Goal: Task Accomplishment & Management: Manage account settings

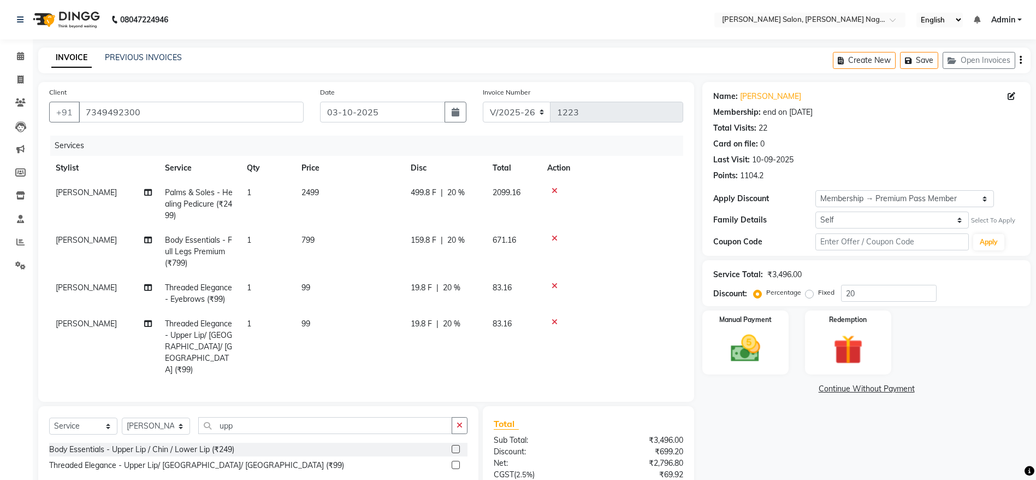
select select "6221"
select select "service"
select select "45786"
select select "2: Object"
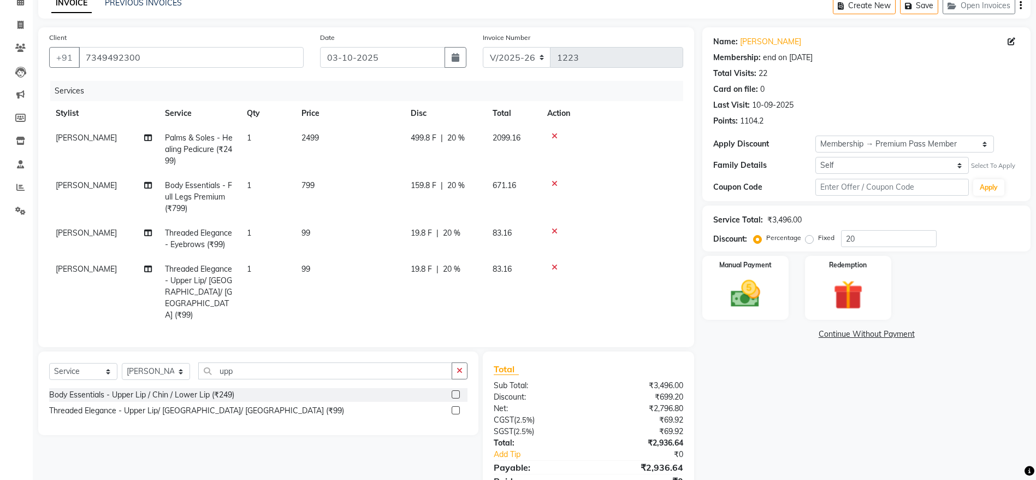
scroll to position [93, 0]
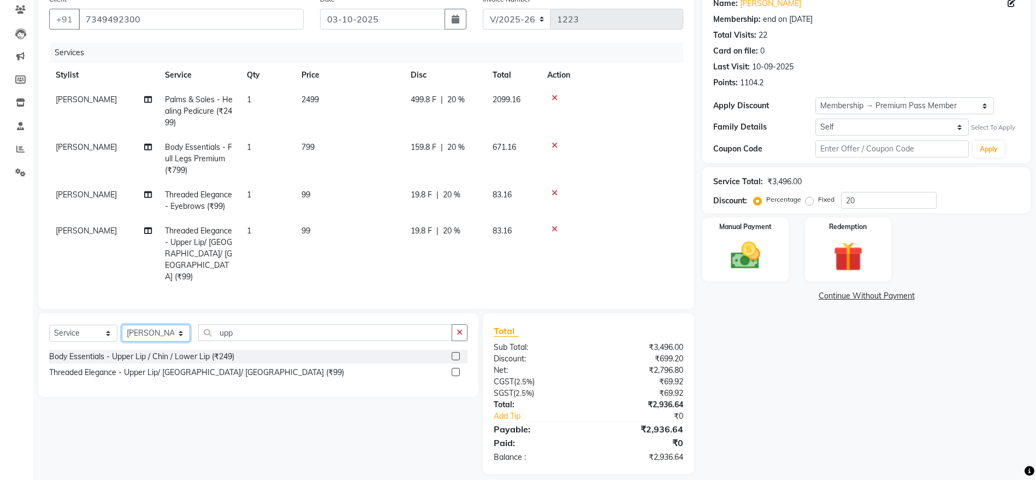
click at [149, 325] on select "Select Stylist [PERSON_NAME] lasika [PERSON_NAME] mam [PERSON_NAME] [PERSON_NAM…" at bounding box center [156, 333] width 68 height 17
select select "74657"
click at [122, 325] on select "Select Stylist [PERSON_NAME] lasika [PERSON_NAME] mam [PERSON_NAME] [PERSON_NAM…" at bounding box center [156, 333] width 68 height 17
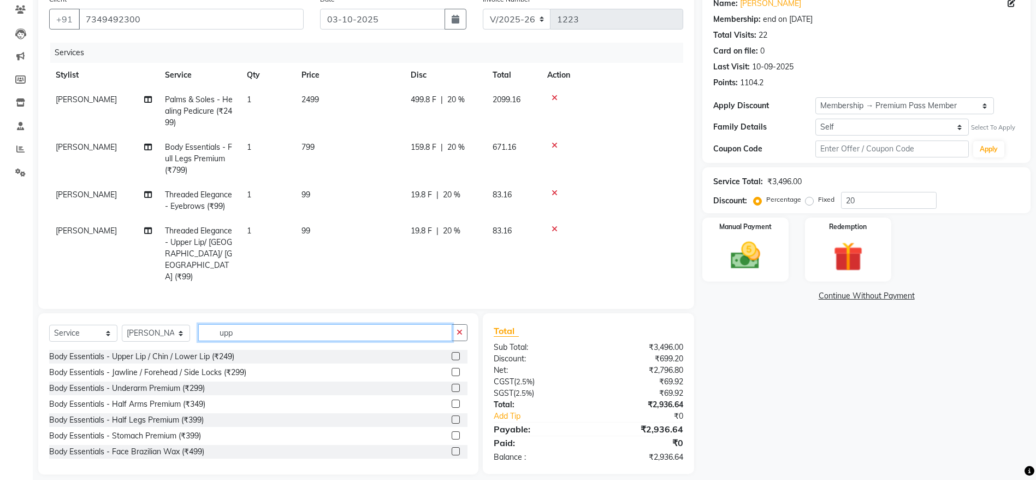
click at [277, 324] on input "upp" at bounding box center [325, 332] width 254 height 17
type input "u"
type input "a"
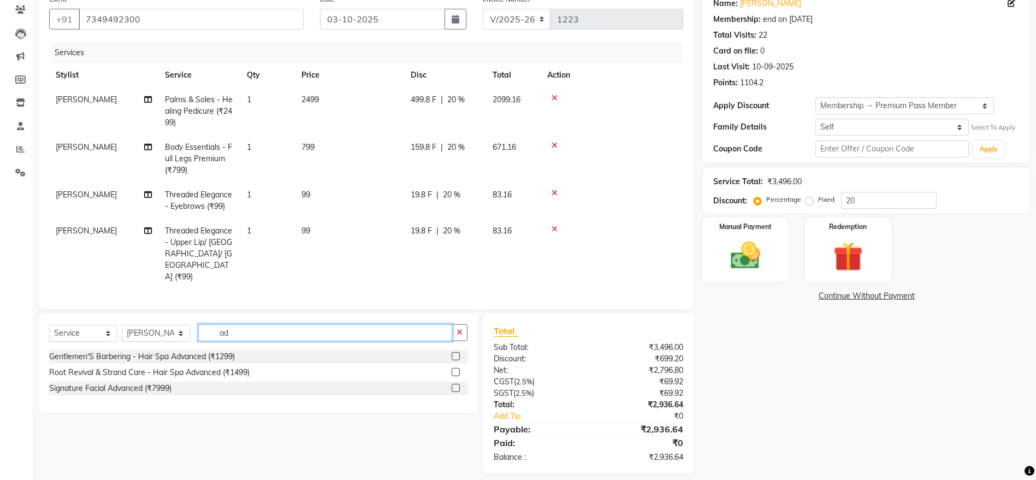
type input "a"
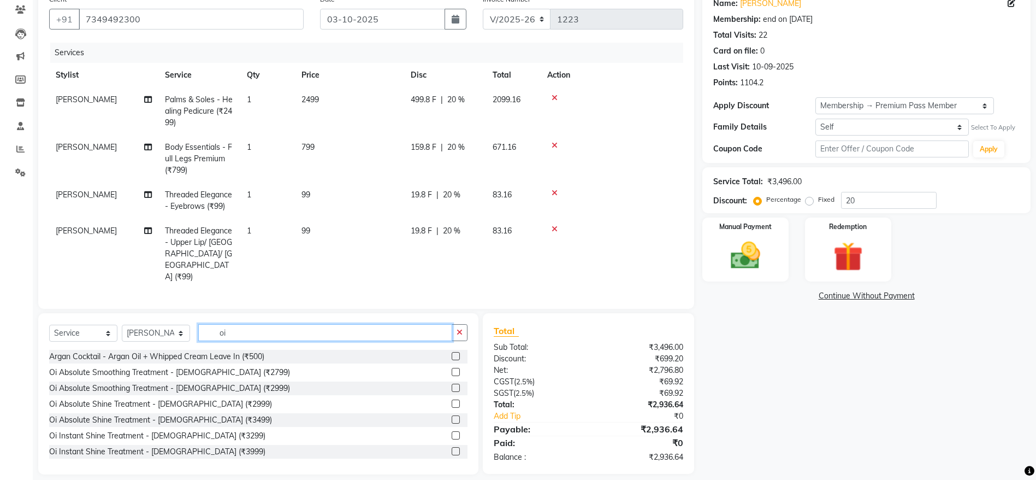
type input "oi"
click at [452, 384] on label at bounding box center [456, 388] width 8 height 8
click at [452, 385] on input "checkbox" at bounding box center [455, 388] width 7 height 7
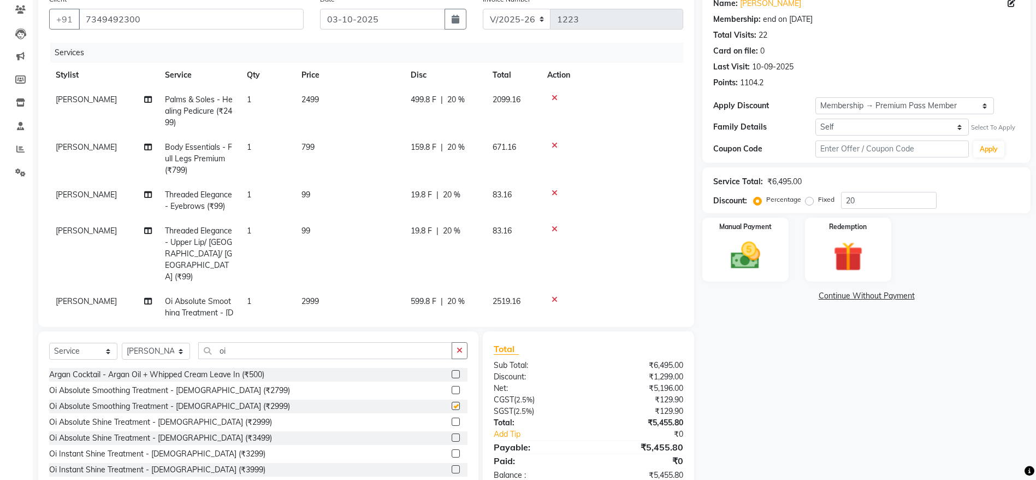
checkbox input "false"
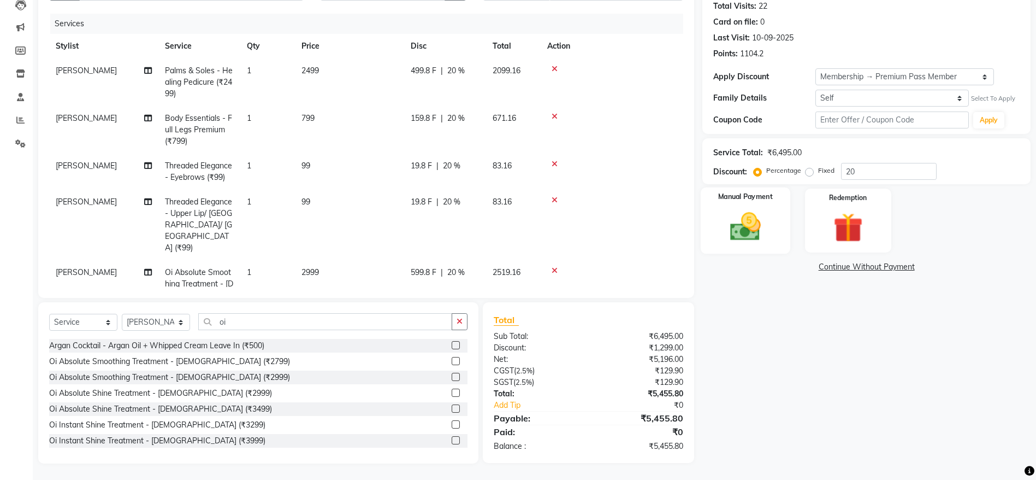
click at [745, 214] on img at bounding box center [746, 227] width 50 height 36
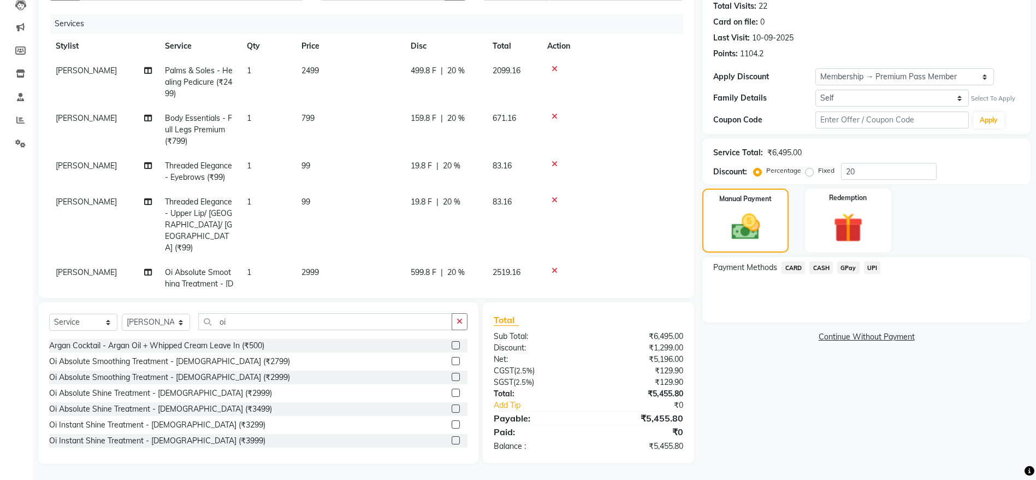
click at [873, 267] on span "UPI" at bounding box center [872, 267] width 17 height 13
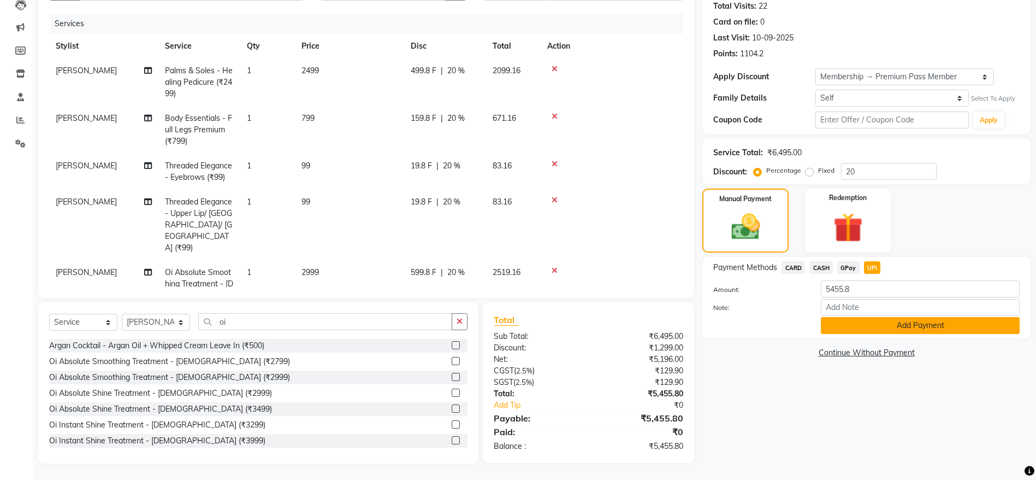
click at [882, 323] on button "Add Payment" at bounding box center [920, 325] width 199 height 17
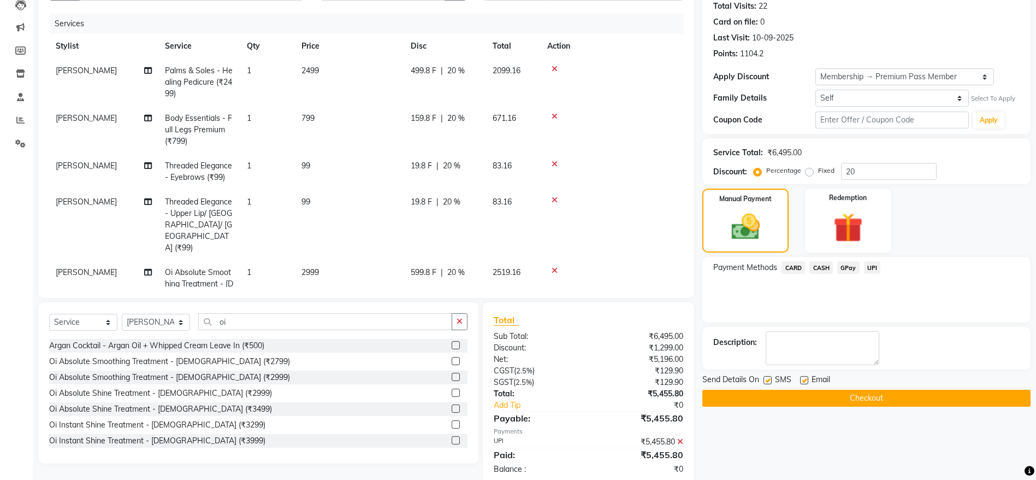
scroll to position [182, 0]
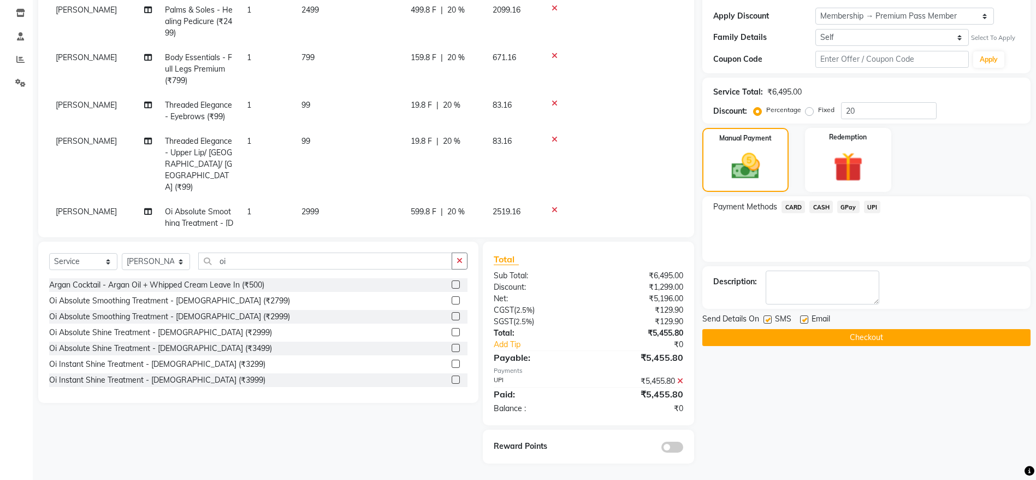
click at [816, 332] on button "Checkout" at bounding box center [867, 337] width 328 height 17
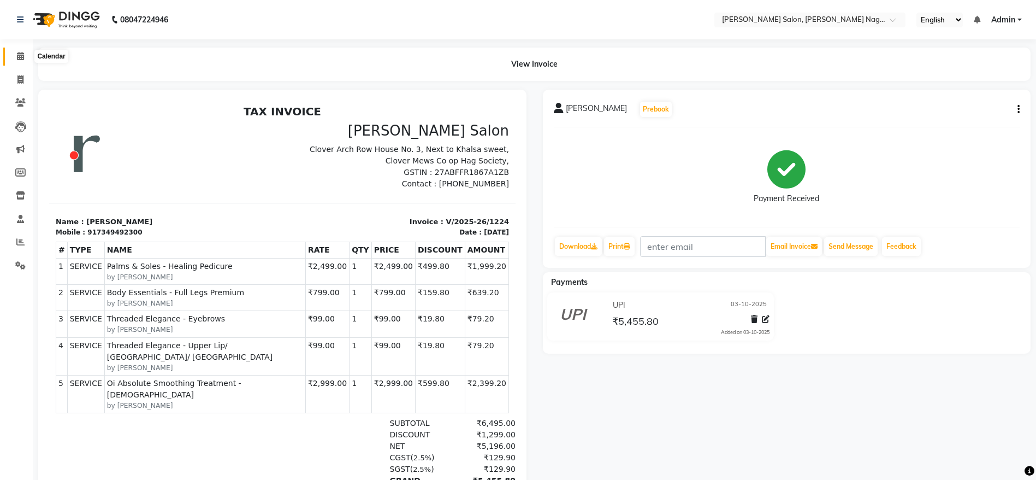
click at [22, 54] on icon at bounding box center [20, 56] width 7 height 8
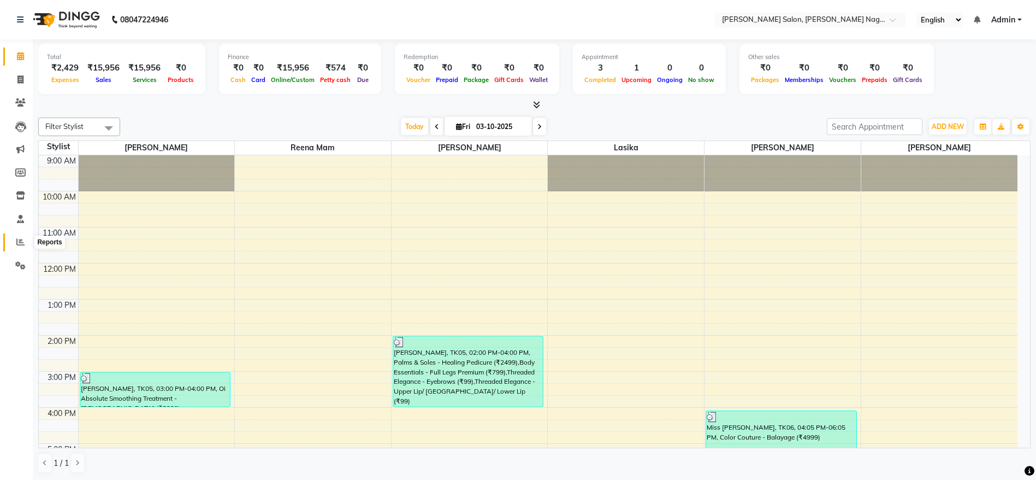
click at [24, 241] on icon at bounding box center [20, 242] width 8 height 8
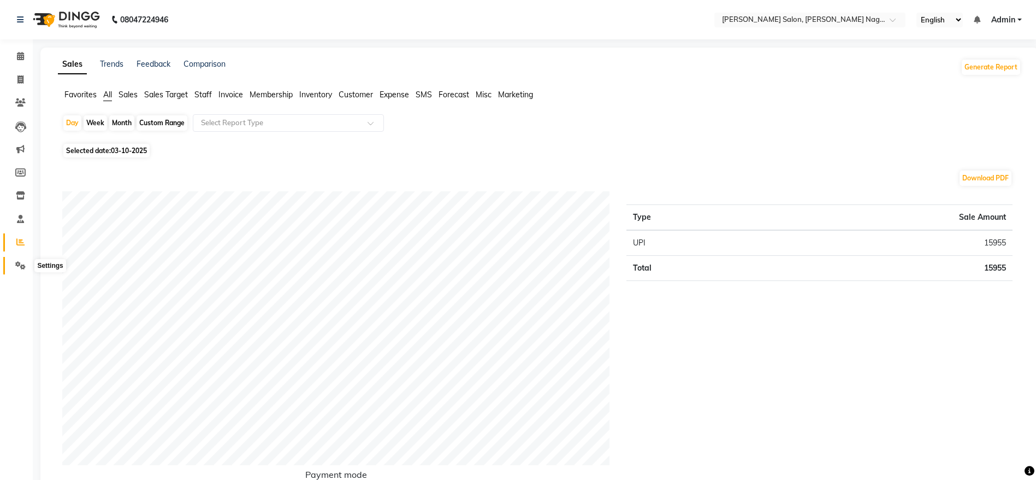
click at [18, 263] on icon at bounding box center [20, 265] width 10 height 8
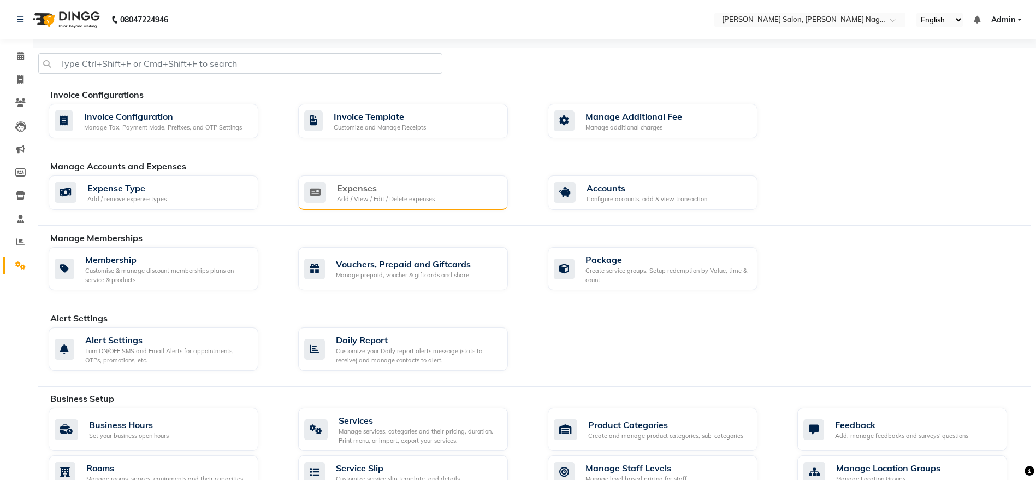
click at [388, 185] on div "Expenses" at bounding box center [386, 187] width 98 height 13
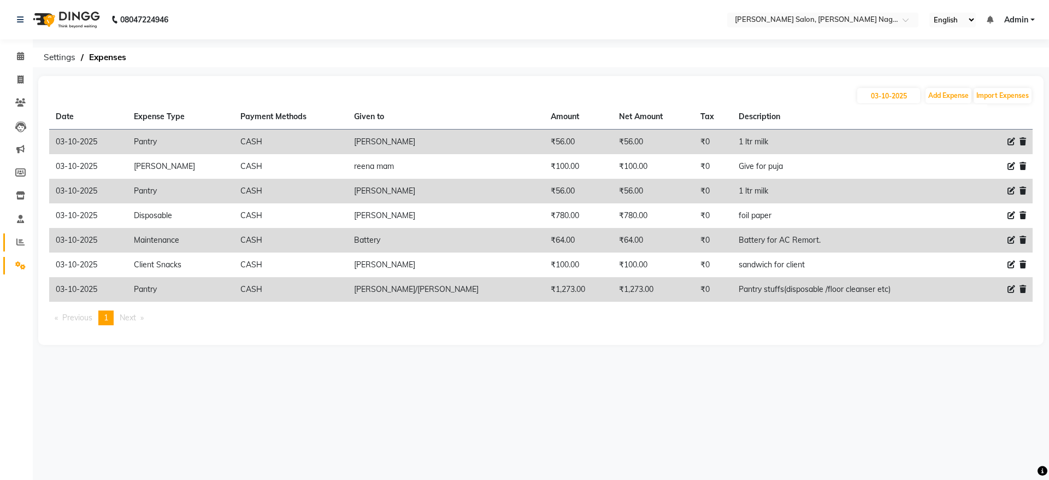
click at [10, 245] on link "Reports" at bounding box center [16, 242] width 26 height 18
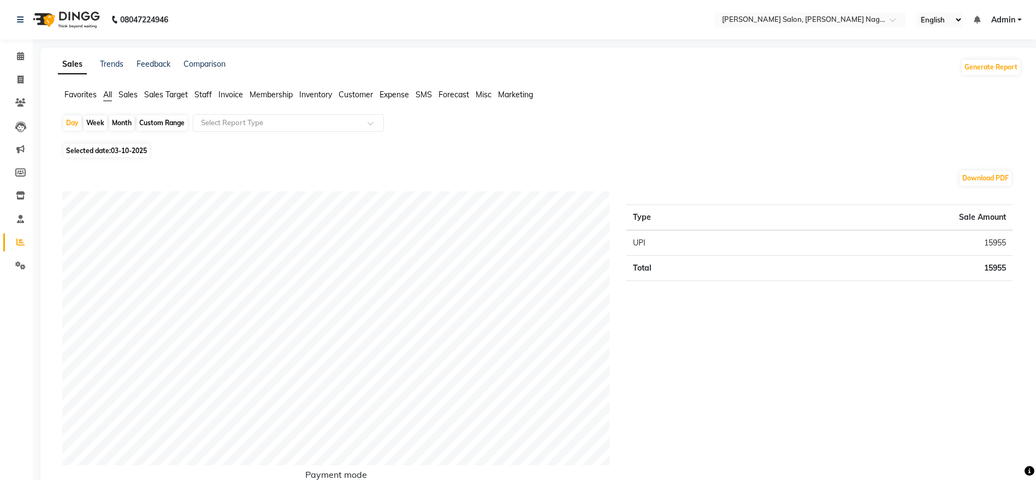
click at [123, 93] on span "Sales" at bounding box center [128, 95] width 19 height 10
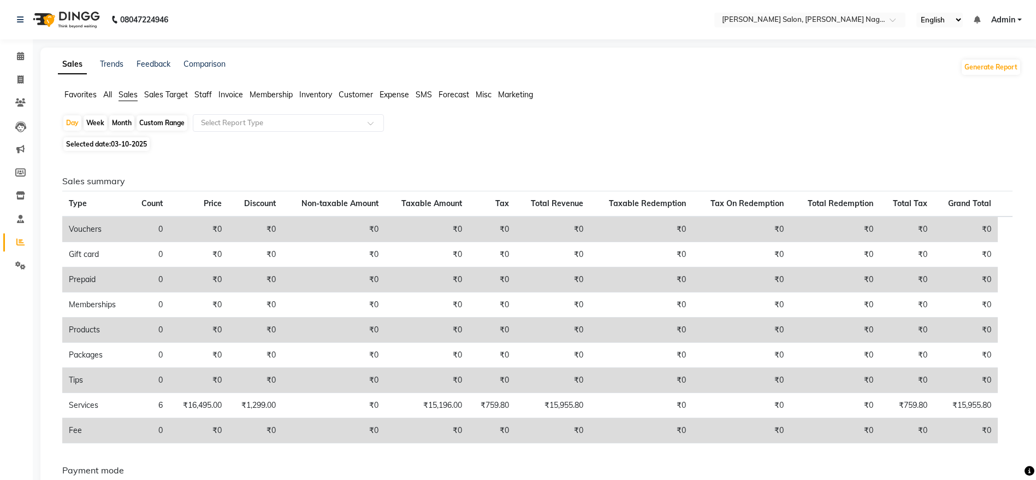
click at [199, 94] on span "Staff" at bounding box center [203, 95] width 17 height 10
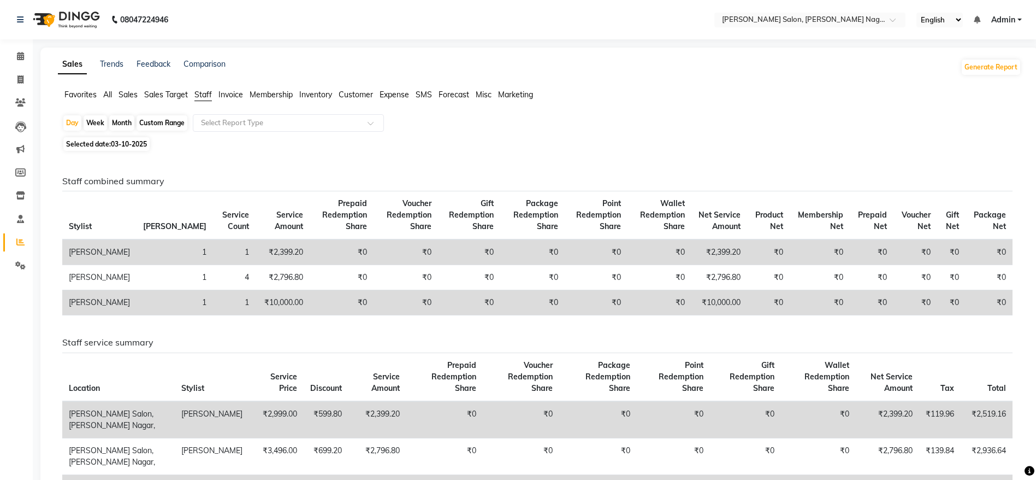
click at [126, 127] on div "Month" at bounding box center [121, 122] width 25 height 15
select select "10"
select select "2025"
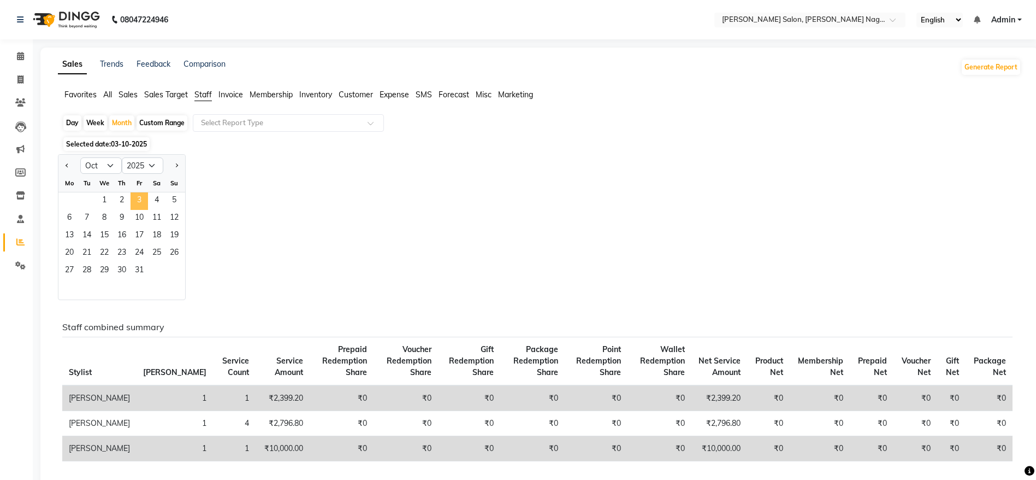
click at [134, 201] on span "3" at bounding box center [139, 200] width 17 height 17
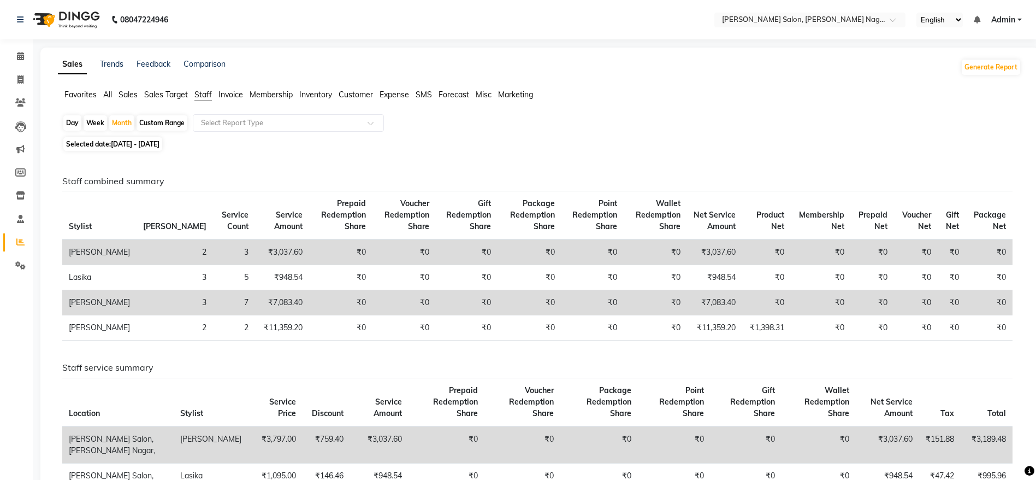
click at [69, 117] on div "Day" at bounding box center [72, 122] width 18 height 15
select select "10"
select select "2025"
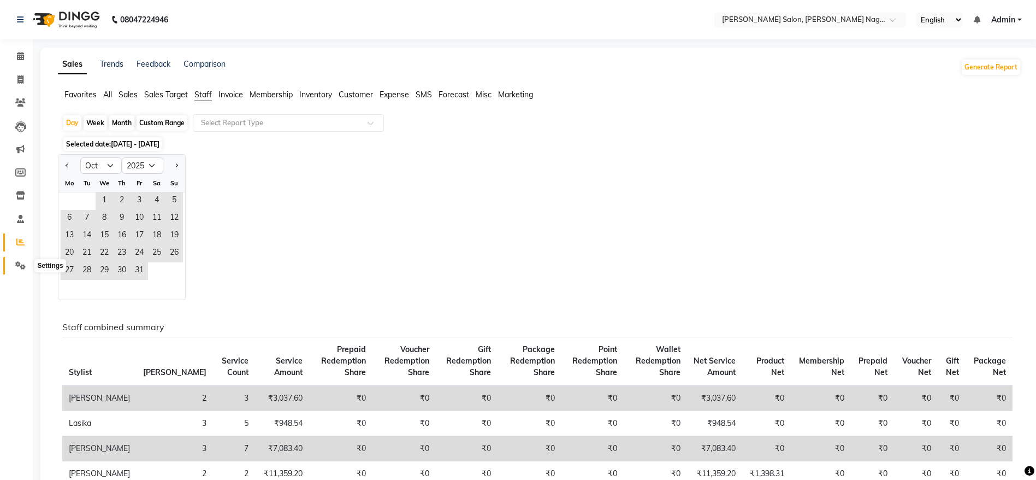
click at [20, 261] on icon at bounding box center [20, 265] width 10 height 8
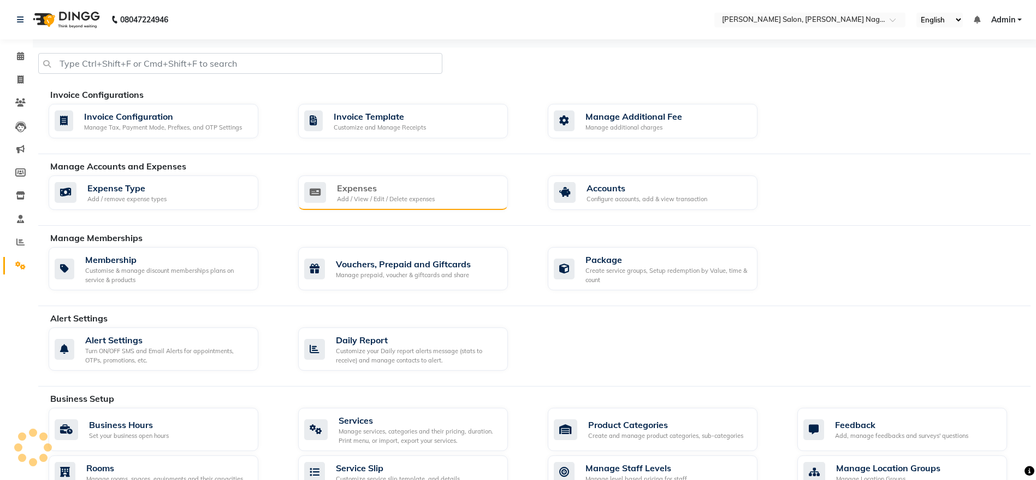
click at [367, 203] on div "Expenses Add / View / Edit / Delete expenses" at bounding box center [403, 192] width 210 height 35
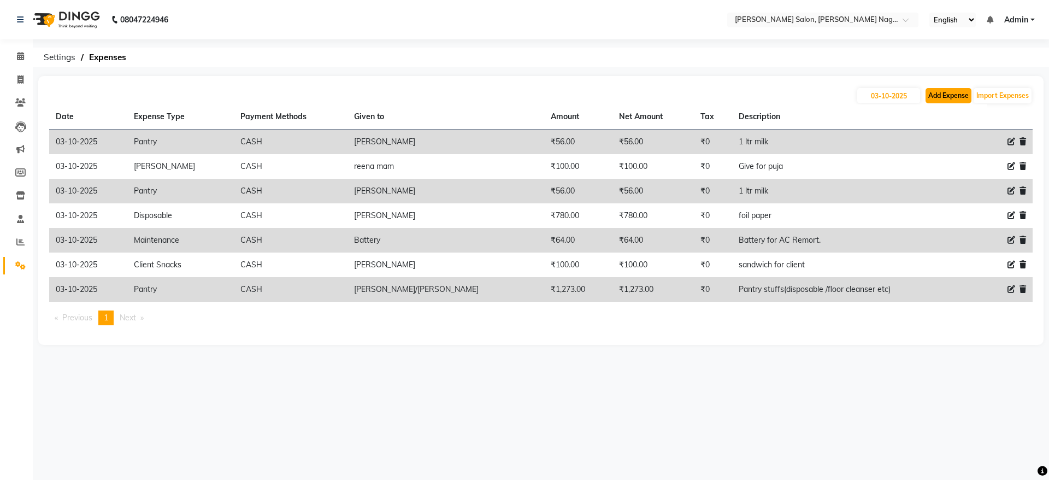
click at [956, 89] on button "Add Expense" at bounding box center [949, 95] width 46 height 15
select select "1"
select select "5216"
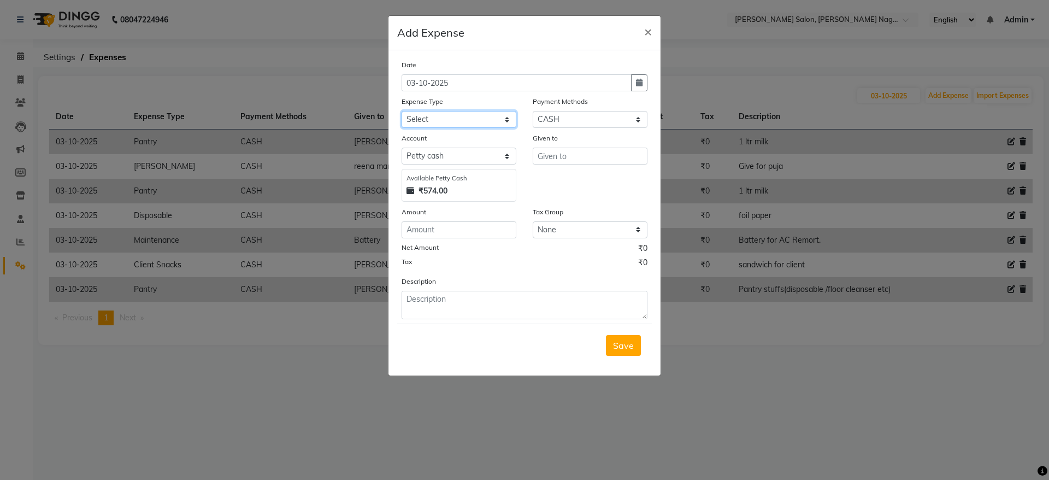
click at [462, 111] on select "Select Advance Salary Bank charges Car maintenance Cash transfer to bank Cash t…" at bounding box center [459, 119] width 115 height 17
select select "24762"
click at [402, 111] on select "Select Advance Salary Bank charges Car maintenance Cash transfer to bank Cash t…" at bounding box center [459, 119] width 115 height 17
click at [565, 148] on input "text" at bounding box center [590, 156] width 115 height 17
type input "laxmi"
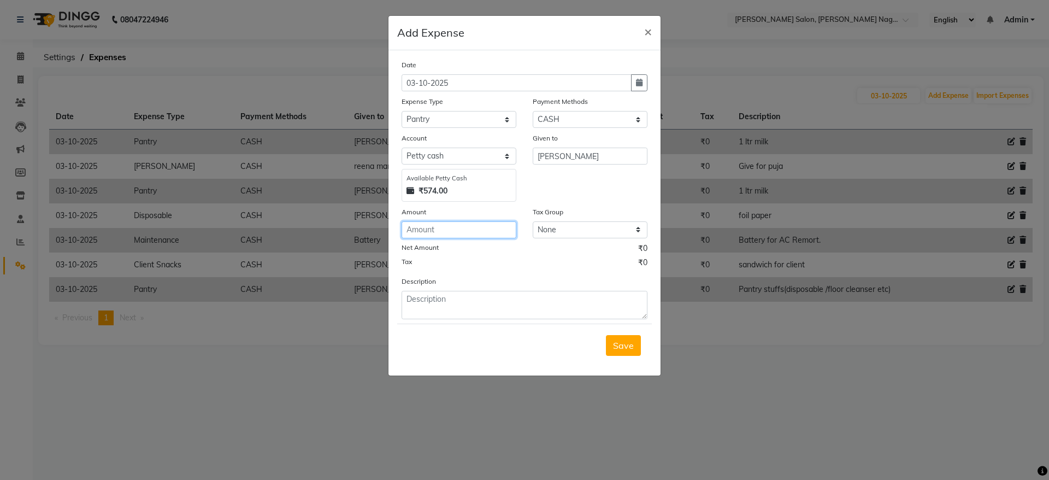
click at [485, 225] on input "number" at bounding box center [459, 229] width 115 height 17
type input "58"
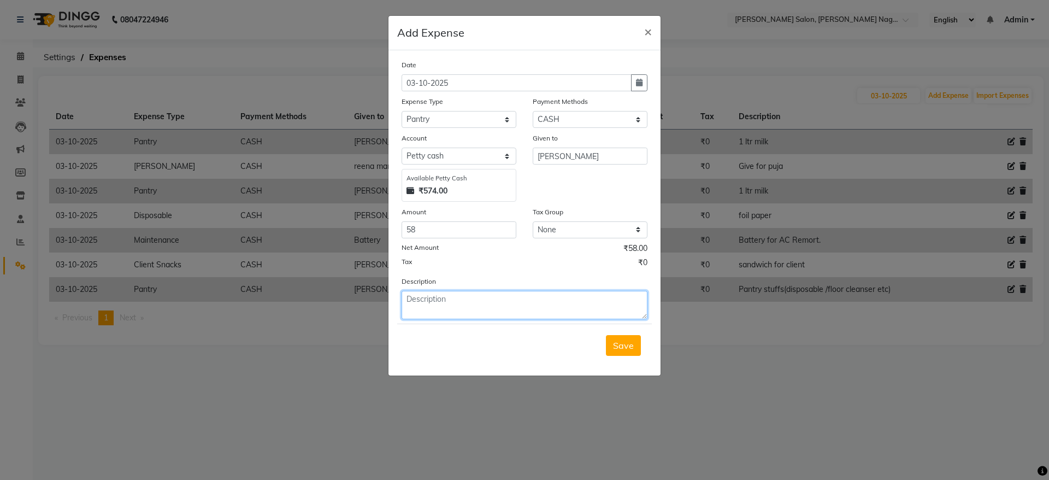
click at [484, 309] on textarea at bounding box center [525, 305] width 246 height 28
type textarea "1 ltr milk"
click at [625, 343] on span "Save" at bounding box center [623, 345] width 21 height 11
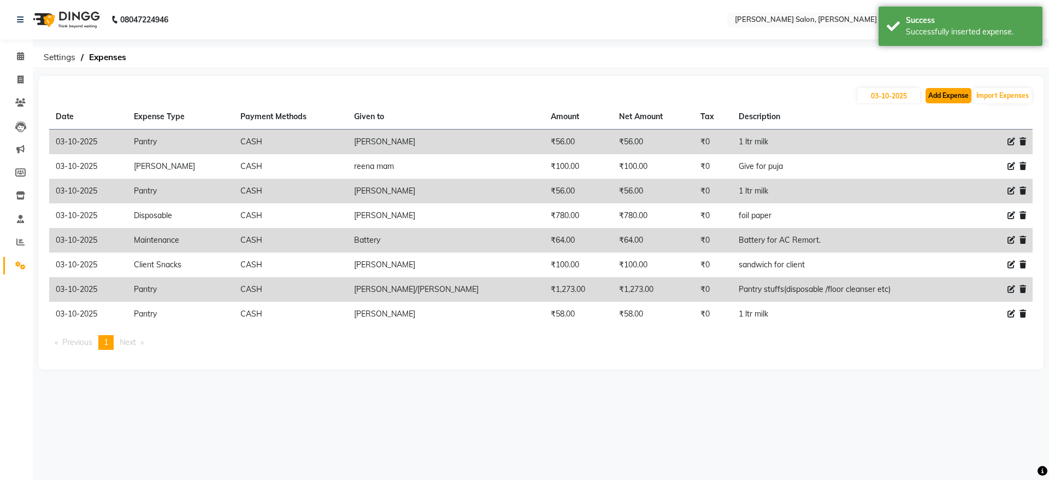
click at [949, 98] on button "Add Expense" at bounding box center [949, 95] width 46 height 15
select select "1"
select select "5216"
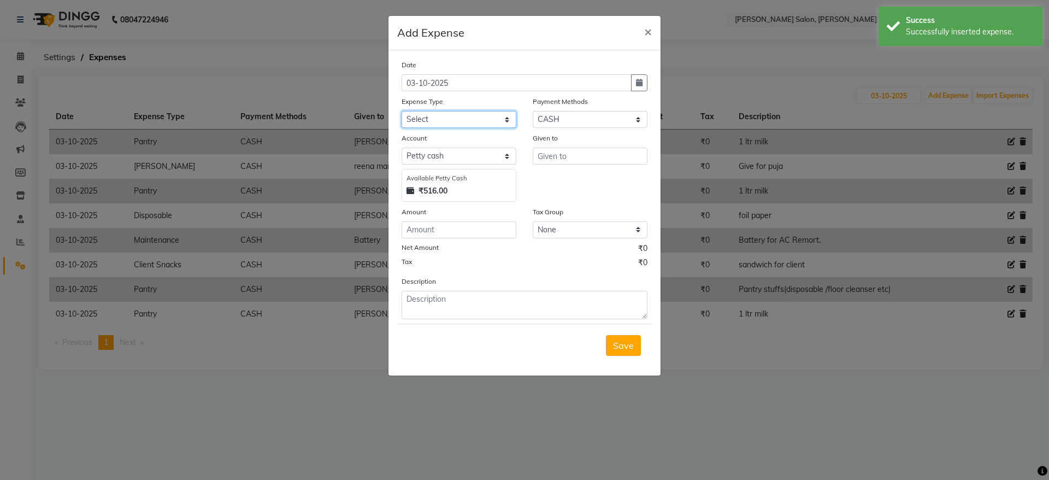
click at [472, 117] on select "Select Advance Salary Bank charges Car maintenance Cash transfer to bank Cash t…" at bounding box center [459, 119] width 115 height 17
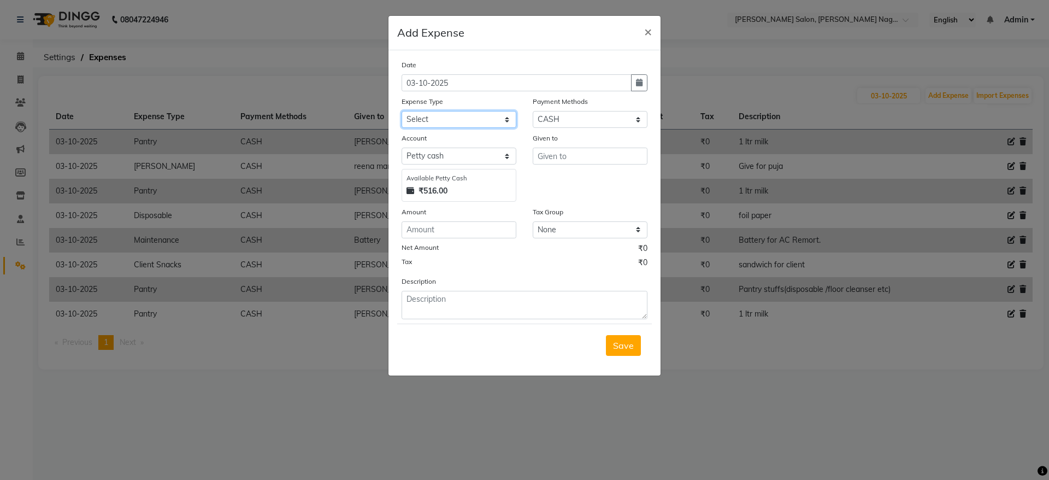
select select "24756"
click at [402, 111] on select "Select Advance Salary Bank charges Car maintenance Cash transfer to bank Cash t…" at bounding box center [459, 119] width 115 height 17
click at [608, 160] on input "text" at bounding box center [590, 156] width 115 height 17
type input "laxmi"
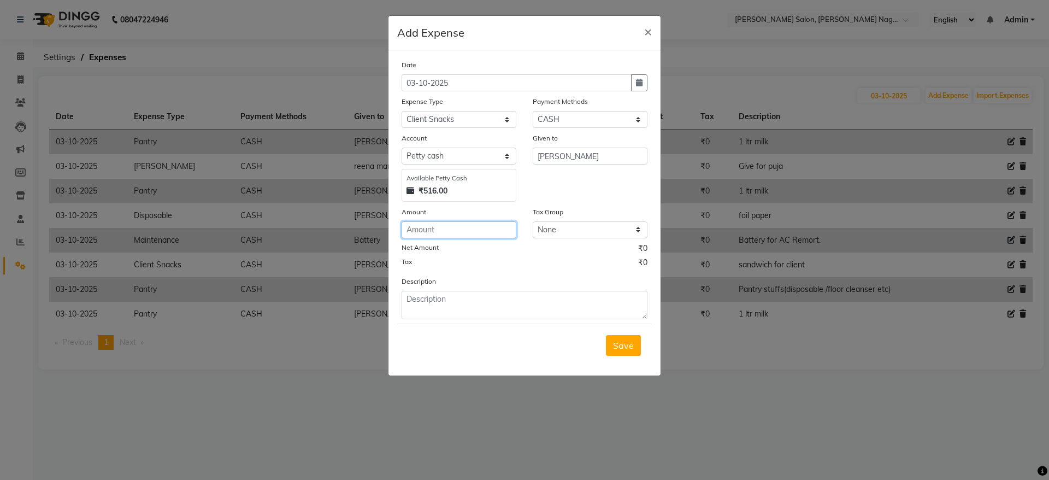
click at [488, 227] on input "number" at bounding box center [459, 229] width 115 height 17
type input "80"
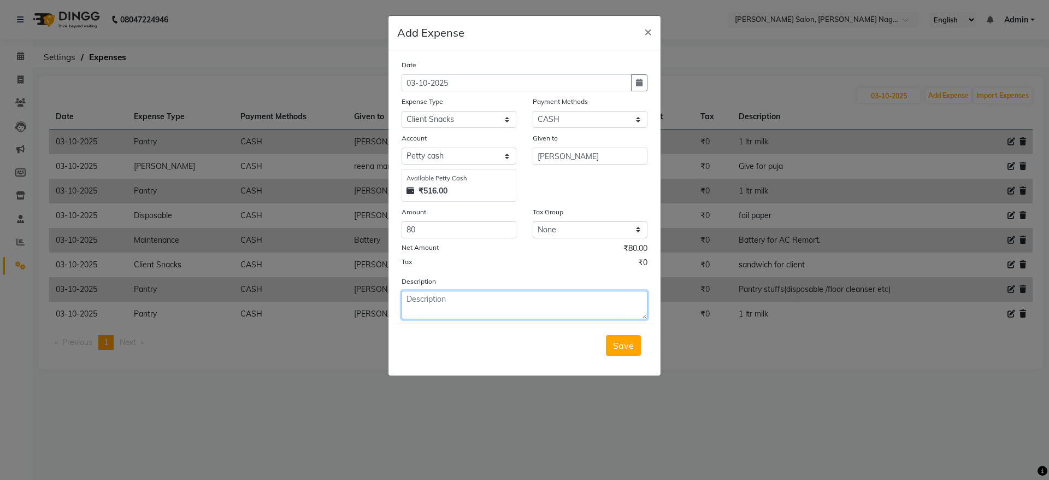
click at [478, 305] on textarea at bounding box center [525, 305] width 246 height 28
click at [496, 306] on textarea "client order Samosa" at bounding box center [525, 305] width 246 height 28
type textarea "client order Samosa"
click at [619, 345] on span "Save" at bounding box center [623, 345] width 21 height 11
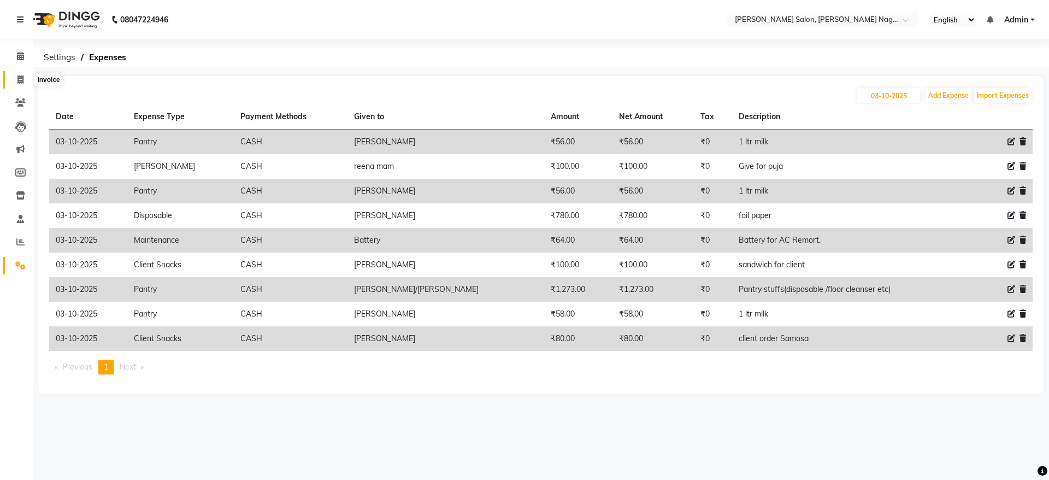
click at [25, 76] on span at bounding box center [20, 80] width 19 height 13
select select "service"
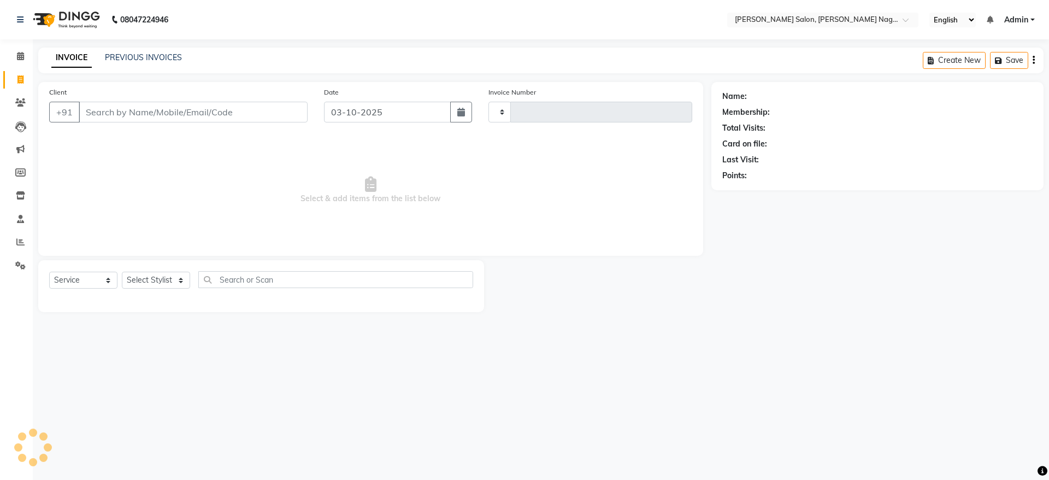
type input "1225"
select select "6221"
click at [21, 55] on icon at bounding box center [20, 56] width 7 height 8
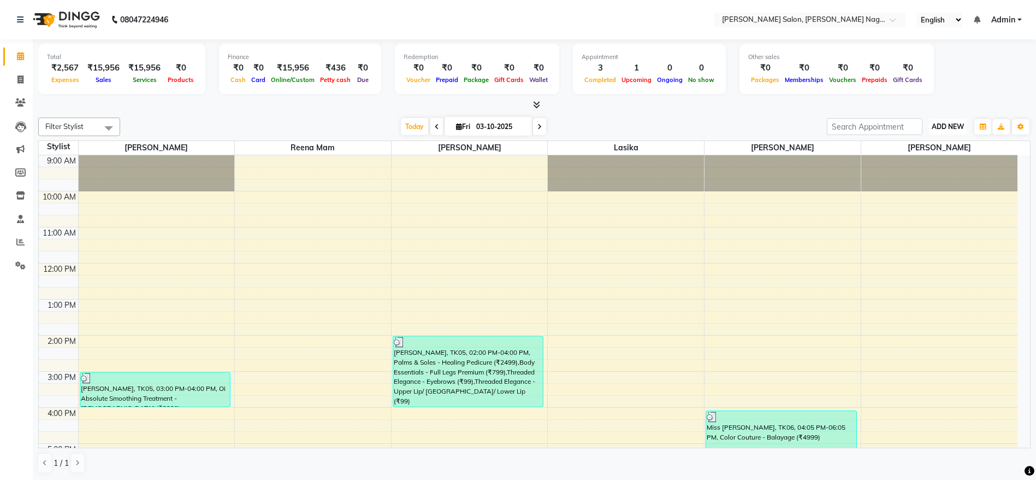
click at [953, 128] on span "ADD NEW" at bounding box center [948, 126] width 32 height 8
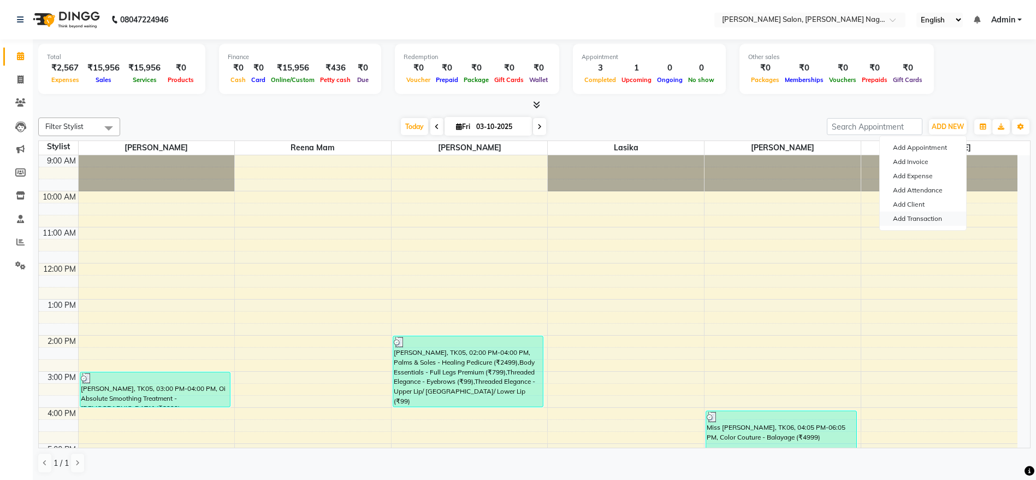
click at [917, 211] on link "Add Transaction" at bounding box center [923, 218] width 86 height 14
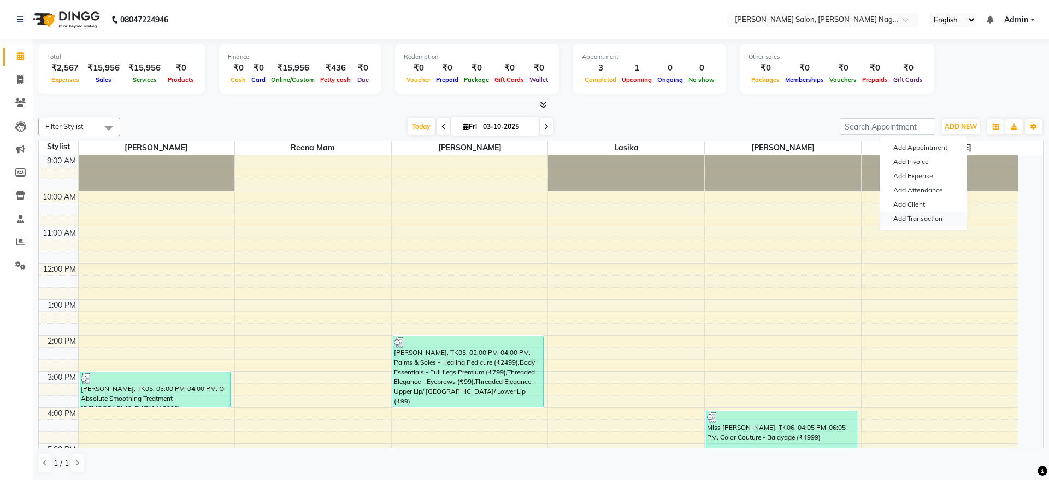
select select "direct"
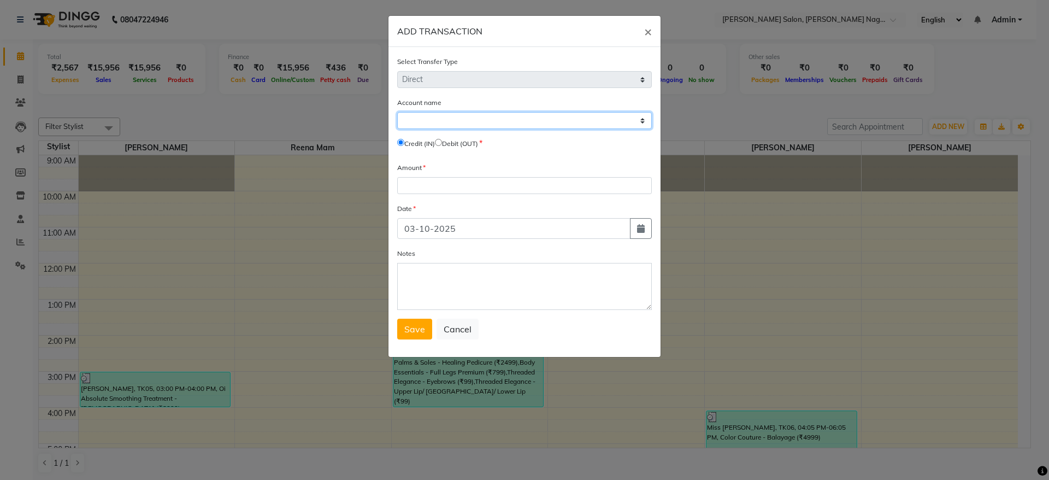
click at [431, 125] on select "Select Petty Cash Default Account" at bounding box center [524, 120] width 255 height 17
select select "5216"
click at [397, 112] on select "Select Petty Cash Default Account" at bounding box center [524, 120] width 255 height 17
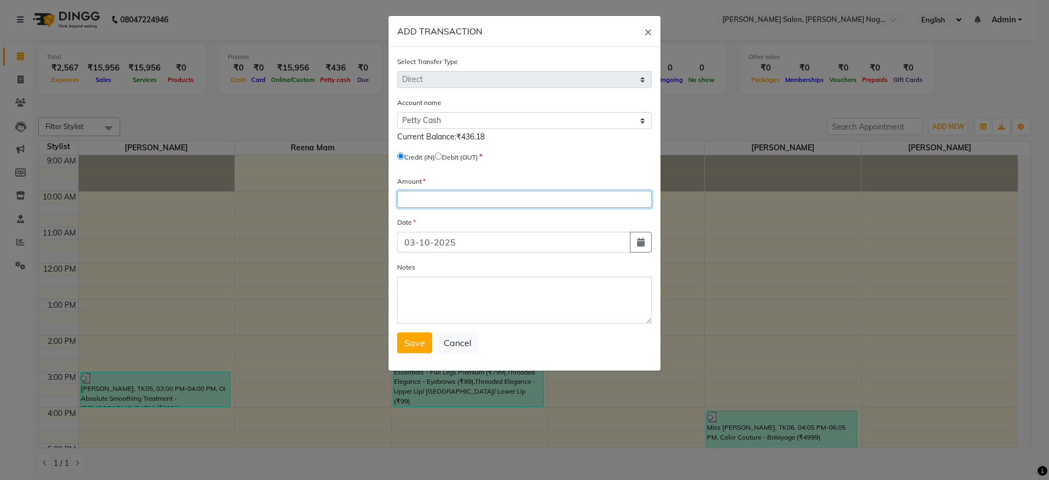
click at [431, 198] on input "number" at bounding box center [524, 199] width 255 height 17
type input "4300"
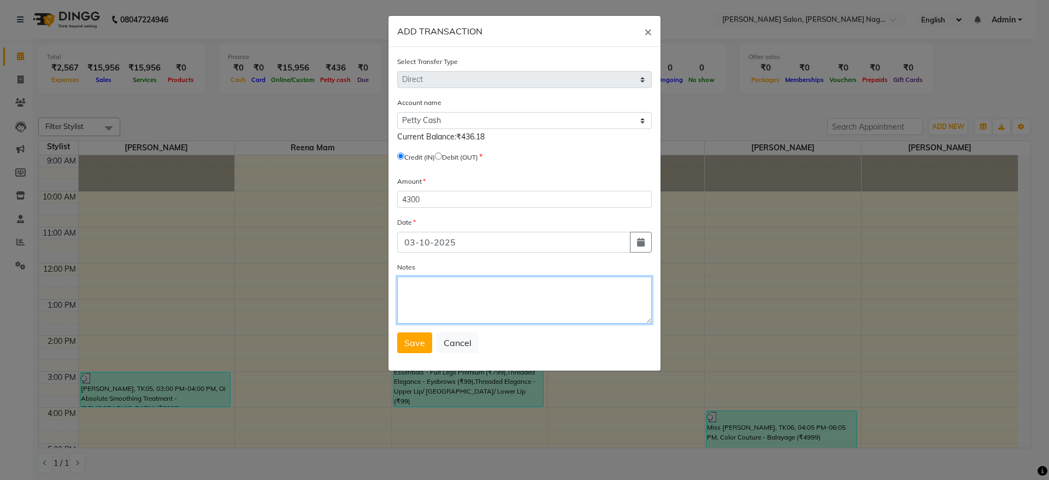
click at [439, 304] on textarea "Notes" at bounding box center [524, 299] width 255 height 47
type textarea "1"
type textarea "reena maam send for petty cash"
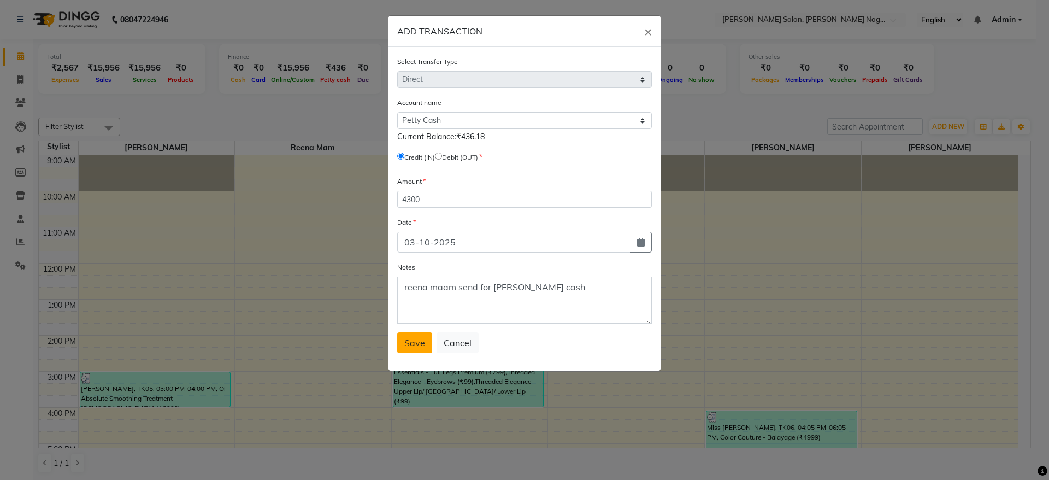
click at [416, 344] on span "Save" at bounding box center [414, 342] width 21 height 11
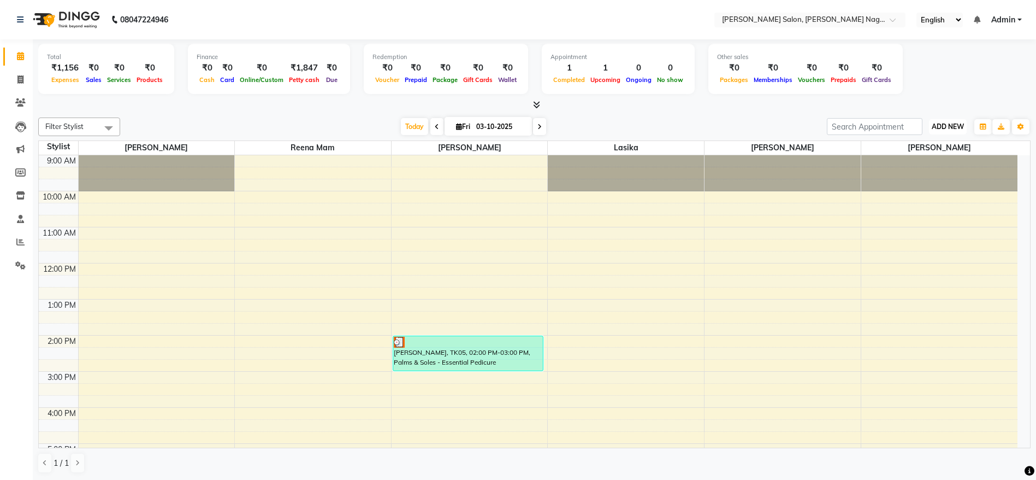
click at [933, 124] on span "ADD NEW" at bounding box center [948, 126] width 32 height 8
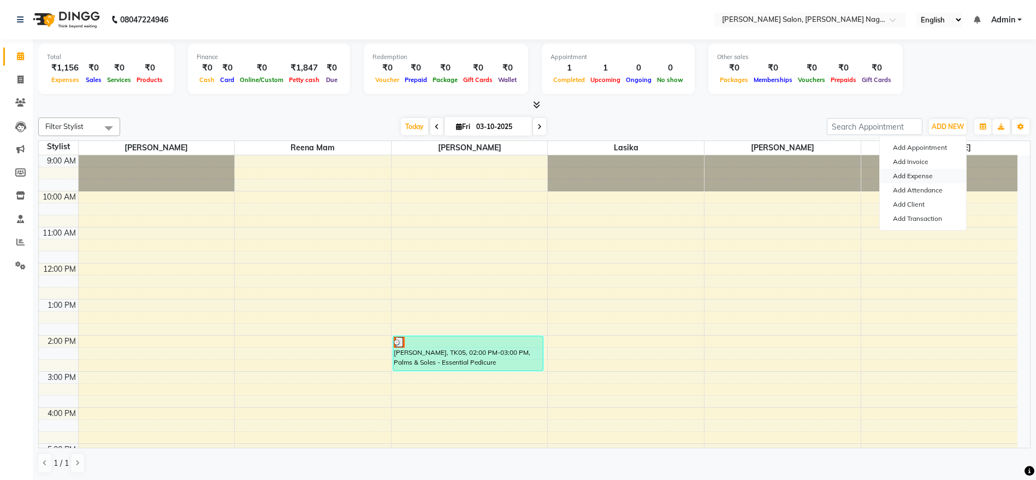
click at [924, 177] on link "Add Expense" at bounding box center [923, 176] width 86 height 14
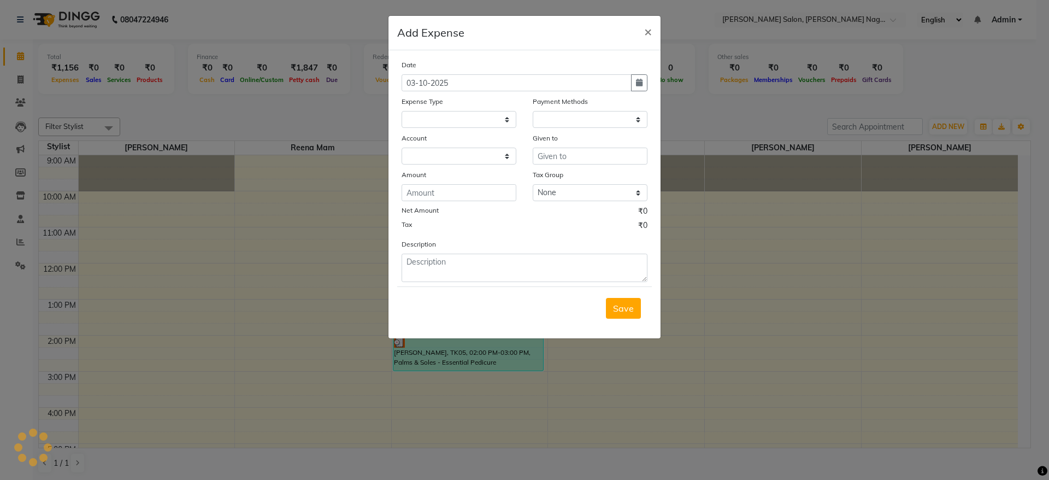
select select "1"
select select "5216"
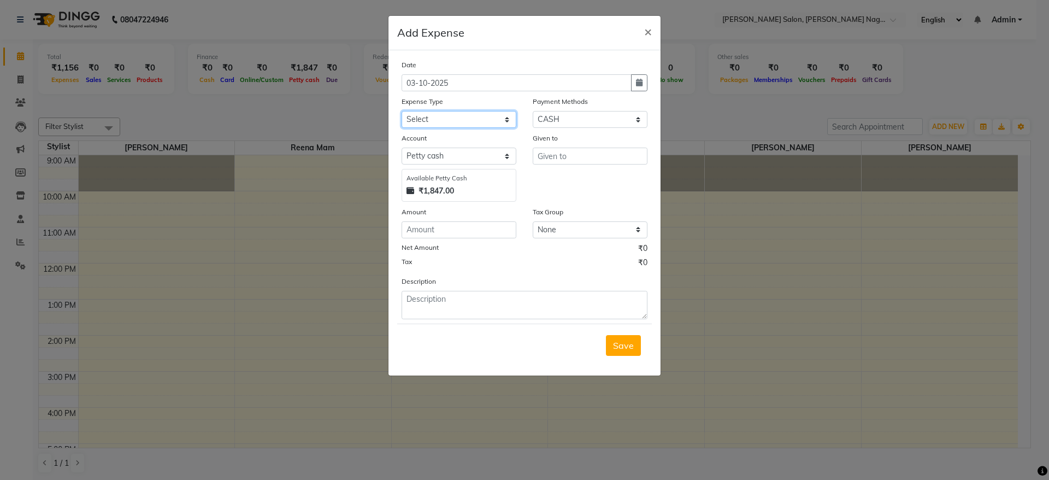
click at [491, 124] on select "Select Advance Salary Bank charges Car maintenance Cash transfer to bank Cash t…" at bounding box center [459, 119] width 115 height 17
select select "24762"
click at [402, 111] on select "Select Advance Salary Bank charges Car maintenance Cash transfer to bank Cash t…" at bounding box center [459, 119] width 115 height 17
click at [570, 158] on input "text" at bounding box center [590, 156] width 115 height 17
type input "[PERSON_NAME]/[PERSON_NAME]"
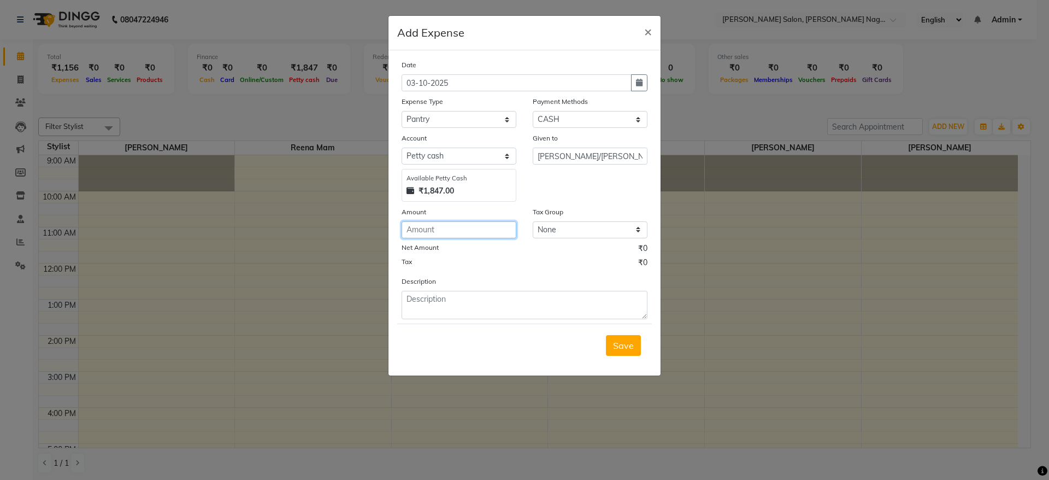
click at [476, 228] on input "number" at bounding box center [459, 229] width 115 height 17
type input "1273"
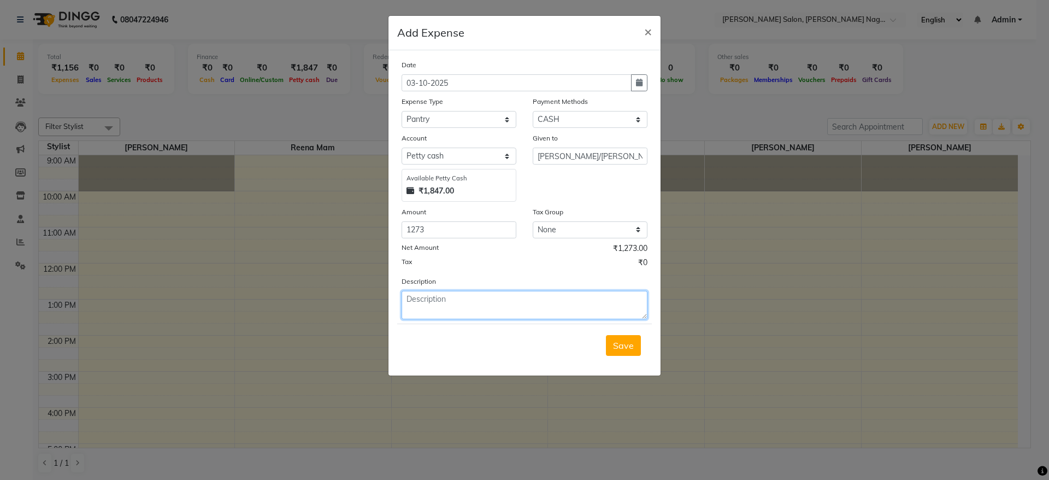
click at [470, 300] on textarea at bounding box center [525, 305] width 246 height 28
click at [478, 297] on textarea "Pantry stuffs(disposale" at bounding box center [525, 305] width 246 height 28
click at [500, 304] on textarea "Pantry stuffs(disposable" at bounding box center [525, 305] width 246 height 28
type textarea "Pantry stuffs(disposable /floor cleanser etc)"
click at [623, 346] on span "Save" at bounding box center [623, 345] width 21 height 11
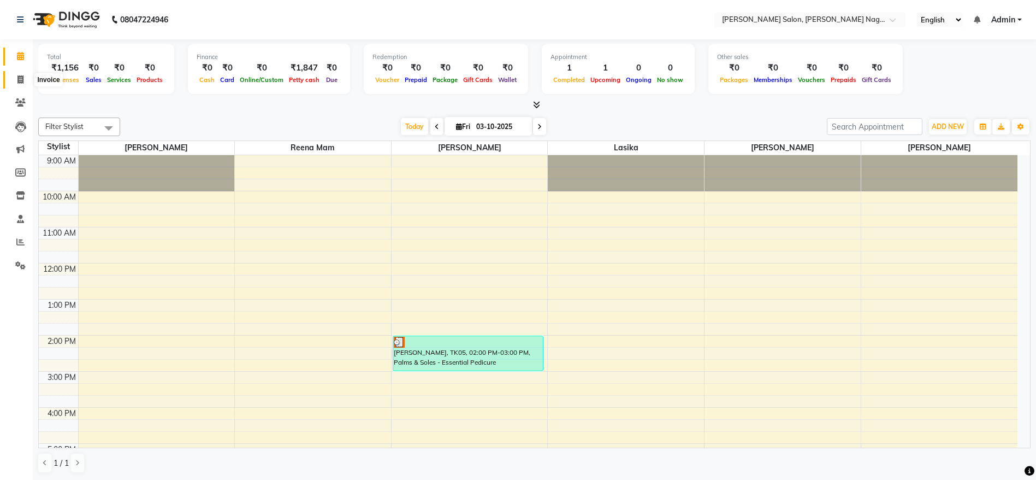
click at [22, 79] on icon at bounding box center [20, 79] width 6 height 8
select select "6221"
select select "service"
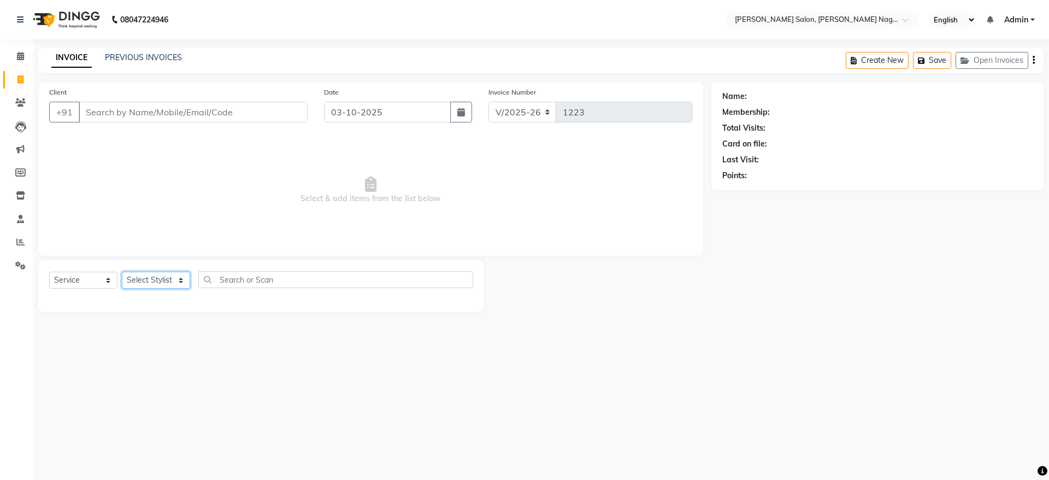
click at [156, 279] on select "Select Stylist Junaid Khan lasika Rani Ghorpade reena mam SAHIL MALIK UJWALA" at bounding box center [156, 280] width 68 height 17
select select "83987"
click at [122, 272] on select "Select Stylist Junaid Khan lasika Rani Ghorpade reena mam SAHIL MALIK UJWALA" at bounding box center [156, 280] width 68 height 17
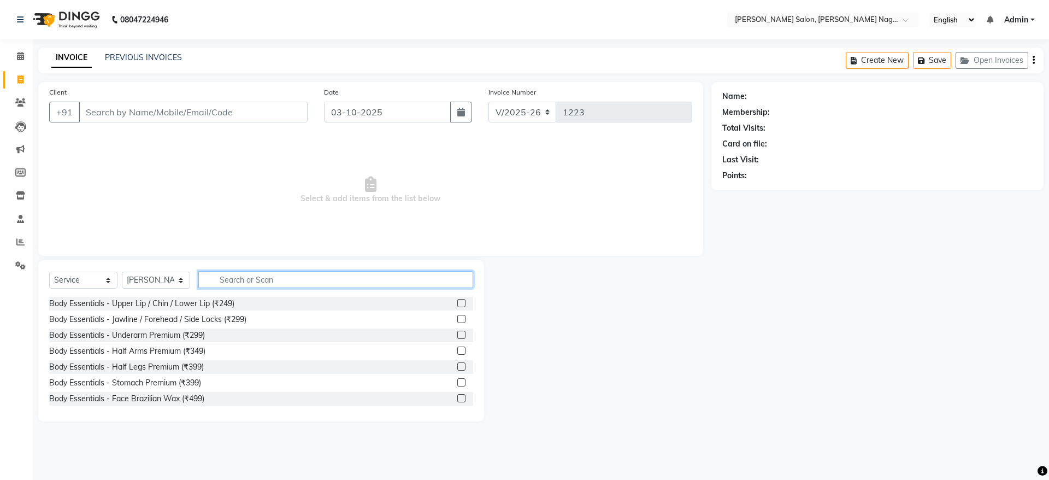
click at [255, 282] on input "text" at bounding box center [335, 279] width 275 height 17
click at [364, 278] on input "text" at bounding box center [335, 279] width 275 height 17
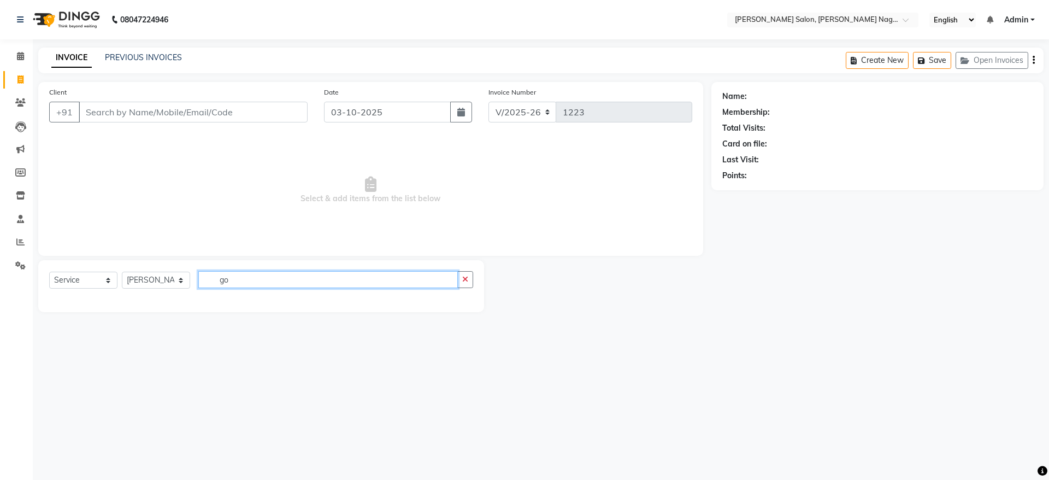
type input "g"
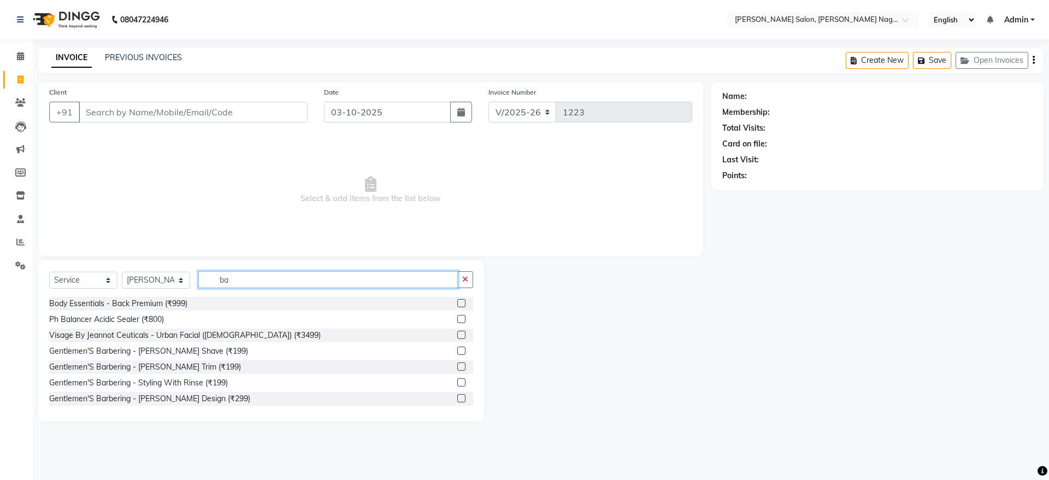
type input "b"
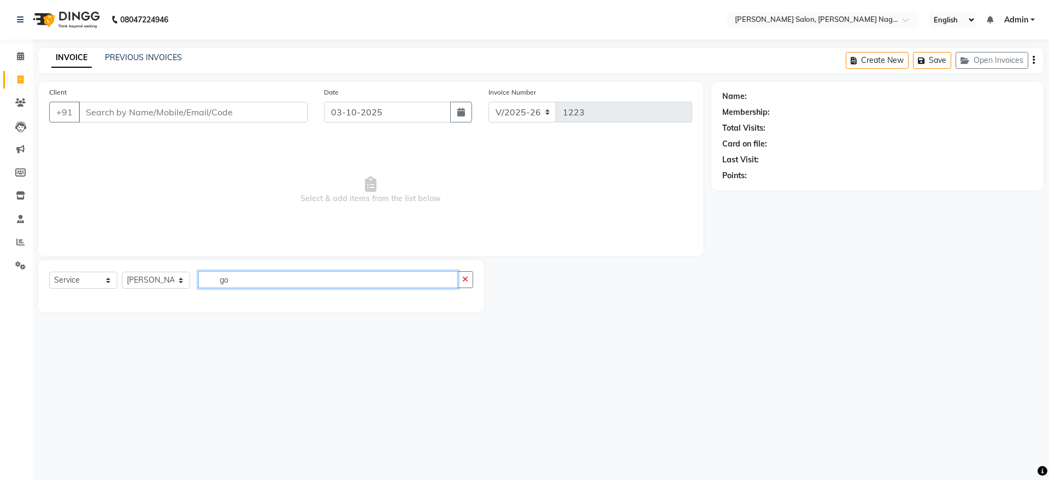
type input "g"
type input "bala"
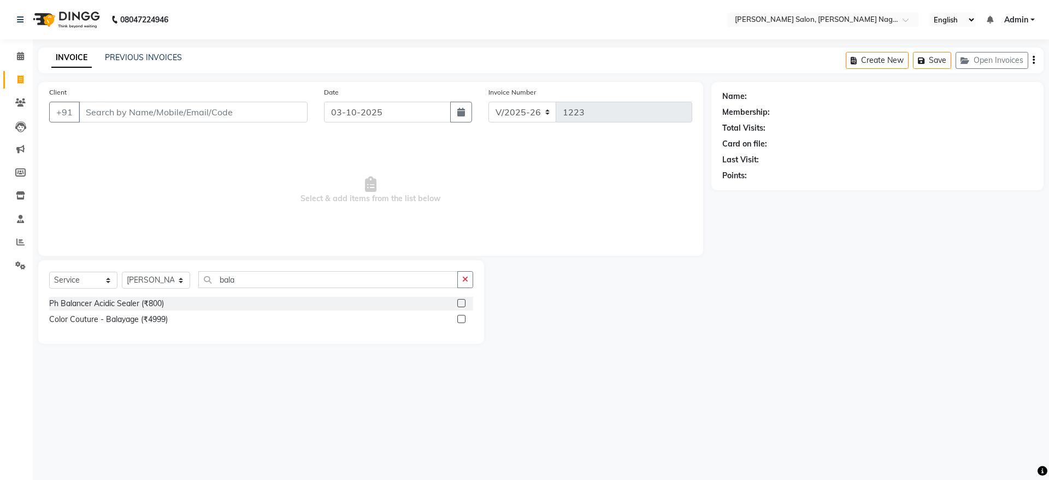
click at [461, 316] on label at bounding box center [461, 319] width 8 height 8
click at [461, 316] on input "checkbox" at bounding box center [460, 319] width 7 height 7
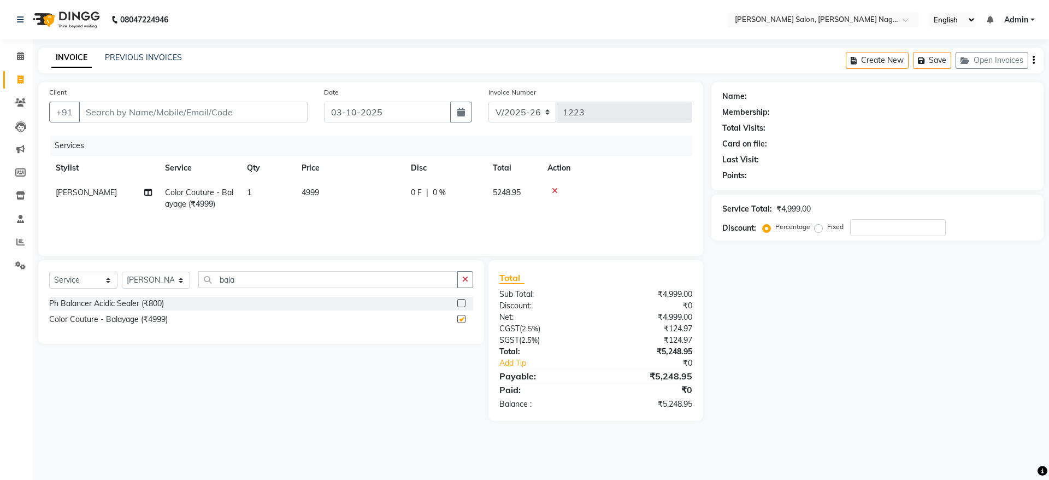
checkbox input "false"
click at [258, 114] on input "Client" at bounding box center [193, 112] width 229 height 21
click at [313, 189] on span "4999" at bounding box center [310, 192] width 17 height 10
select select "83987"
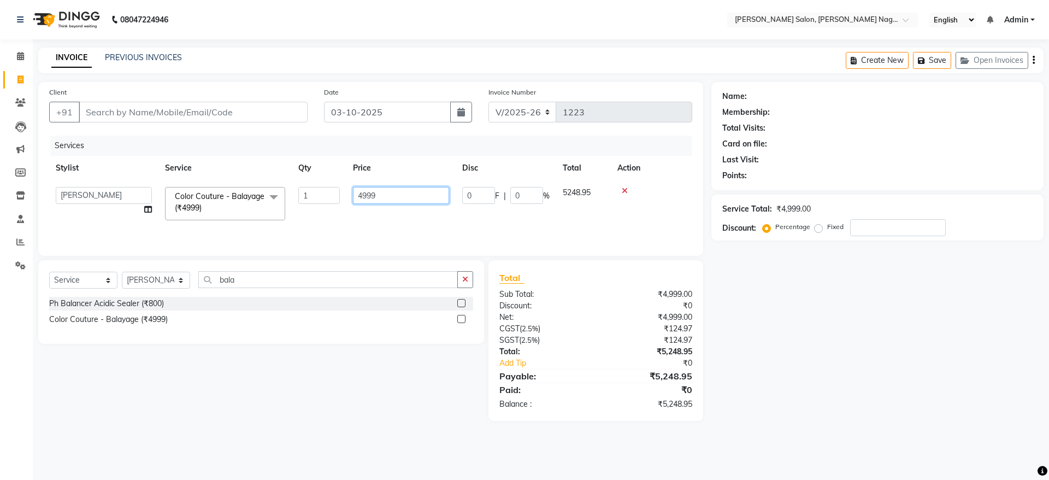
click at [413, 194] on input "4999" at bounding box center [401, 195] width 96 height 17
type input "4"
type input "10000"
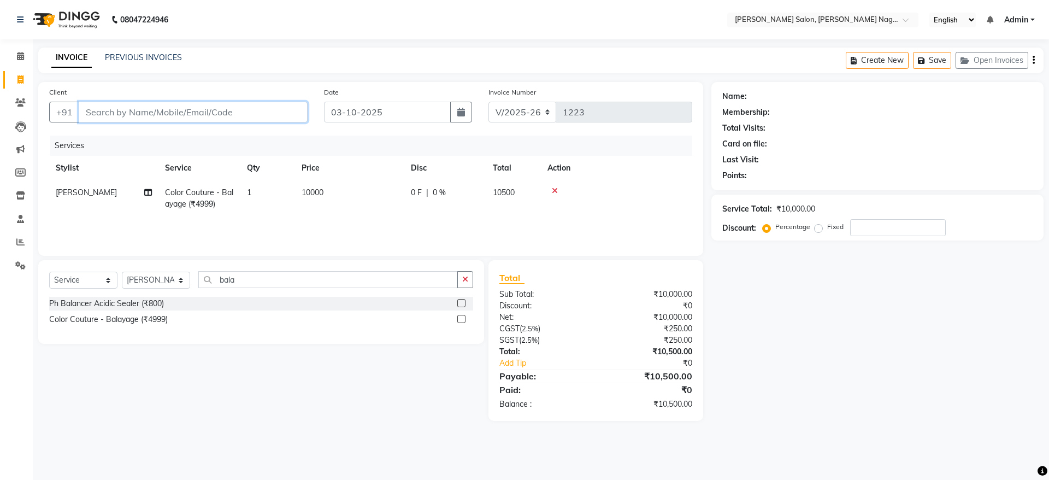
click at [268, 111] on input "Client" at bounding box center [193, 112] width 229 height 21
type input "7"
type input "0"
type input "7083895954"
click at [288, 115] on span "Add Client" at bounding box center [279, 112] width 43 height 11
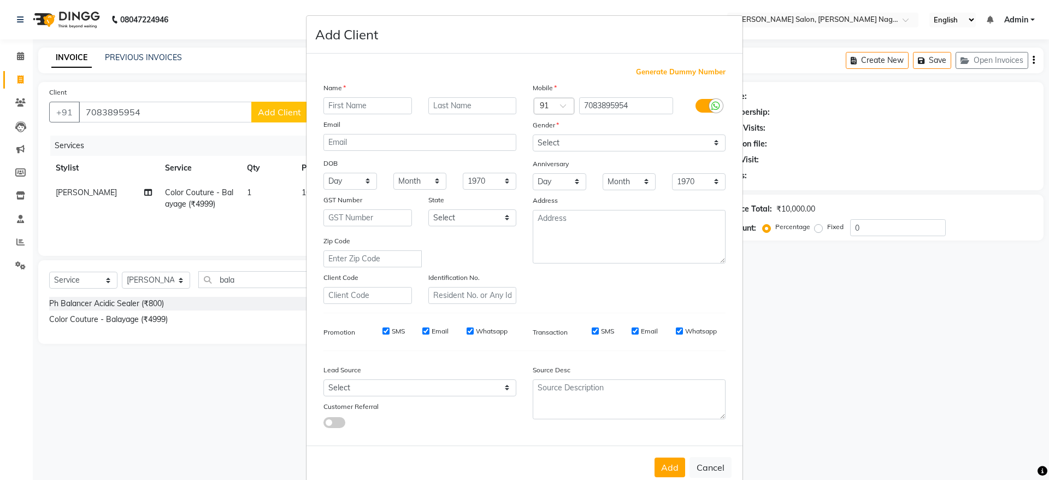
click at [376, 94] on div "Name" at bounding box center [419, 89] width 209 height 15
click at [373, 105] on input "text" at bounding box center [367, 105] width 89 height 17
type input "Miss [PERSON_NAME]"
click at [444, 103] on input "text" at bounding box center [472, 105] width 89 height 17
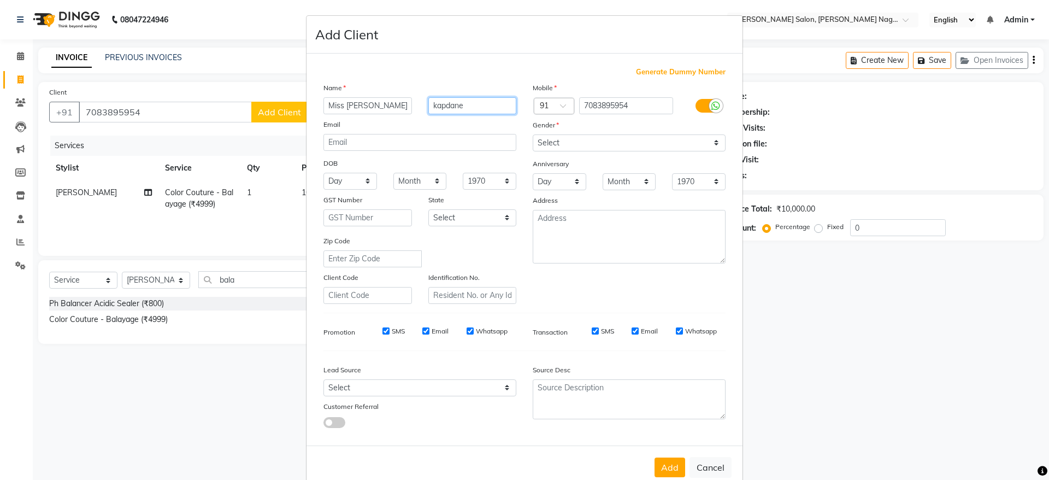
type input "kapdane"
click at [546, 138] on select "Select [DEMOGRAPHIC_DATA] [DEMOGRAPHIC_DATA] Other Prefer Not To Say" at bounding box center [629, 142] width 193 height 17
select select "[DEMOGRAPHIC_DATA]"
click at [533, 134] on select "Select [DEMOGRAPHIC_DATA] [DEMOGRAPHIC_DATA] Other Prefer Not To Say" at bounding box center [629, 142] width 193 height 17
click at [668, 464] on button "Add" at bounding box center [670, 467] width 31 height 20
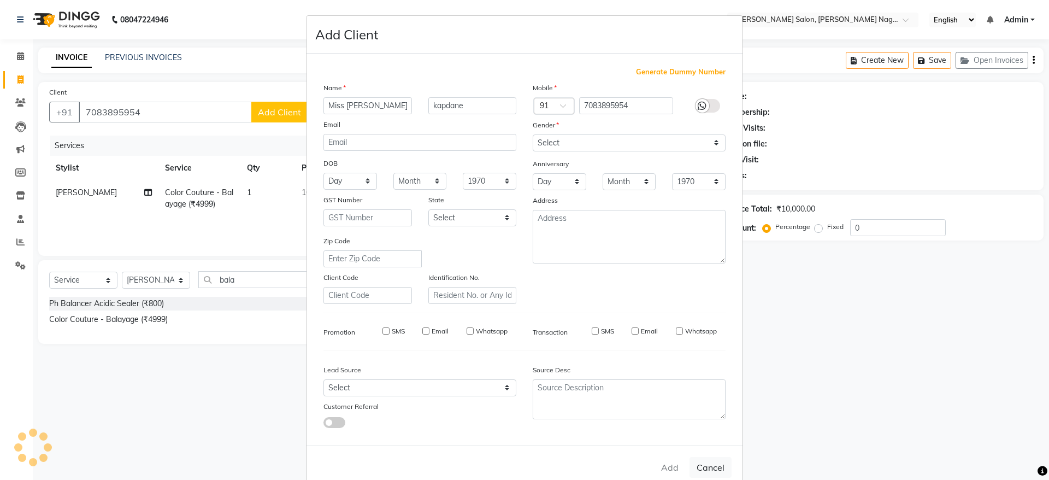
select select
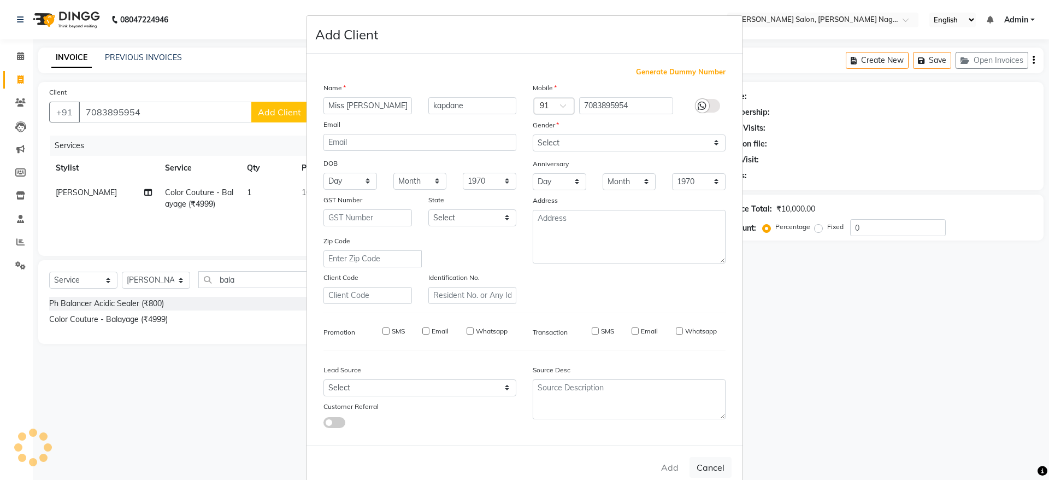
select select
checkbox input "false"
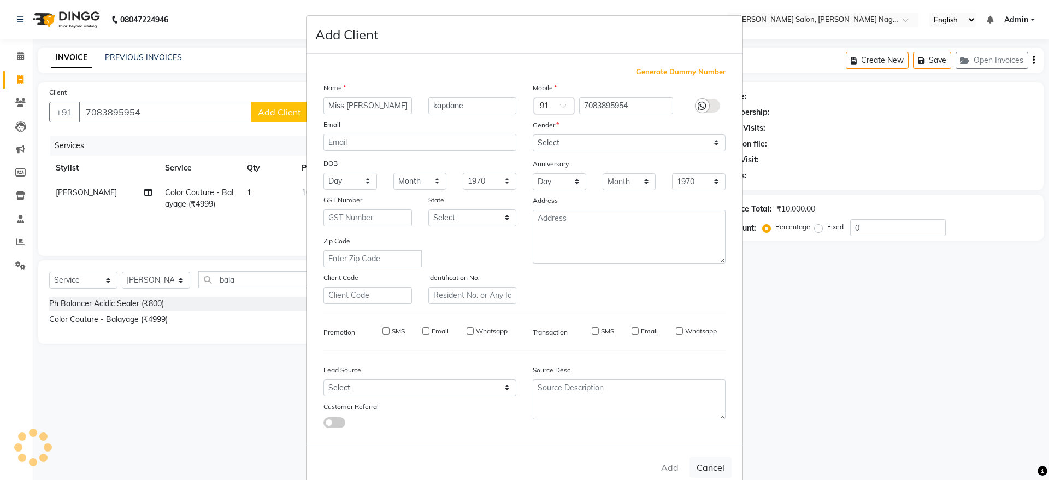
checkbox input "false"
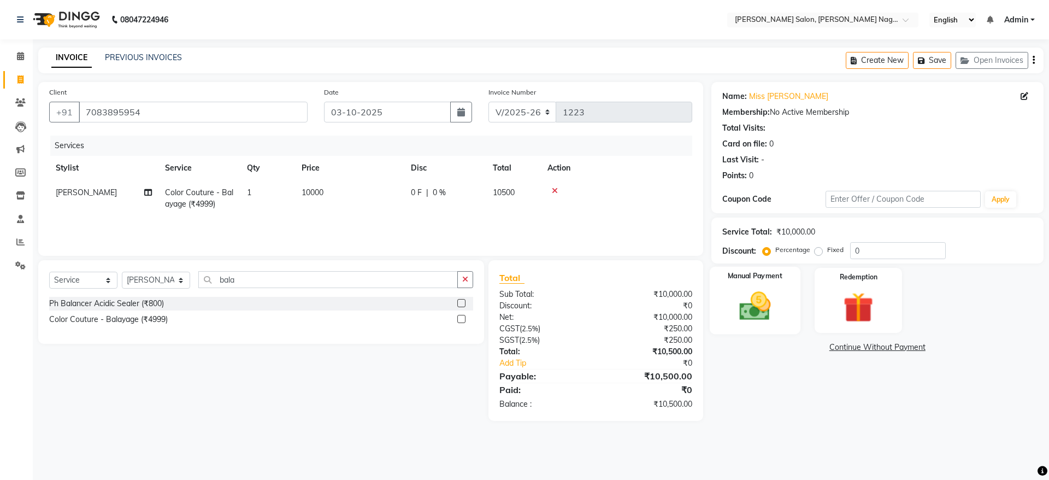
click at [763, 311] on img at bounding box center [754, 306] width 51 height 36
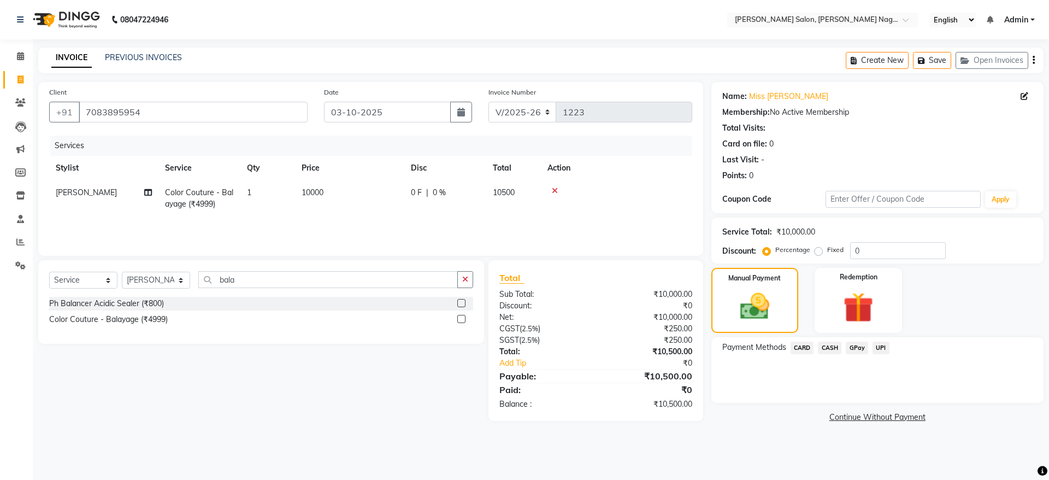
click at [883, 350] on span "UPI" at bounding box center [881, 347] width 17 height 13
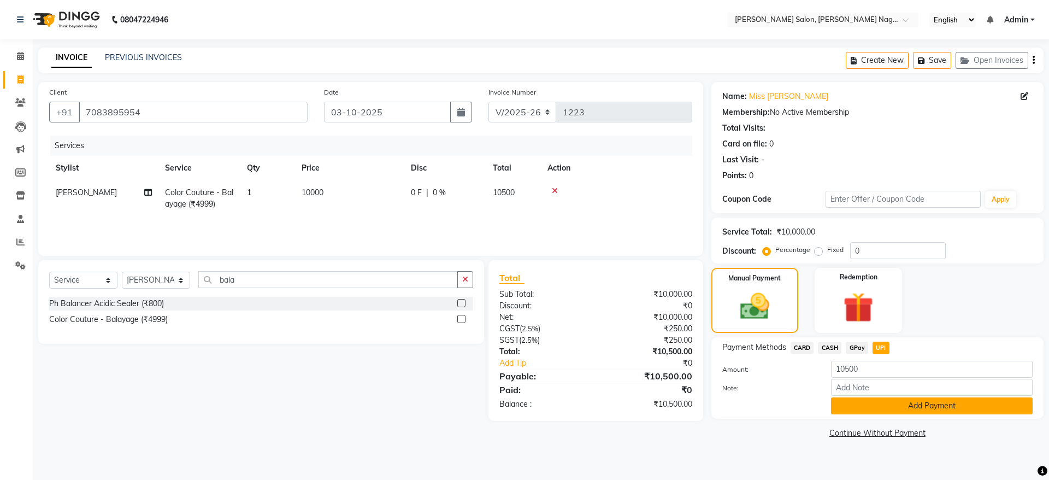
click at [926, 409] on button "Add Payment" at bounding box center [932, 405] width 202 height 17
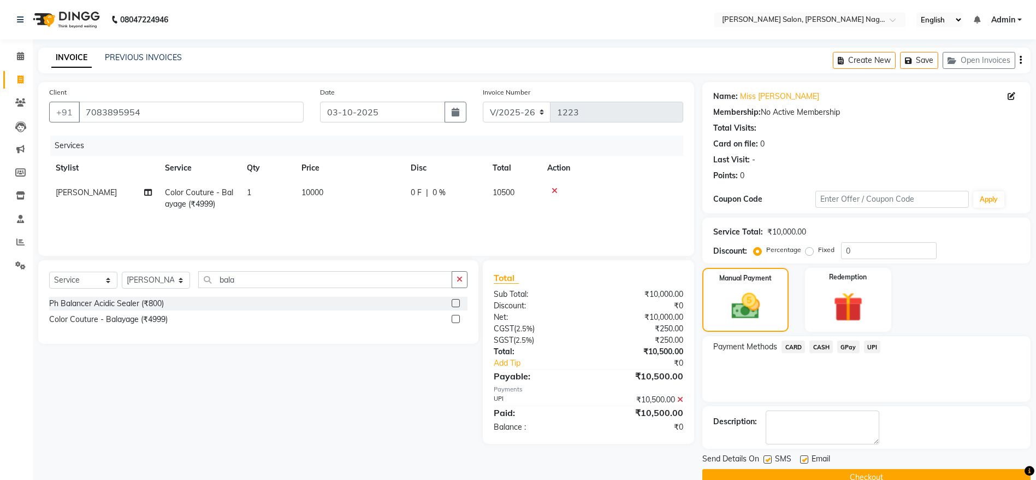
scroll to position [22, 0]
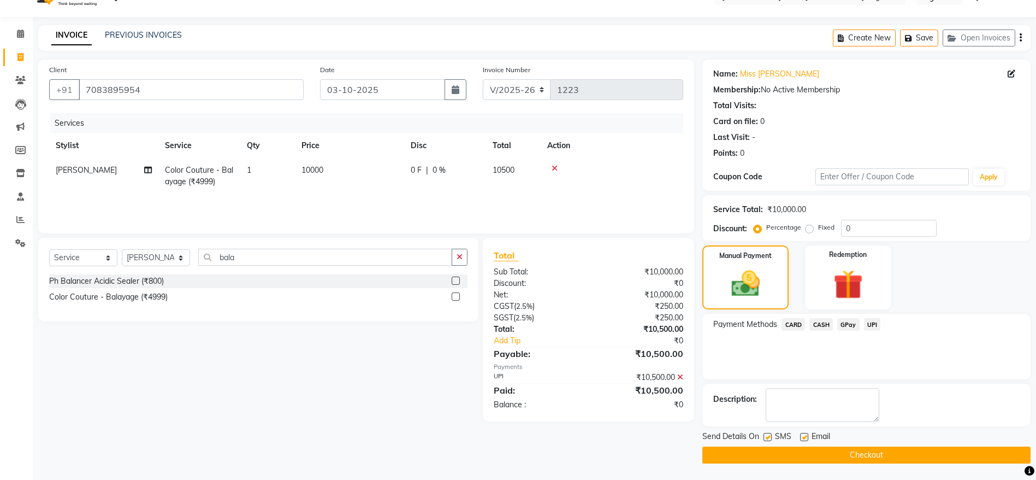
click at [852, 453] on button "Checkout" at bounding box center [867, 454] width 328 height 17
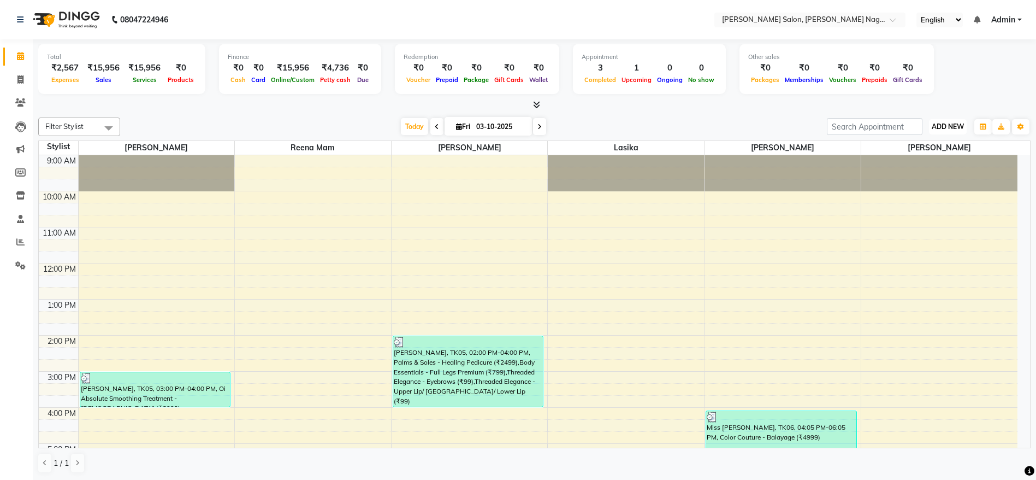
click at [948, 127] on span "ADD NEW" at bounding box center [948, 126] width 32 height 8
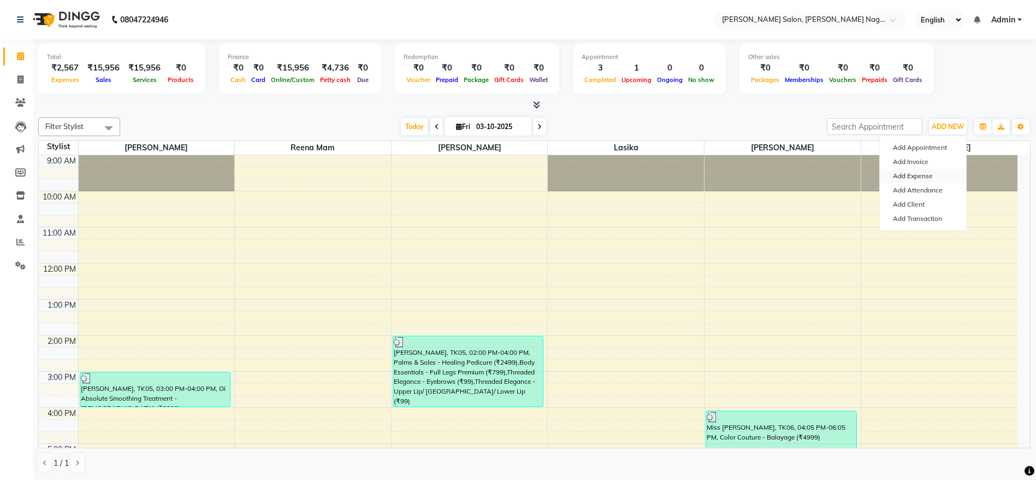
click at [927, 176] on link "Add Expense" at bounding box center [923, 176] width 86 height 14
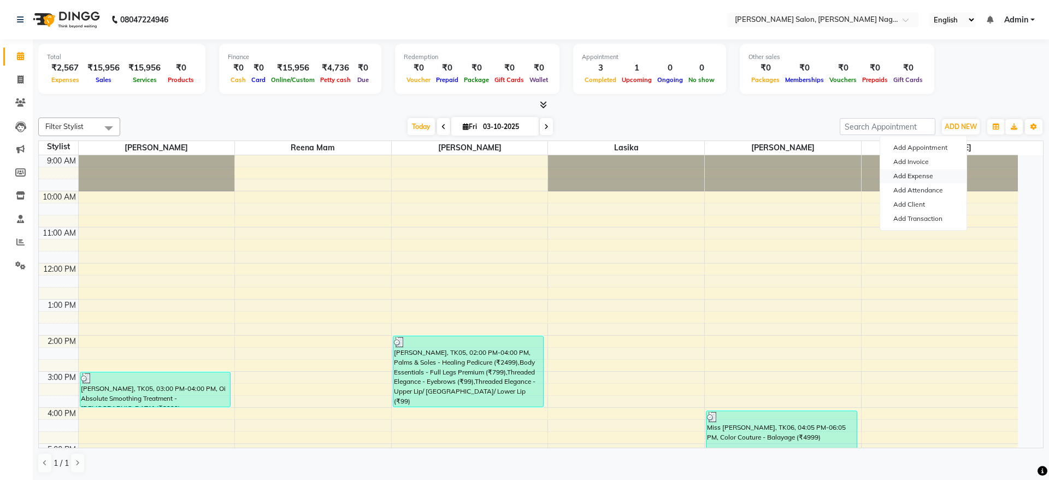
select select "1"
select select "5216"
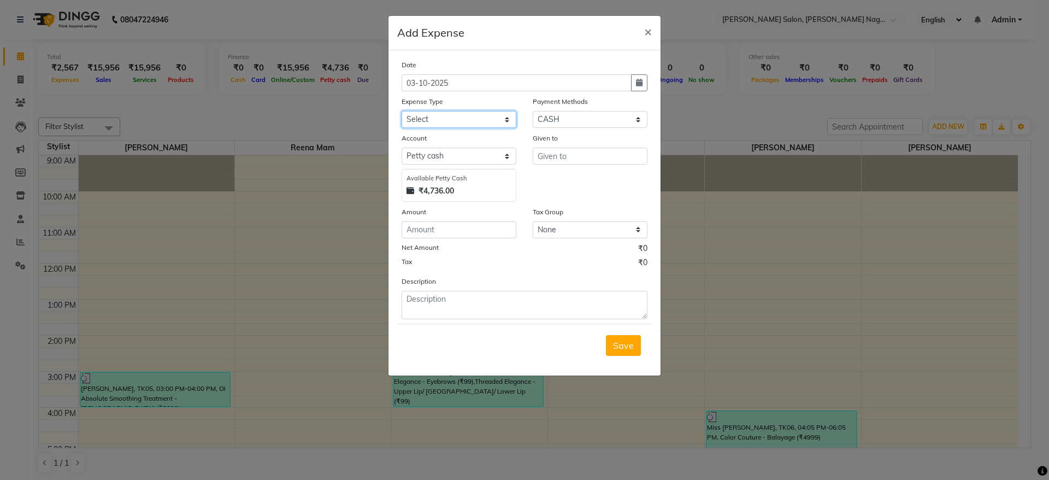
click at [449, 120] on select "Select Advance Salary Bank charges Car maintenance Cash transfer to bank Cash t…" at bounding box center [459, 119] width 115 height 17
select select "24760"
click at [402, 111] on select "Select Advance Salary Bank charges Car maintenance Cash transfer to bank Cash t…" at bounding box center [459, 119] width 115 height 17
click at [572, 155] on input "text" at bounding box center [590, 156] width 115 height 17
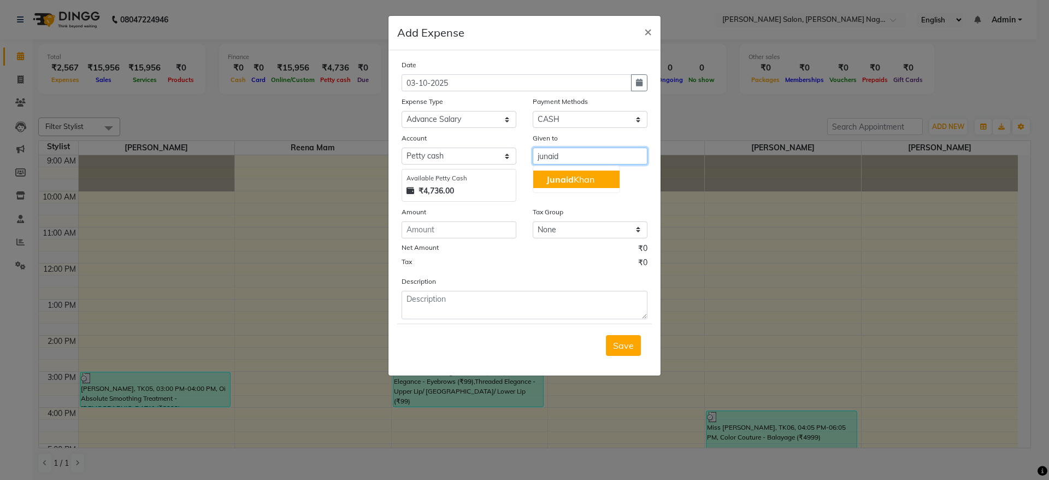
click at [580, 176] on ngb-highlight "Junaid Khan" at bounding box center [570, 179] width 48 height 11
type input "[PERSON_NAME]"
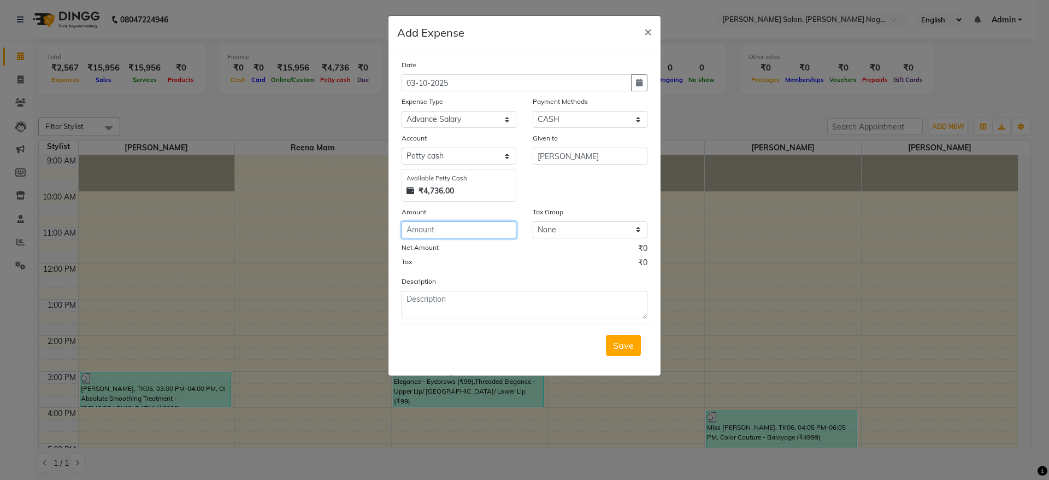
click at [482, 237] on input "number" at bounding box center [459, 229] width 115 height 17
type input "1000"
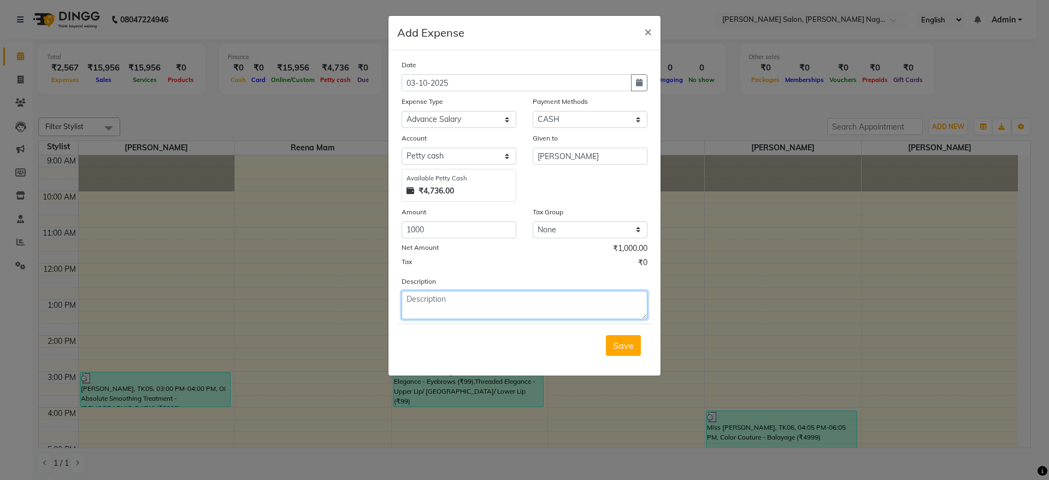
click at [489, 311] on textarea at bounding box center [525, 305] width 246 height 28
type textarea "Give junaid adv salary."
click at [629, 347] on span "Save" at bounding box center [623, 345] width 21 height 11
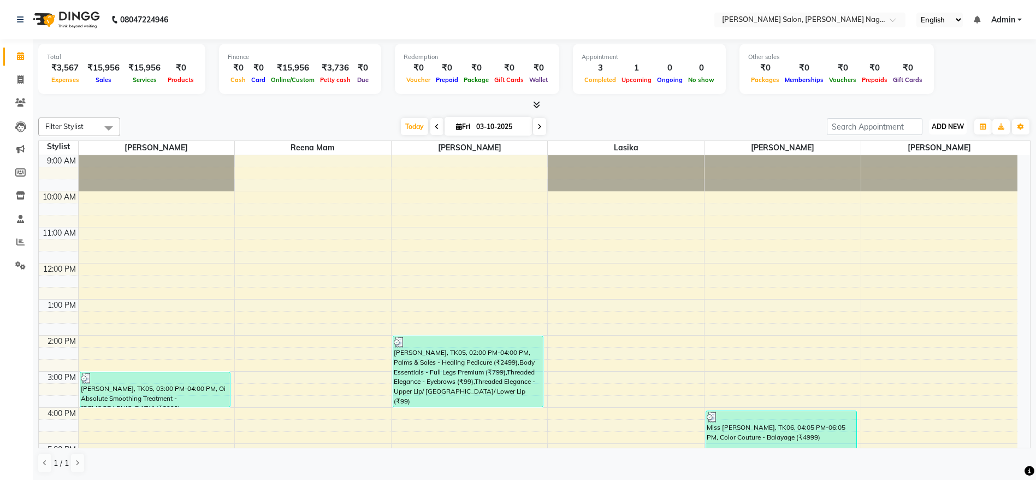
click at [949, 128] on span "ADD NEW" at bounding box center [948, 126] width 32 height 8
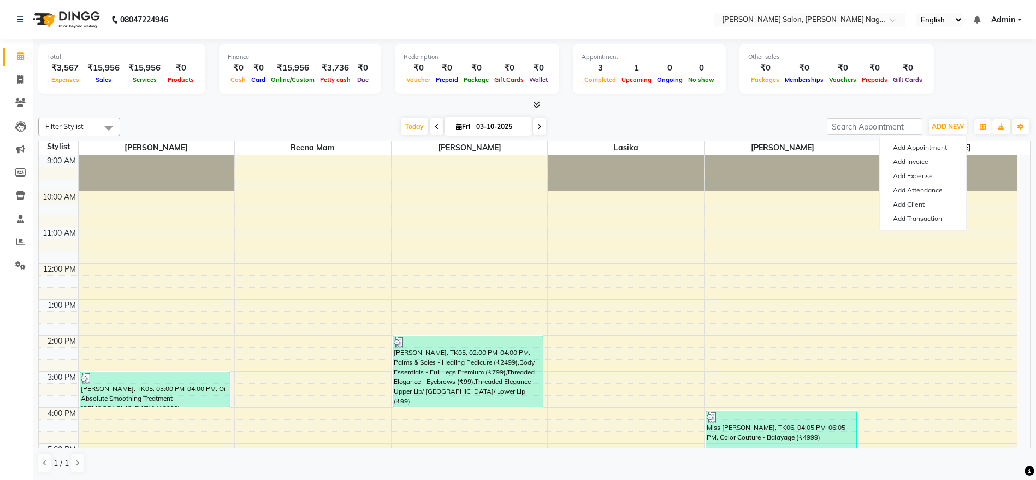
click at [356, 119] on div "Today Fri 03-10-2025" at bounding box center [474, 127] width 696 height 16
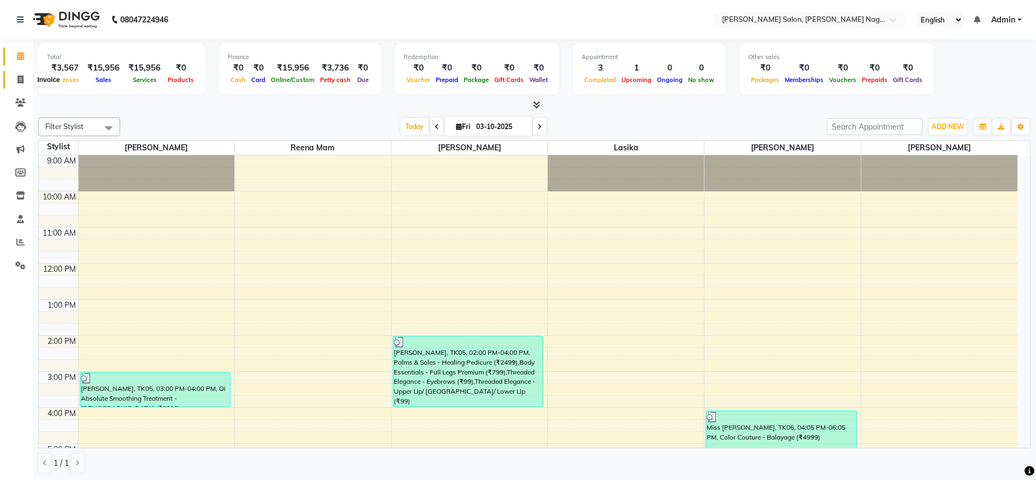
click at [24, 76] on span at bounding box center [20, 80] width 19 height 13
select select "6221"
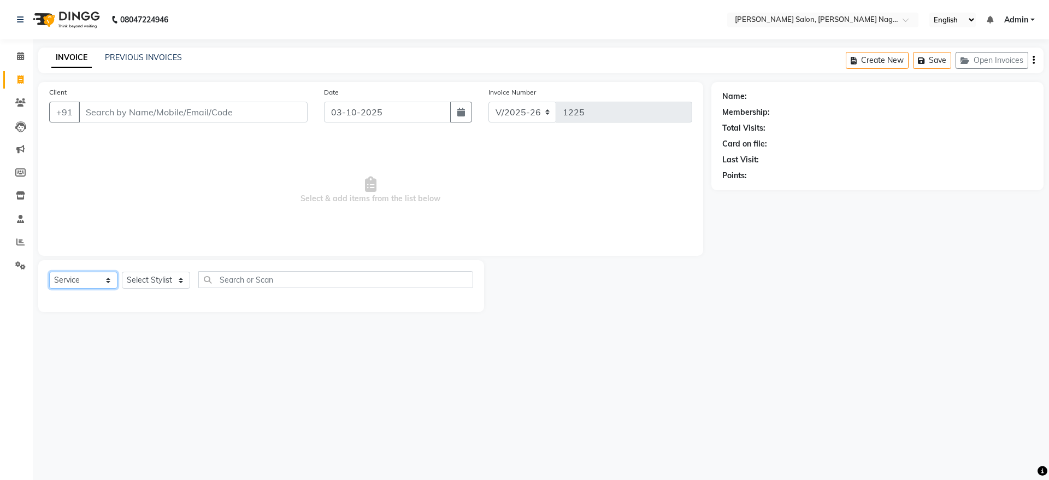
click at [79, 284] on select "Select Service Product Membership Package Voucher Prepaid Gift Card" at bounding box center [83, 280] width 68 height 17
select select "package"
click at [49, 272] on select "Select Service Product Membership Package Voucher Prepaid Gift Card" at bounding box center [83, 280] width 68 height 17
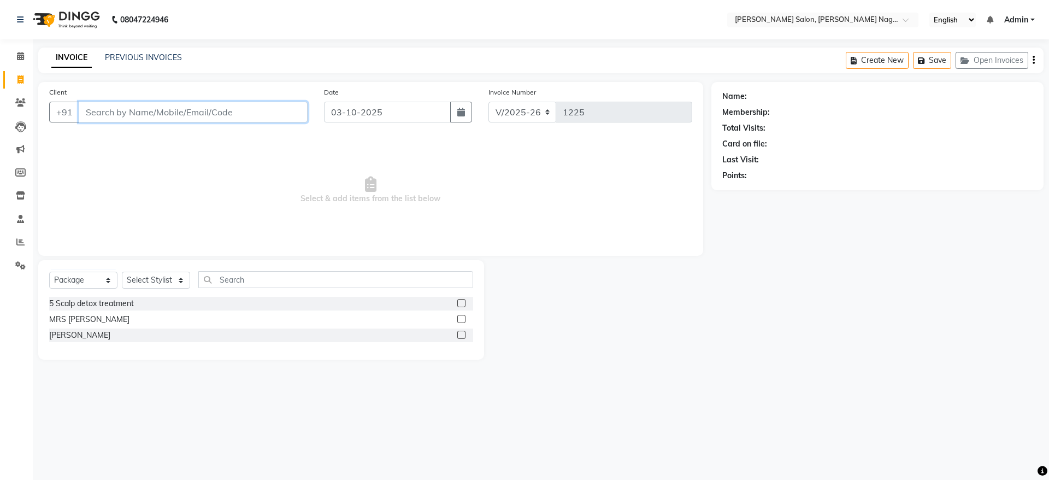
click at [196, 108] on input "Client" at bounding box center [193, 112] width 229 height 21
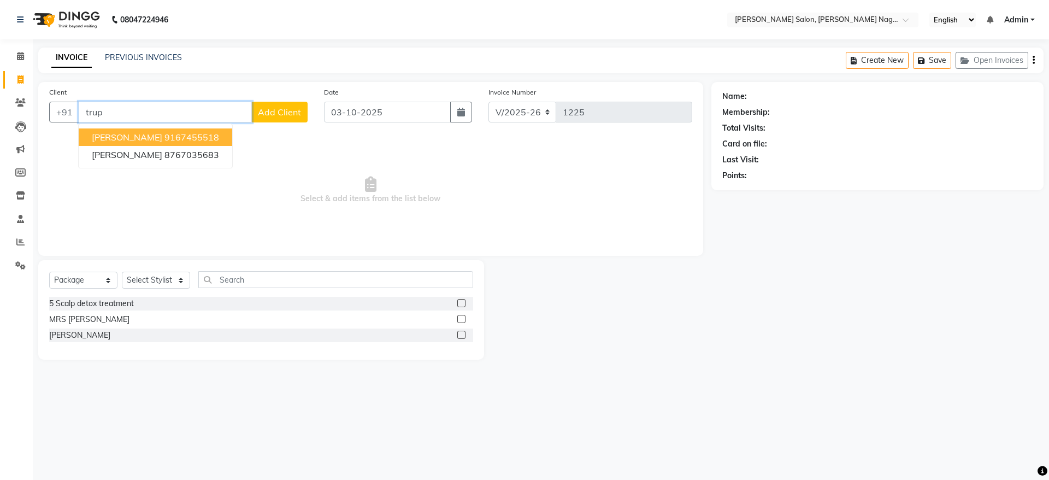
click at [184, 133] on ngb-highlight "9167455518" at bounding box center [191, 137] width 55 height 11
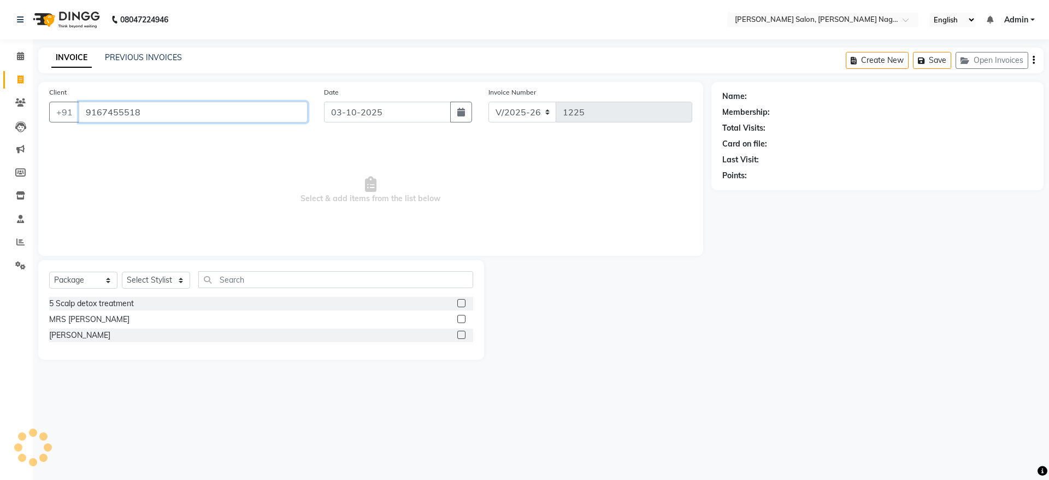
type input "9167455518"
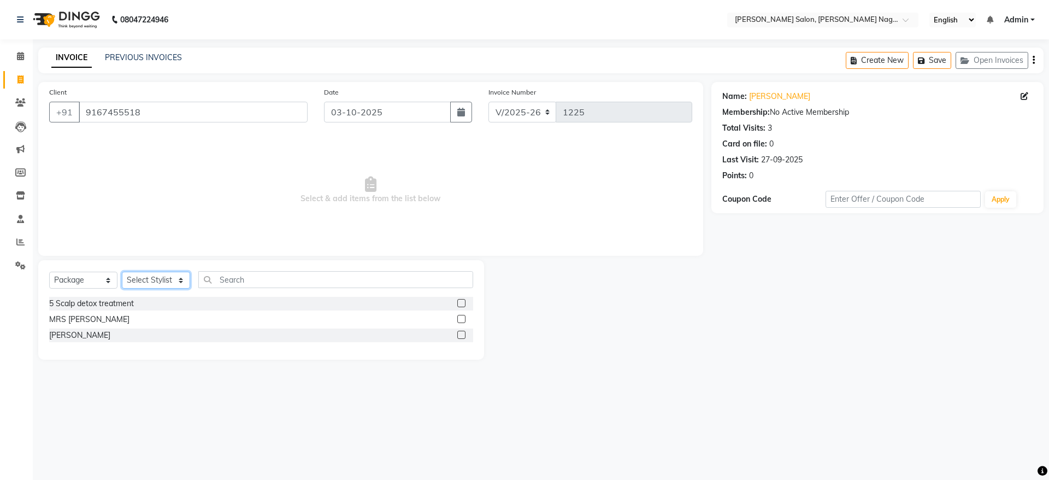
click at [149, 278] on select "Select Stylist [PERSON_NAME] lasika [PERSON_NAME] mam [PERSON_NAME] [PERSON_NAM…" at bounding box center [156, 280] width 68 height 17
select select "74657"
click at [122, 272] on select "Select Stylist [PERSON_NAME] lasika [PERSON_NAME] mam [PERSON_NAME] [PERSON_NAM…" at bounding box center [156, 280] width 68 height 17
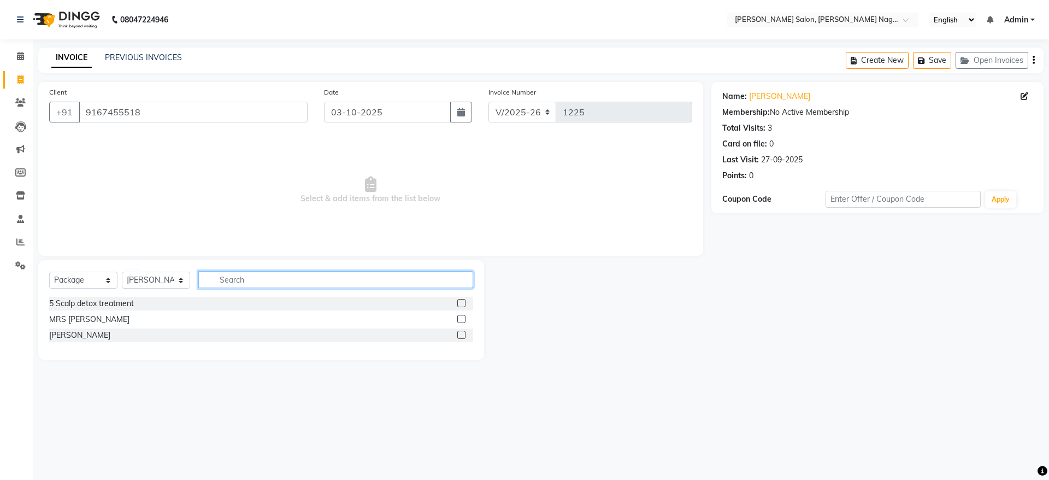
click at [302, 274] on input "text" at bounding box center [335, 279] width 275 height 17
click at [463, 337] on label at bounding box center [461, 335] width 8 height 8
click at [463, 337] on input "checkbox" at bounding box center [460, 335] width 7 height 7
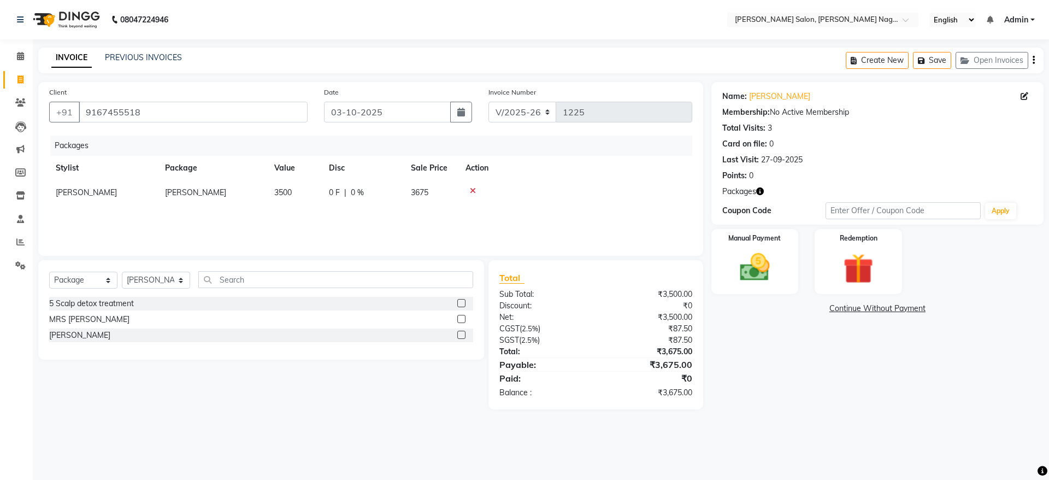
click at [758, 193] on icon "button" at bounding box center [760, 191] width 8 height 8
click at [816, 379] on div "Name: Miss Trupti Rashankar Membership: No Active Membership Total Visits: 3 Ca…" at bounding box center [881, 245] width 340 height 327
click at [469, 191] on div at bounding box center [576, 191] width 220 height 8
click at [476, 192] on div at bounding box center [576, 191] width 220 height 8
click at [473, 190] on icon at bounding box center [473, 191] width 6 height 8
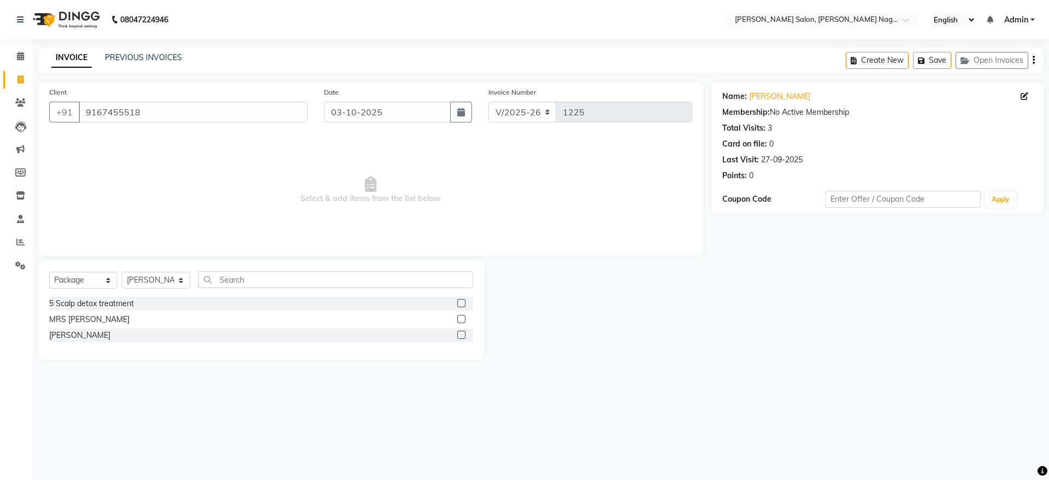
click at [458, 334] on label at bounding box center [461, 335] width 8 height 8
click at [458, 334] on input "checkbox" at bounding box center [460, 335] width 7 height 7
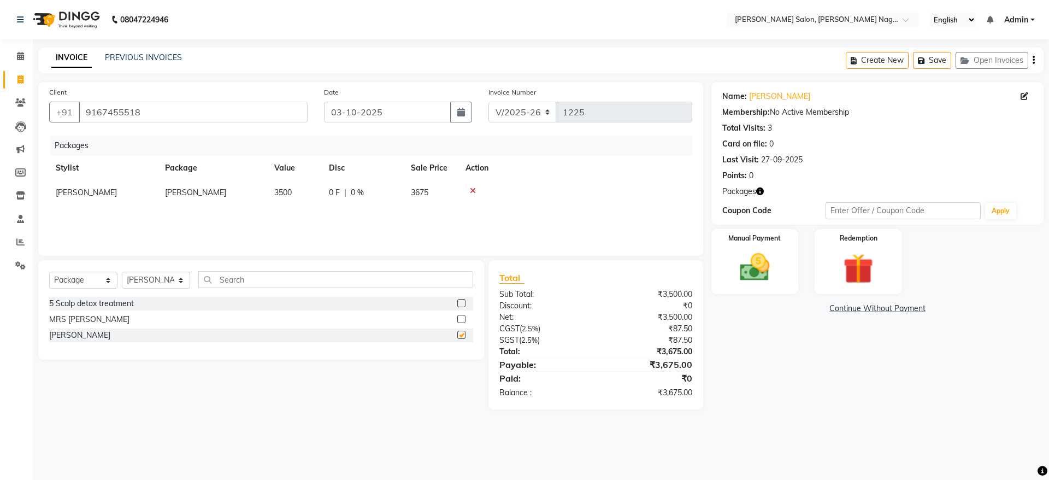
checkbox input "false"
click at [756, 278] on img at bounding box center [754, 267] width 51 height 36
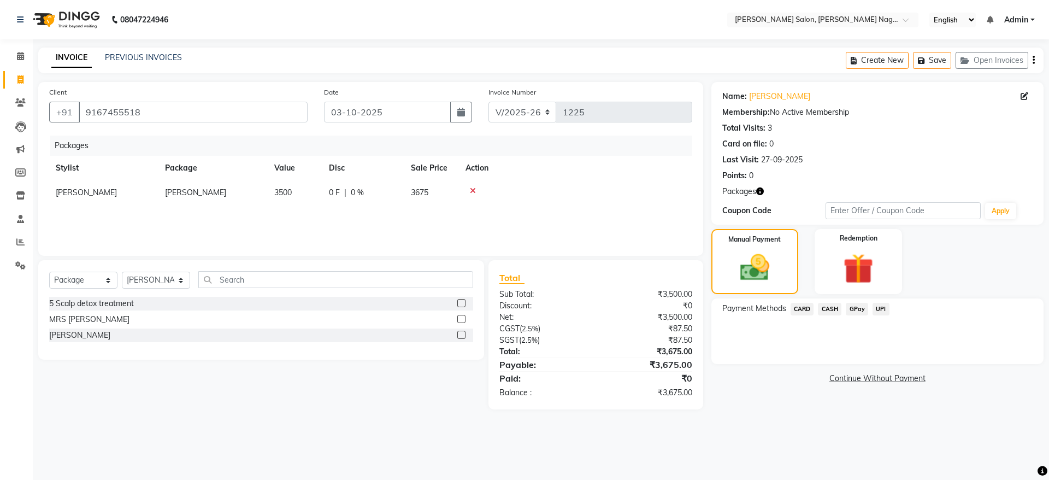
click at [829, 308] on span "CASH" at bounding box center [829, 309] width 23 height 13
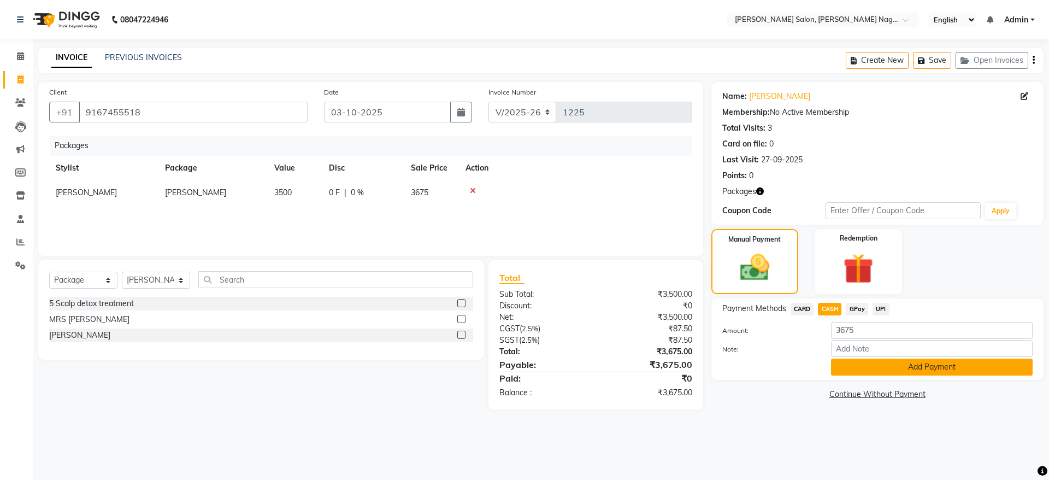
click at [896, 364] on button "Add Payment" at bounding box center [932, 366] width 202 height 17
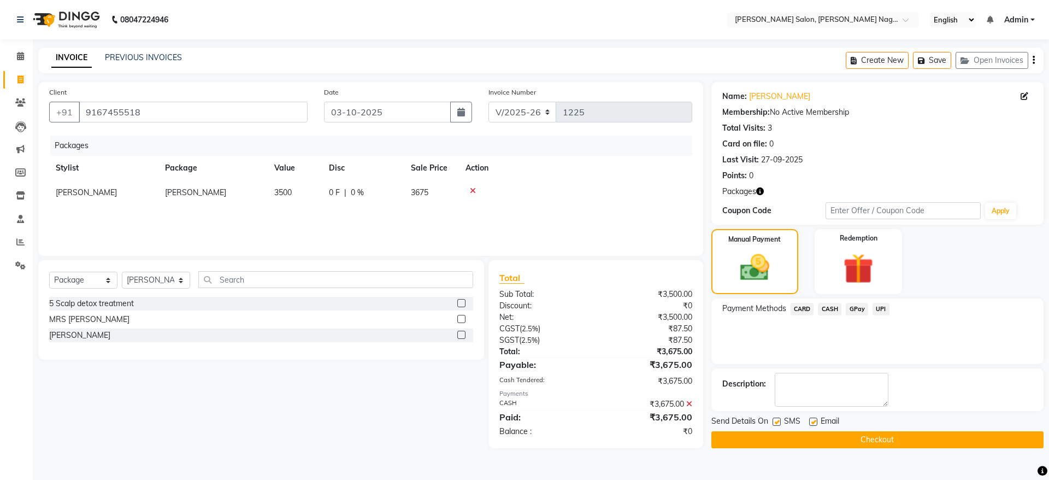
click at [908, 434] on button "Checkout" at bounding box center [877, 439] width 332 height 17
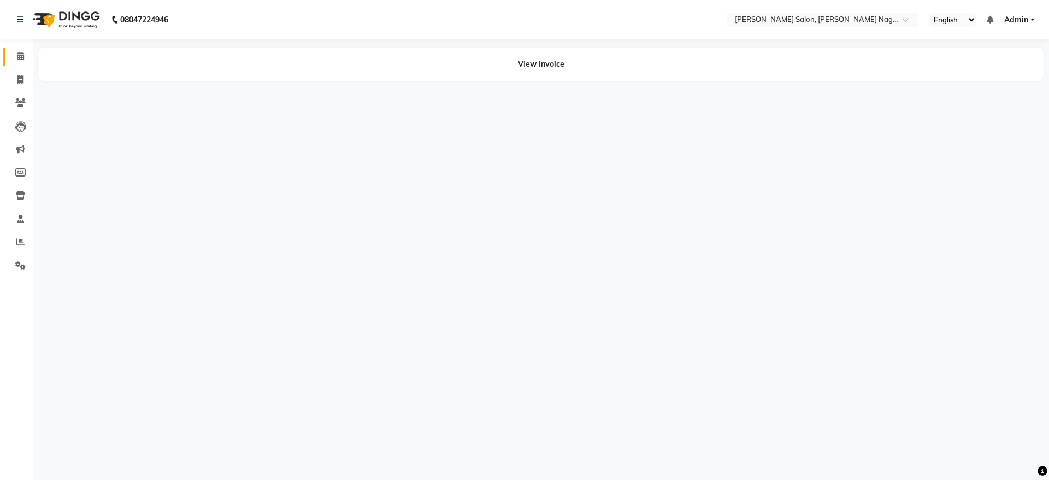
click at [23, 49] on link "Calendar" at bounding box center [16, 57] width 26 height 18
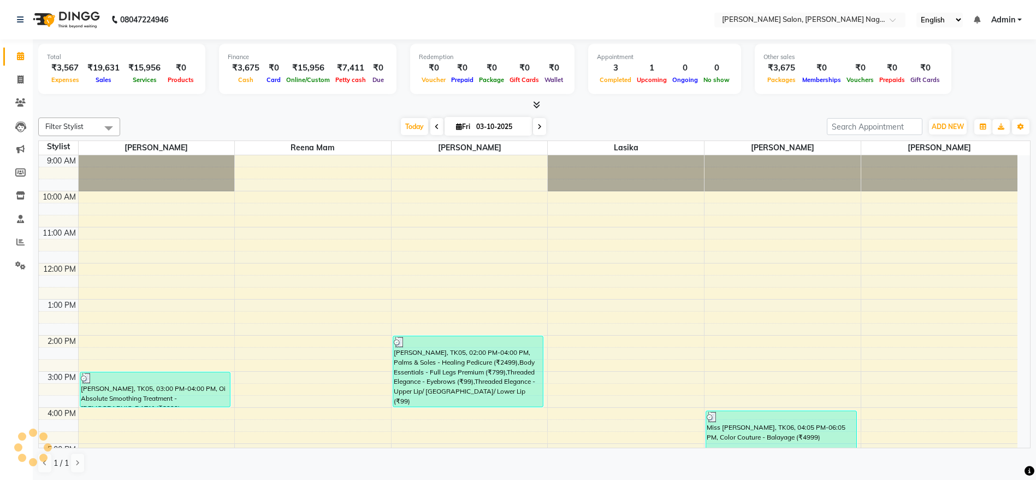
scroll to position [227, 0]
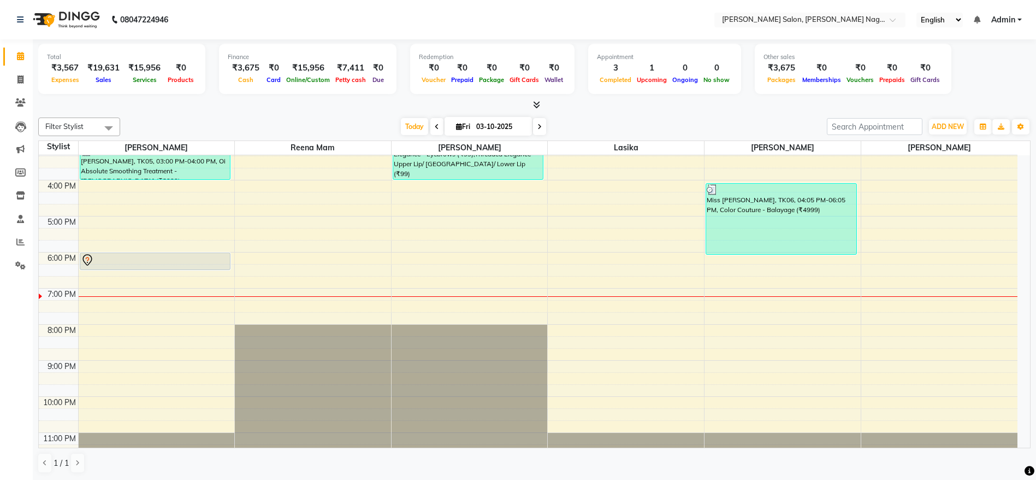
click at [131, 257] on div at bounding box center [155, 260] width 149 height 13
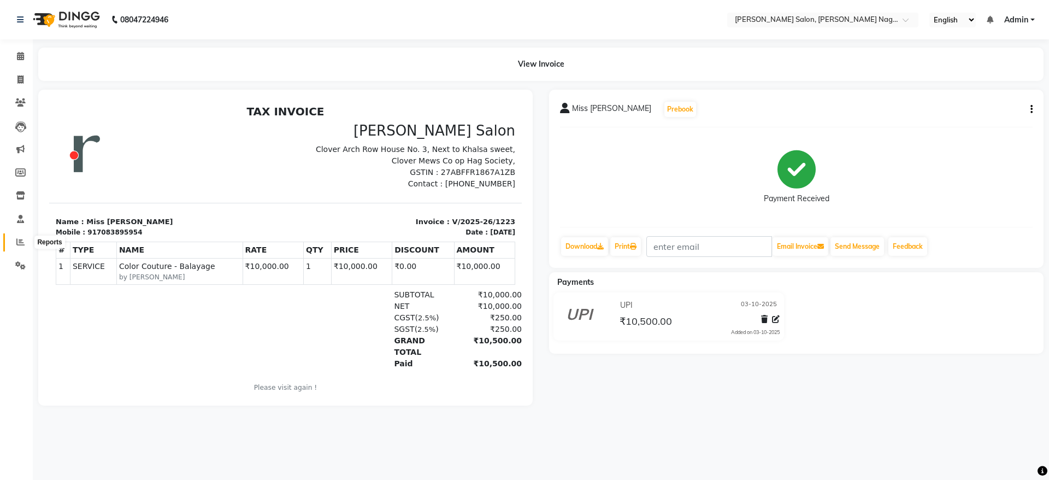
click at [15, 243] on span at bounding box center [20, 242] width 19 height 13
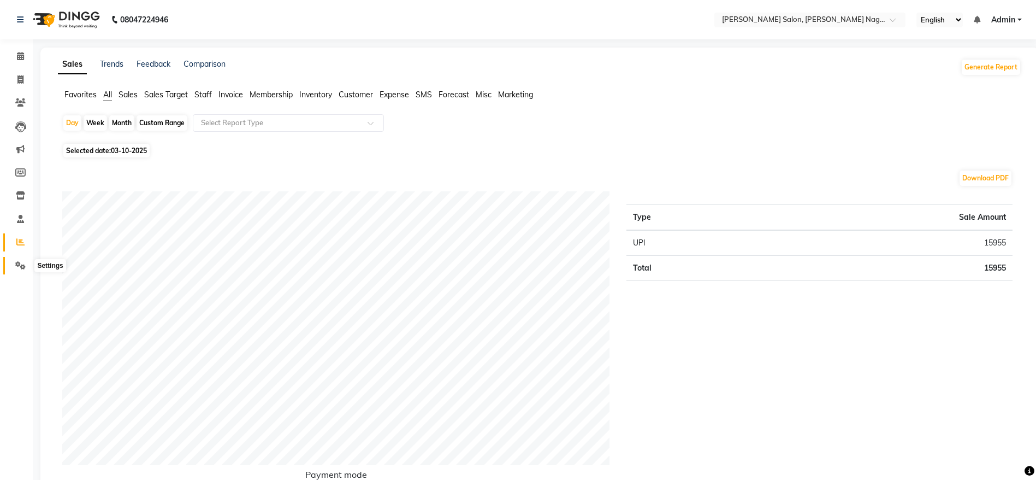
click at [22, 260] on span at bounding box center [20, 266] width 19 height 13
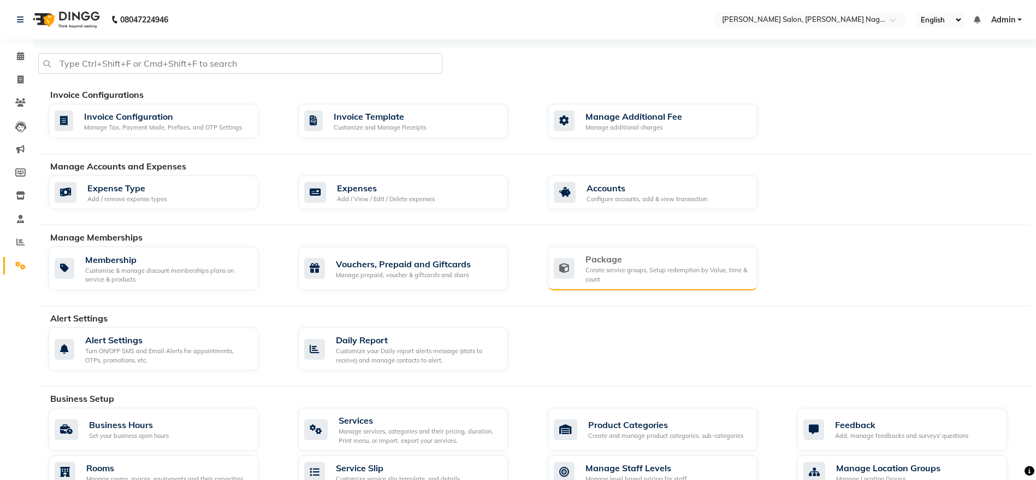
click at [577, 267] on div "Package Create service groups, Setup redemption by Value, time & count" at bounding box center [651, 267] width 195 height 31
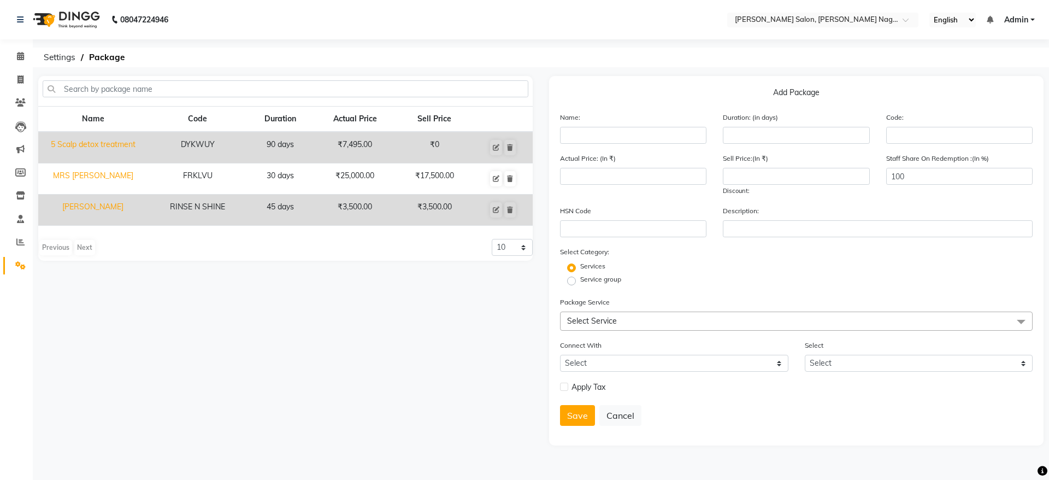
click at [201, 208] on td "RINSE N SHINE" at bounding box center [198, 210] width 100 height 31
click at [497, 210] on icon at bounding box center [496, 210] width 7 height 7
type input "[PERSON_NAME]"
type input "45"
type input "RINSE N SHINE"
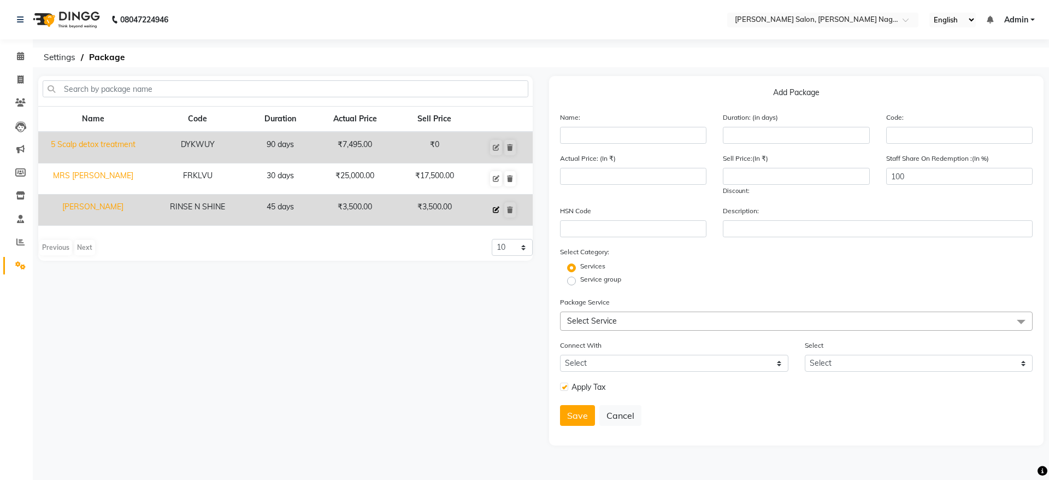
type input "3500"
checkbox input "true"
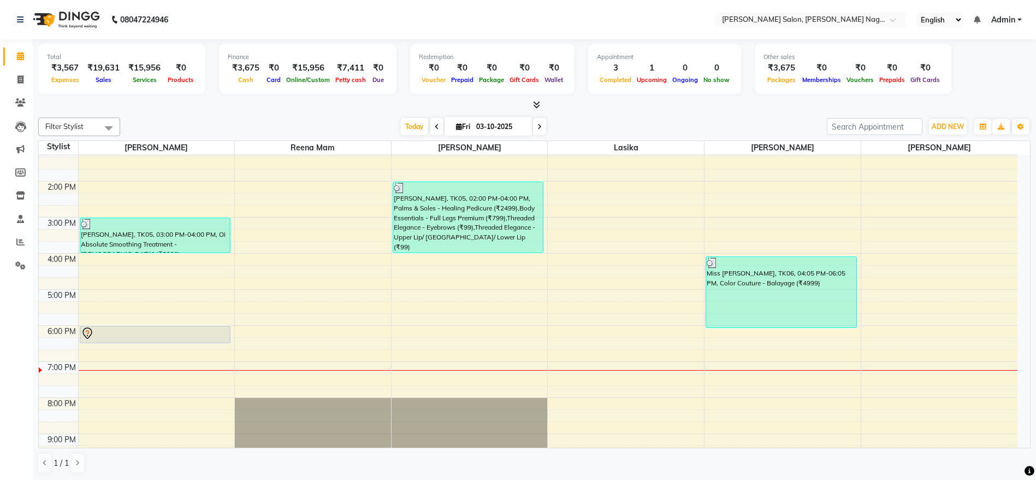
scroll to position [172, 0]
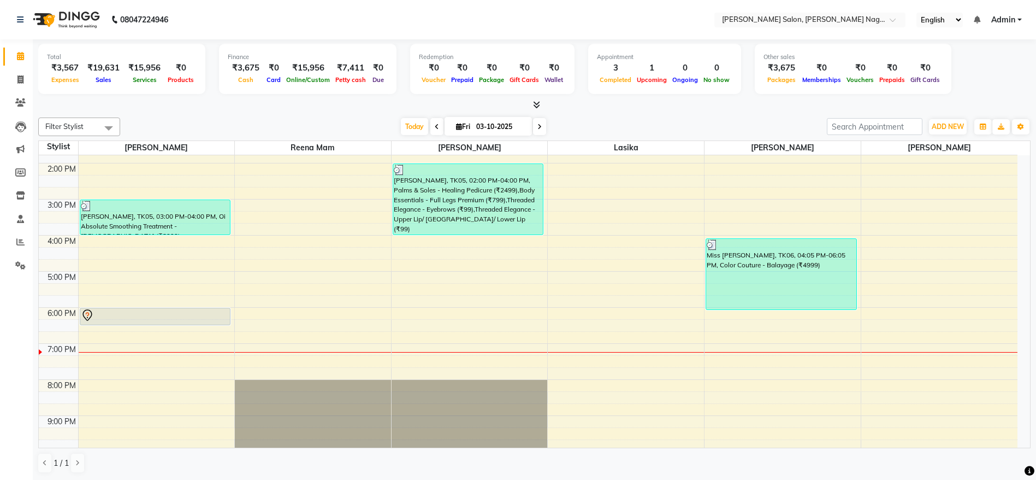
click at [192, 315] on div at bounding box center [155, 315] width 149 height 13
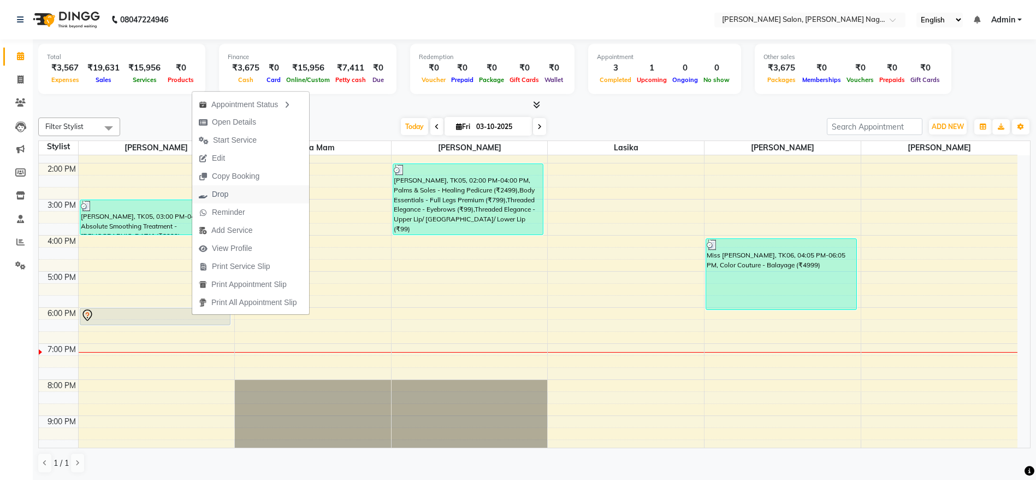
click at [233, 192] on span "Drop" at bounding box center [213, 194] width 43 height 18
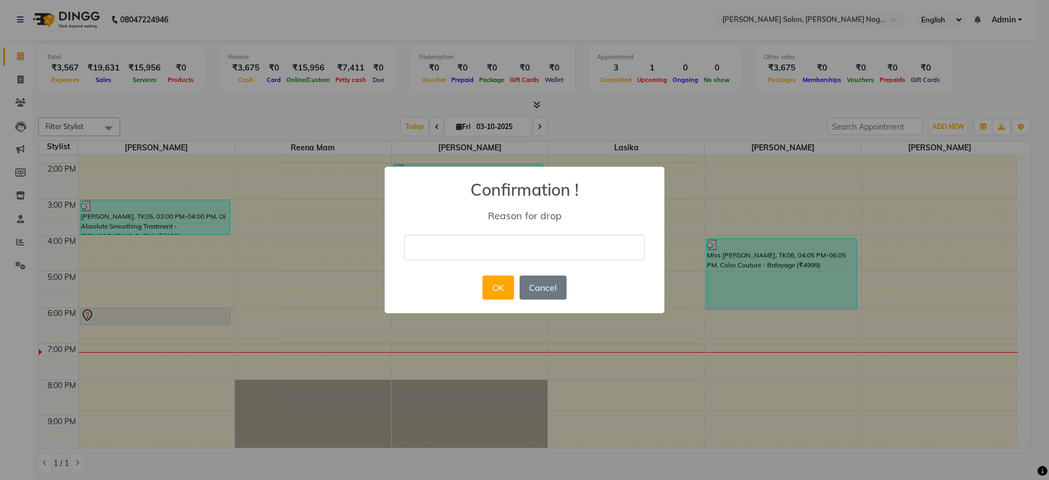
click at [449, 247] on input "text" at bounding box center [524, 247] width 240 height 26
type input "service done"
click at [500, 294] on button "OK" at bounding box center [497, 287] width 31 height 24
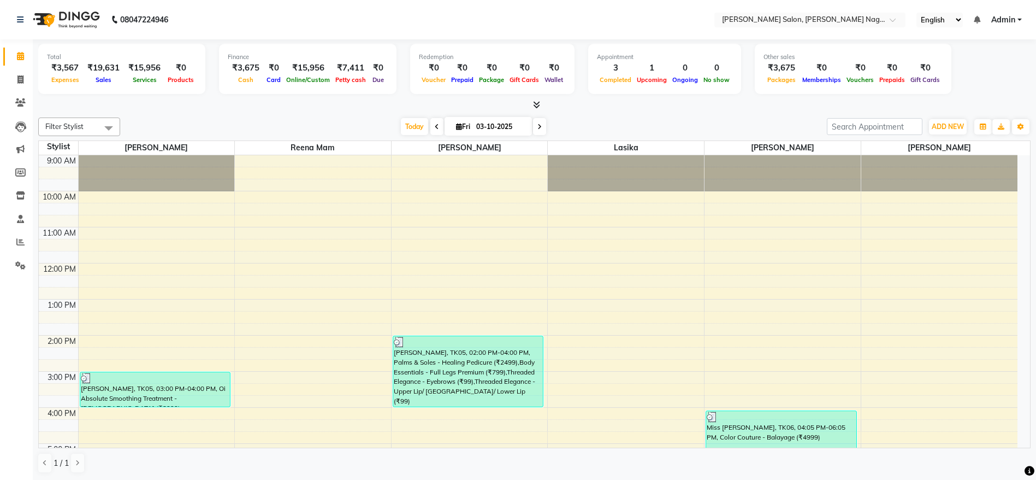
click at [534, 122] on span at bounding box center [539, 126] width 13 height 17
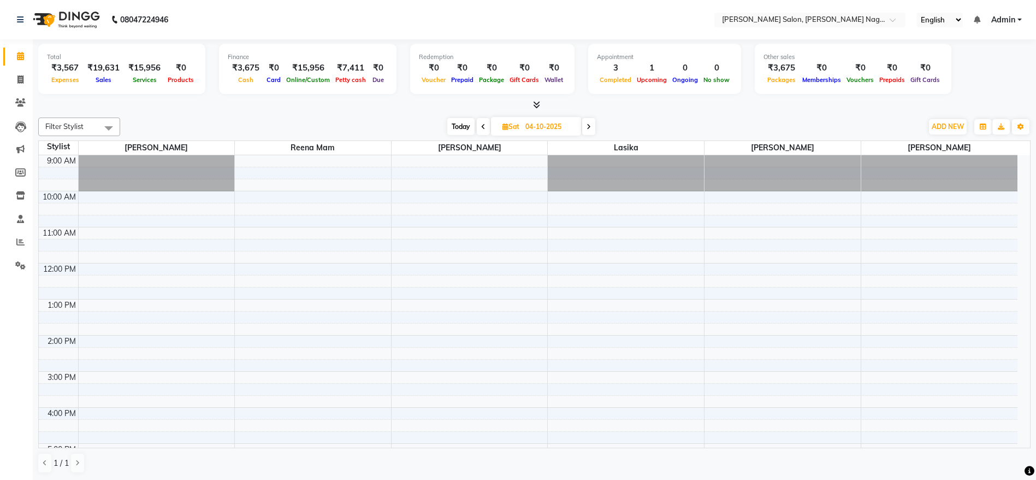
click at [590, 128] on icon at bounding box center [589, 126] width 4 height 7
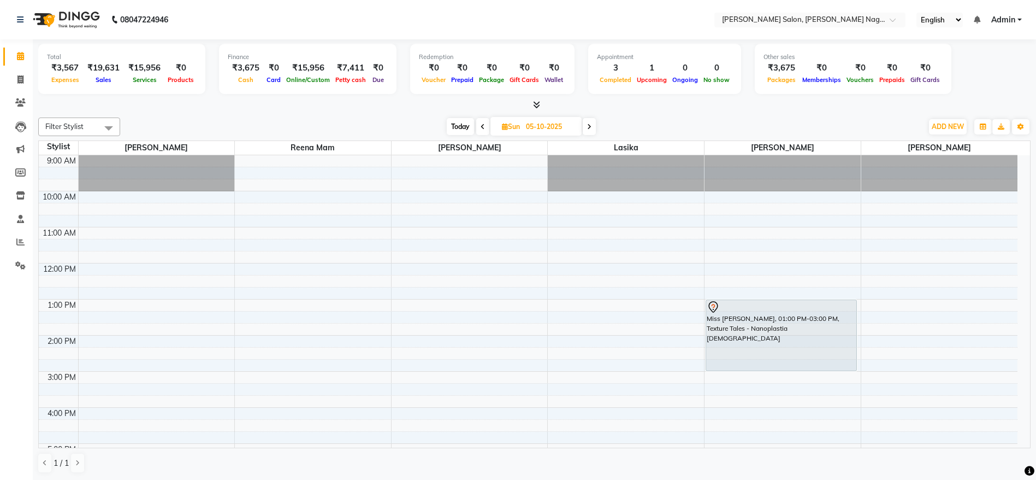
click at [487, 124] on span at bounding box center [482, 126] width 13 height 17
type input "04-10-2025"
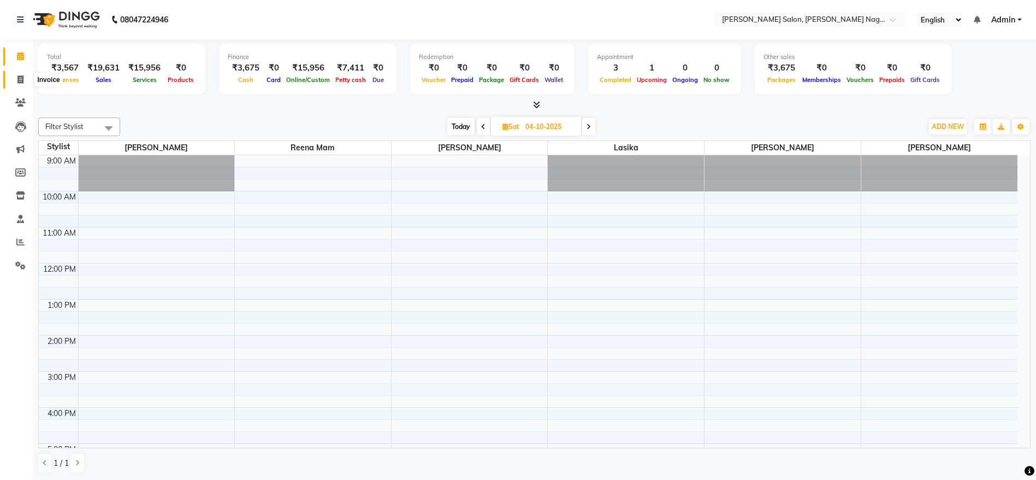
click at [22, 85] on span at bounding box center [20, 80] width 19 height 13
select select "service"
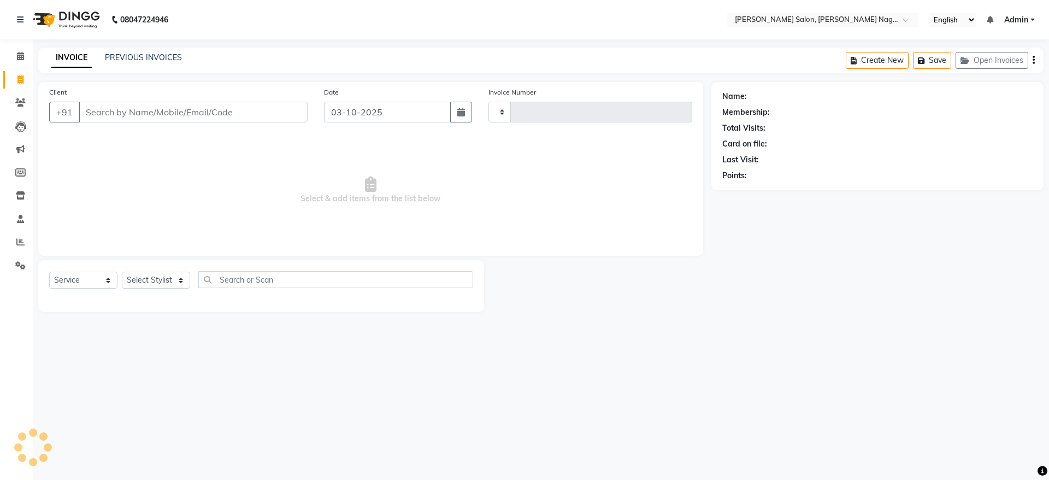
type input "1226"
select select "6221"
click at [156, 279] on select "Select Stylist [PERSON_NAME] lasika [PERSON_NAME] mam [PERSON_NAME] [PERSON_NAM…" at bounding box center [156, 280] width 68 height 17
select select "45786"
click at [122, 272] on select "Select Stylist [PERSON_NAME] lasika [PERSON_NAME] mam [PERSON_NAME] [PERSON_NAM…" at bounding box center [156, 280] width 68 height 17
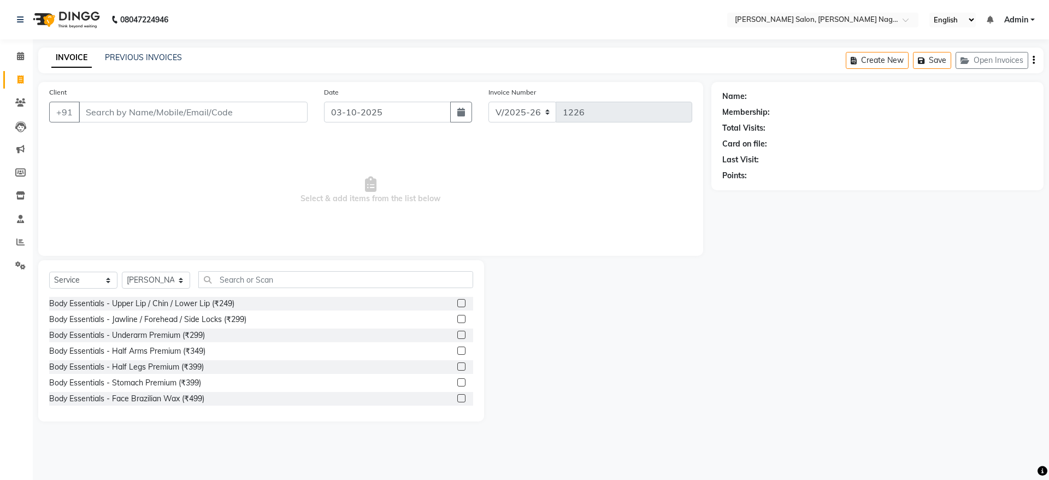
click at [156, 367] on div "Body Essentials - Half Legs Premium (₹399)" at bounding box center [126, 366] width 155 height 11
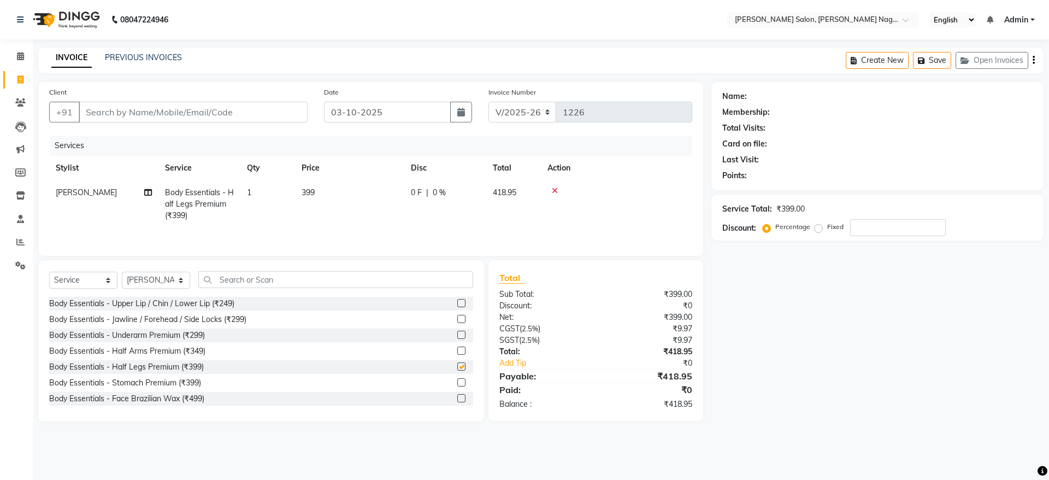
checkbox input "false"
click at [268, 274] on div "Select Service Product Membership Package Voucher Prepaid Gift Card Select Styl…" at bounding box center [261, 340] width 446 height 161
click at [304, 282] on input "text" at bounding box center [335, 279] width 275 height 17
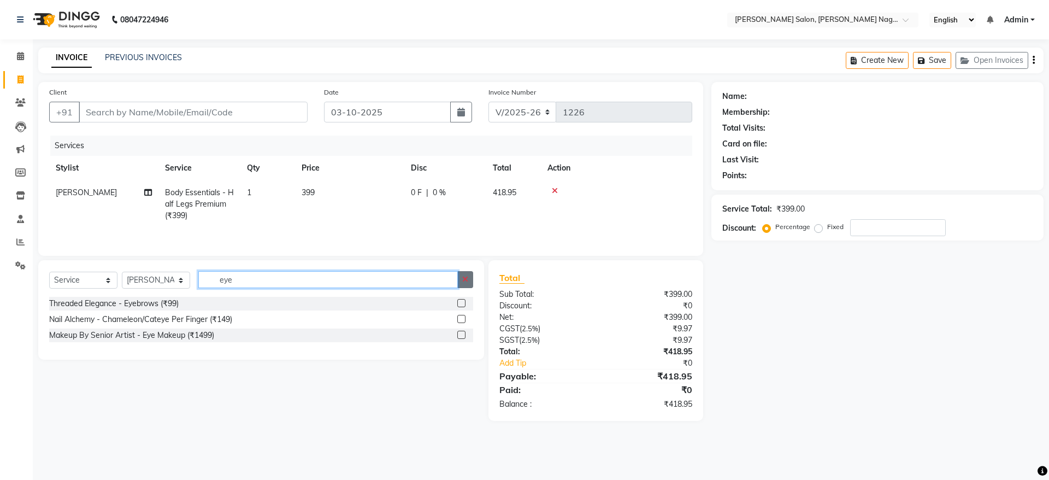
type input "eye"
click at [463, 283] on icon "button" at bounding box center [465, 279] width 6 height 8
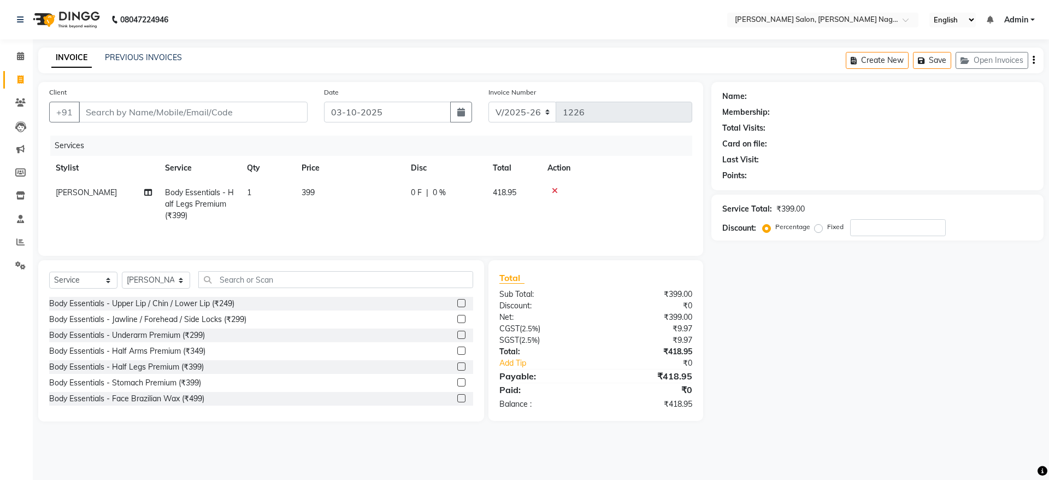
click at [552, 190] on icon at bounding box center [555, 191] width 6 height 8
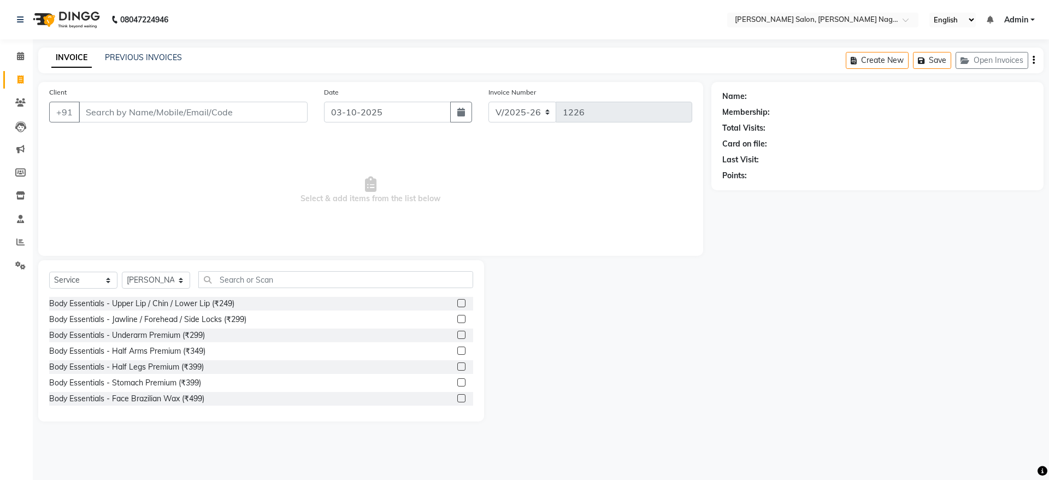
drag, startPoint x: 221, startPoint y: 268, endPoint x: 229, endPoint y: 274, distance: 9.9
click at [229, 274] on div "Select Service Product Membership Package Voucher Prepaid Gift Card Select Styl…" at bounding box center [261, 340] width 446 height 161
click at [280, 275] on input "text" at bounding box center [335, 279] width 275 height 17
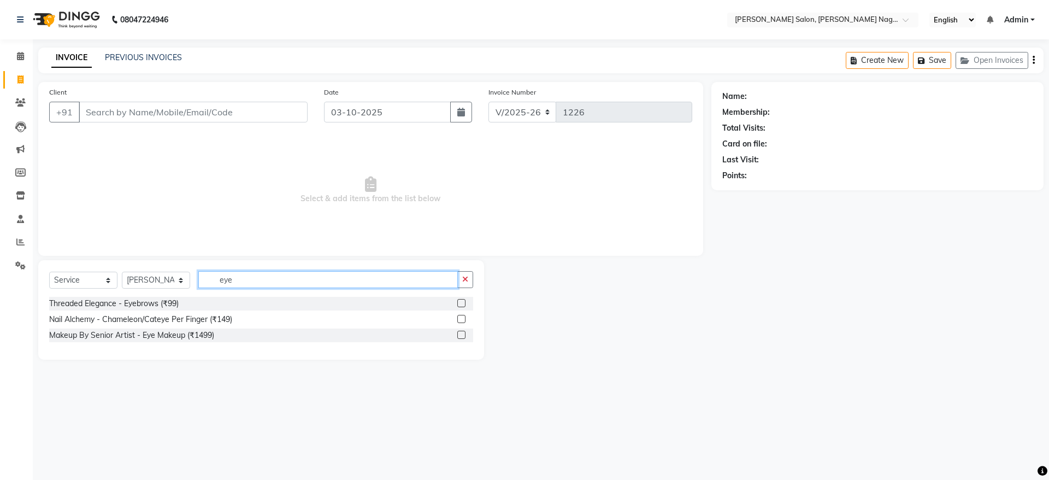
type input "eye"
click at [459, 301] on label at bounding box center [461, 303] width 8 height 8
click at [459, 301] on input "checkbox" at bounding box center [460, 303] width 7 height 7
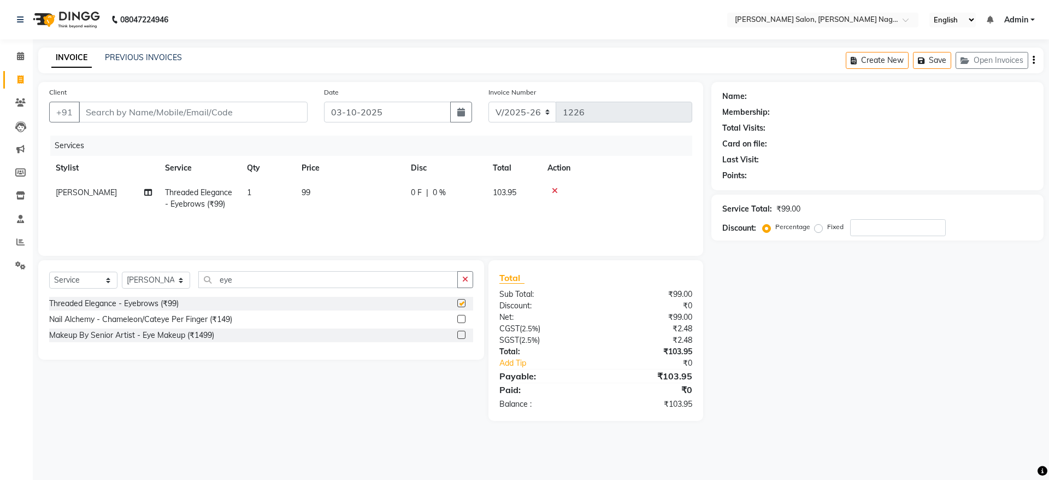
checkbox input "false"
click at [158, 274] on select "Select Stylist [PERSON_NAME] lasika [PERSON_NAME] mam [PERSON_NAME] [PERSON_NAM…" at bounding box center [156, 280] width 68 height 17
select select "75189"
click at [122, 272] on select "Select Stylist [PERSON_NAME] lasika [PERSON_NAME] mam [PERSON_NAME] [PERSON_NAM…" at bounding box center [156, 280] width 68 height 17
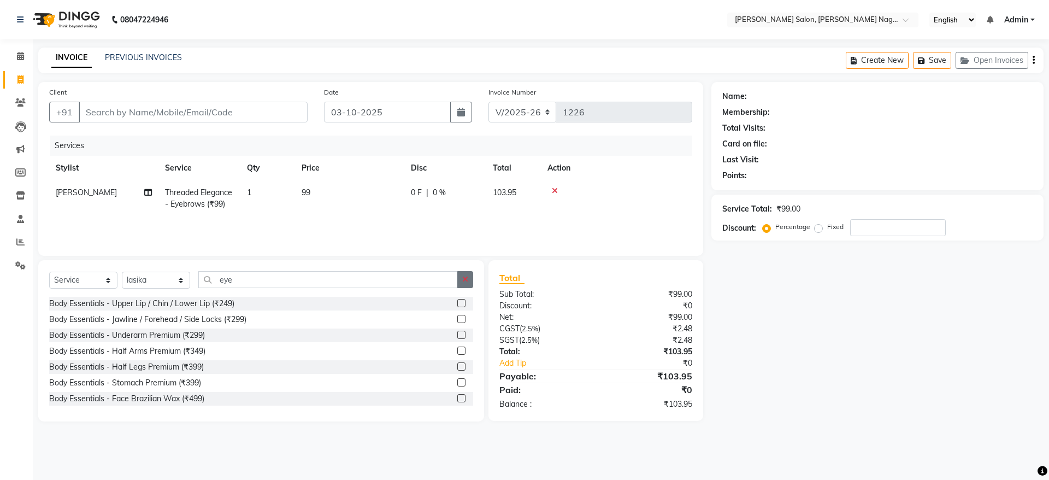
click at [469, 283] on button "button" at bounding box center [465, 279] width 16 height 17
click at [432, 275] on input "text" at bounding box center [335, 279] width 275 height 17
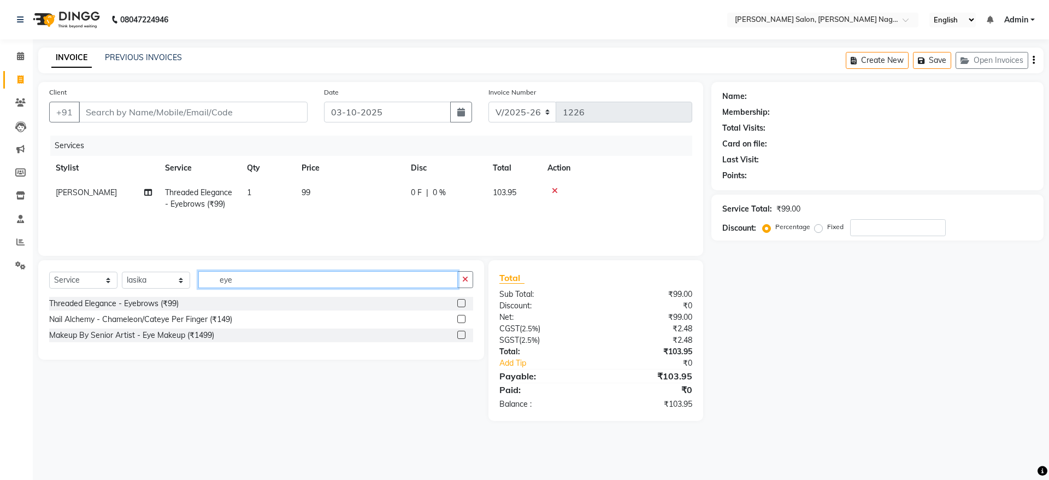
type input "eye"
click at [460, 303] on label at bounding box center [461, 303] width 8 height 8
click at [460, 303] on input "checkbox" at bounding box center [460, 303] width 7 height 7
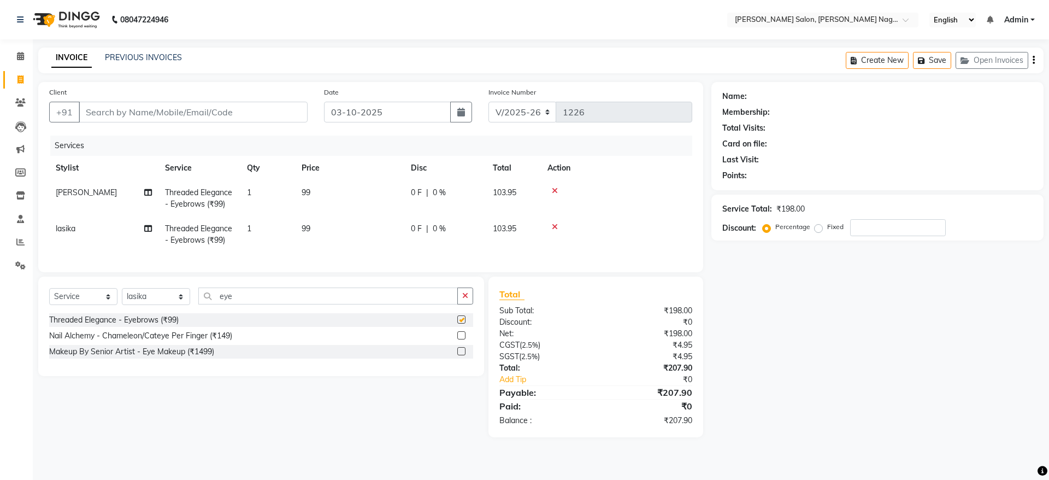
checkbox input "false"
click at [238, 109] on input "Client" at bounding box center [193, 112] width 229 height 21
type input "8"
type input "0"
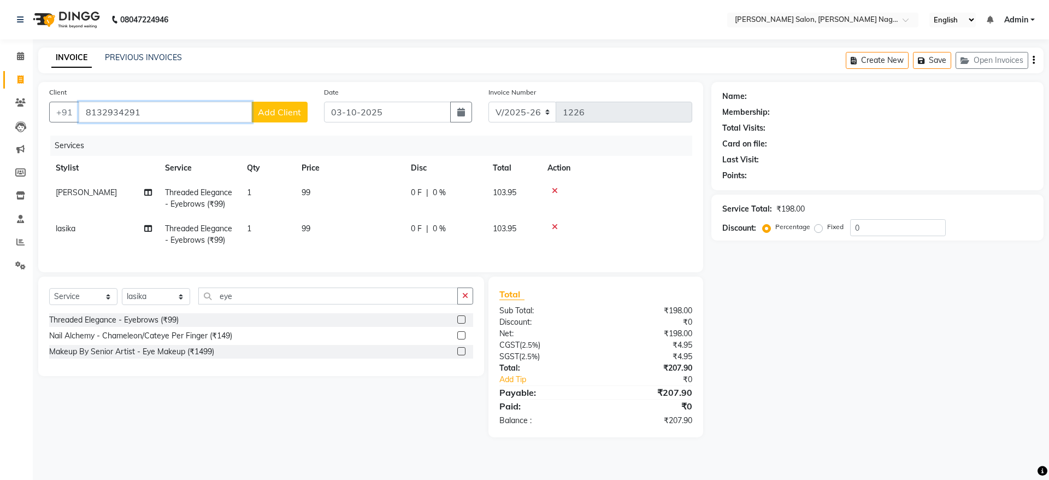
type input "8132934291"
click at [294, 108] on span "Add Client" at bounding box center [279, 112] width 43 height 11
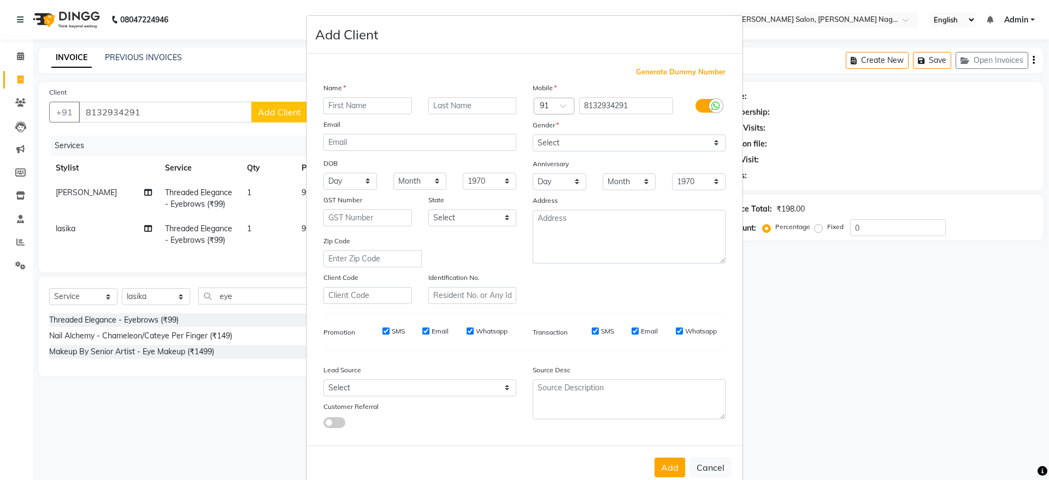
click at [353, 104] on input "text" at bounding box center [367, 105] width 89 height 17
click at [345, 101] on input "[PERSON_NAME]" at bounding box center [367, 105] width 89 height 17
type input "[PERSON_NAME]"
click at [575, 142] on select "Select [DEMOGRAPHIC_DATA] [DEMOGRAPHIC_DATA] Other Prefer Not To Say" at bounding box center [629, 142] width 193 height 17
select select "[DEMOGRAPHIC_DATA]"
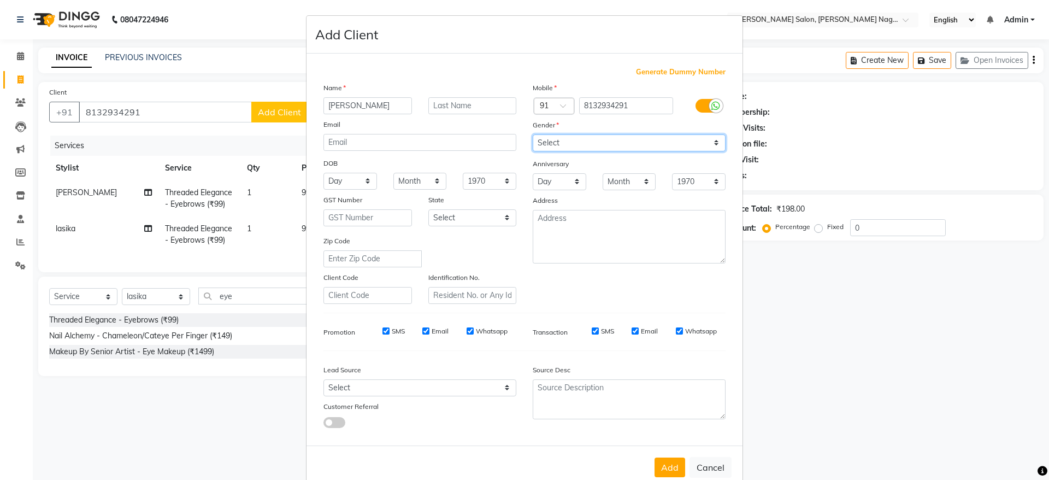
click at [533, 134] on select "Select [DEMOGRAPHIC_DATA] [DEMOGRAPHIC_DATA] Other Prefer Not To Say" at bounding box center [629, 142] width 193 height 17
click at [663, 466] on button "Add" at bounding box center [670, 467] width 31 height 20
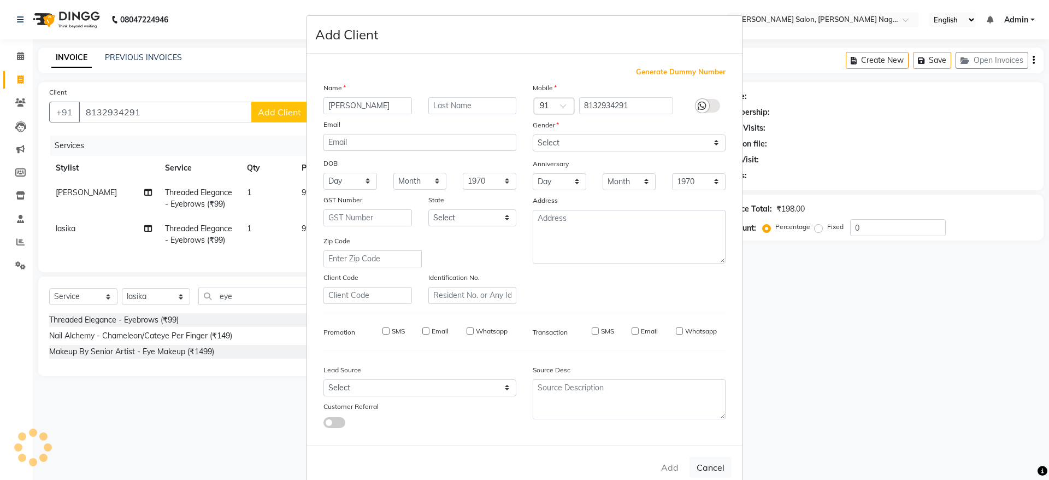
select select
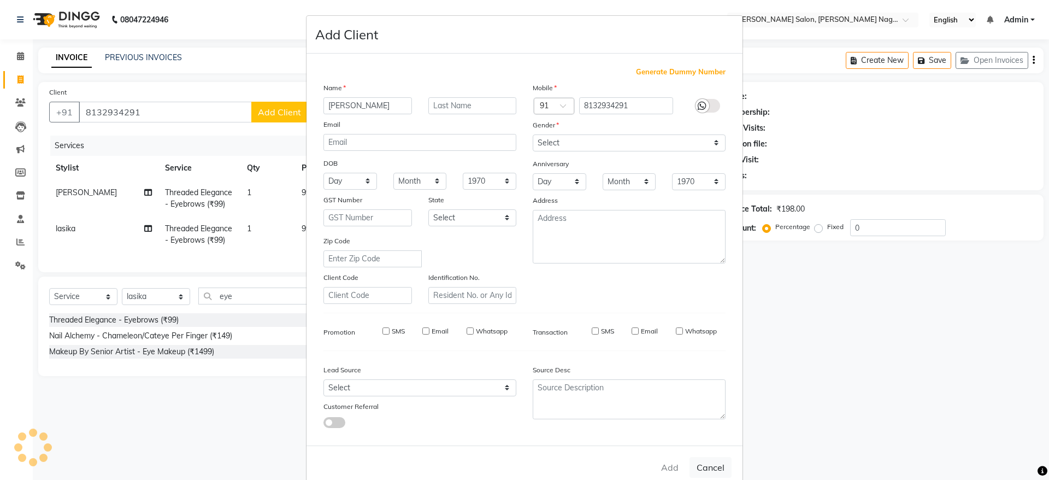
select select
checkbox input "false"
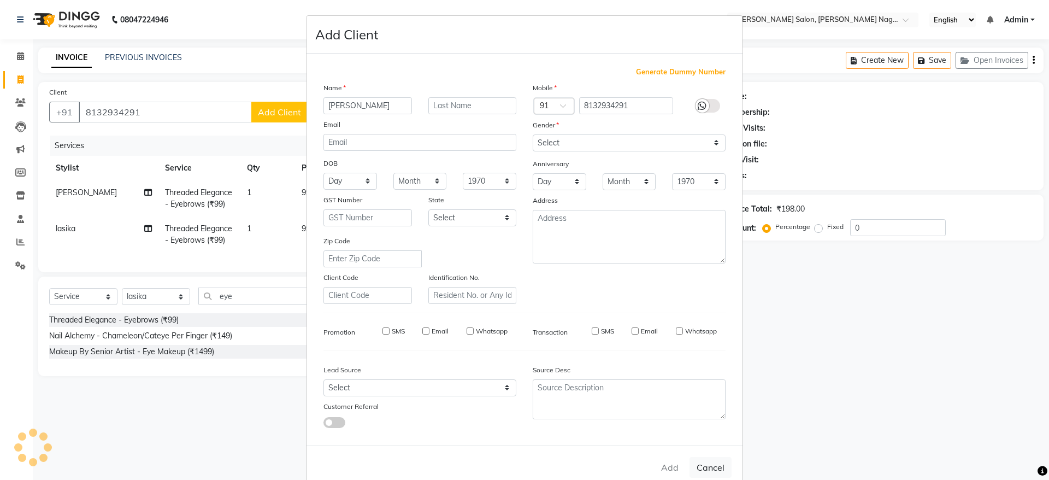
checkbox input "false"
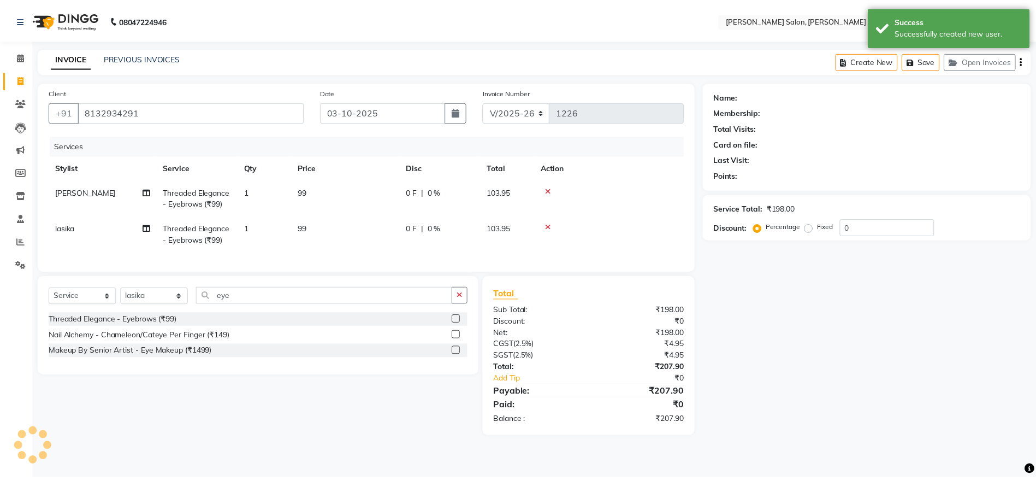
scroll to position [25, 0]
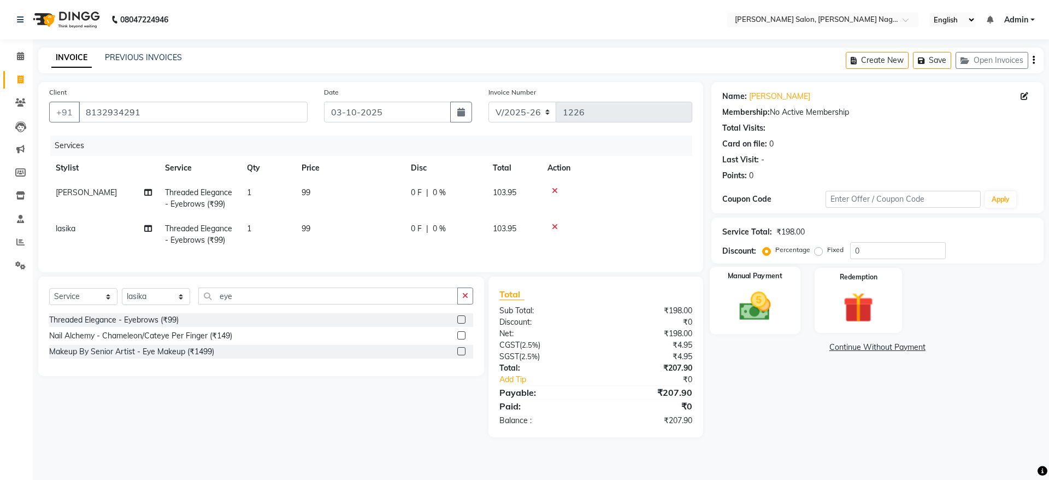
click at [732, 283] on div "Manual Payment" at bounding box center [754, 300] width 91 height 67
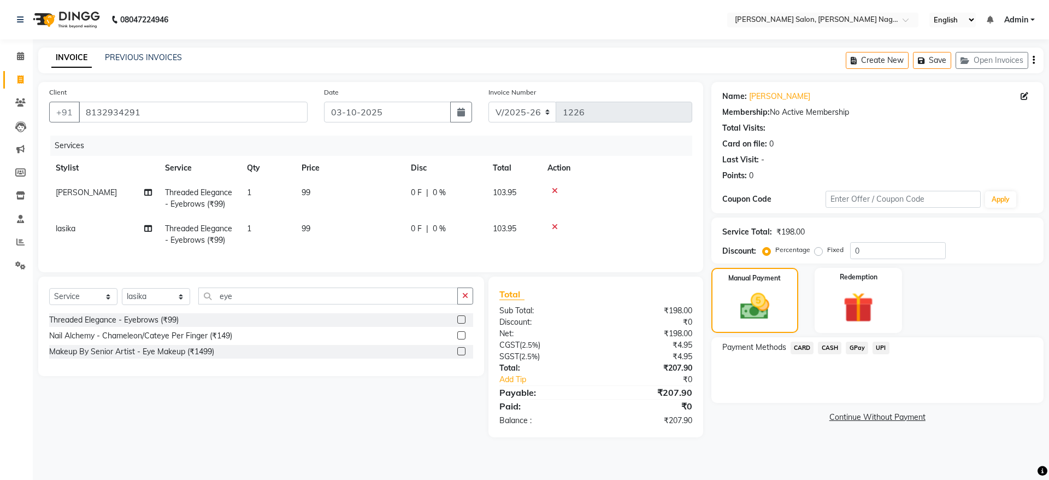
click at [877, 348] on span "UPI" at bounding box center [881, 347] width 17 height 13
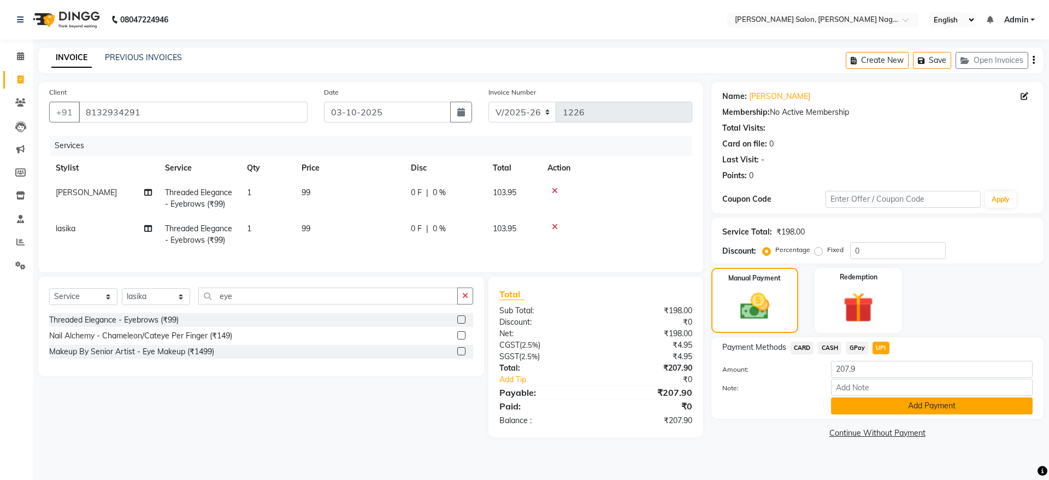
click at [924, 398] on button "Add Payment" at bounding box center [932, 405] width 202 height 17
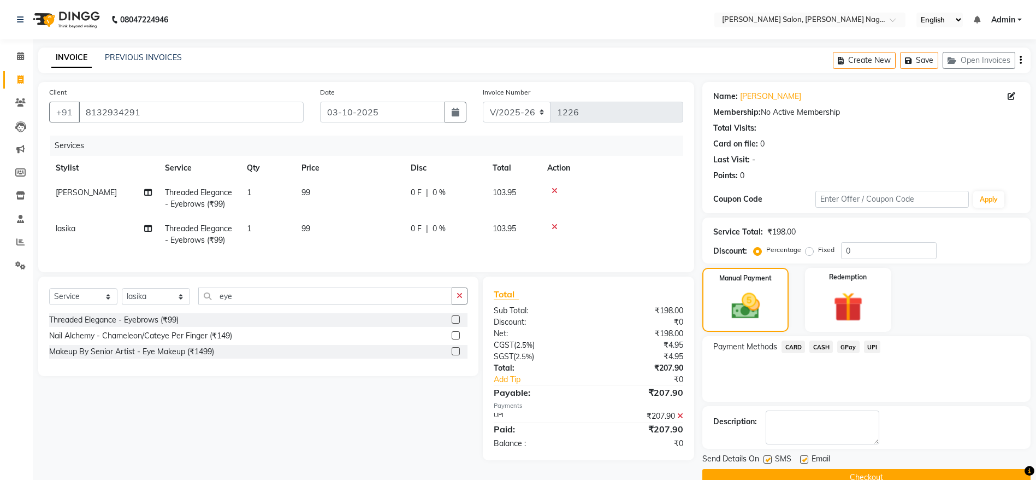
scroll to position [22, 0]
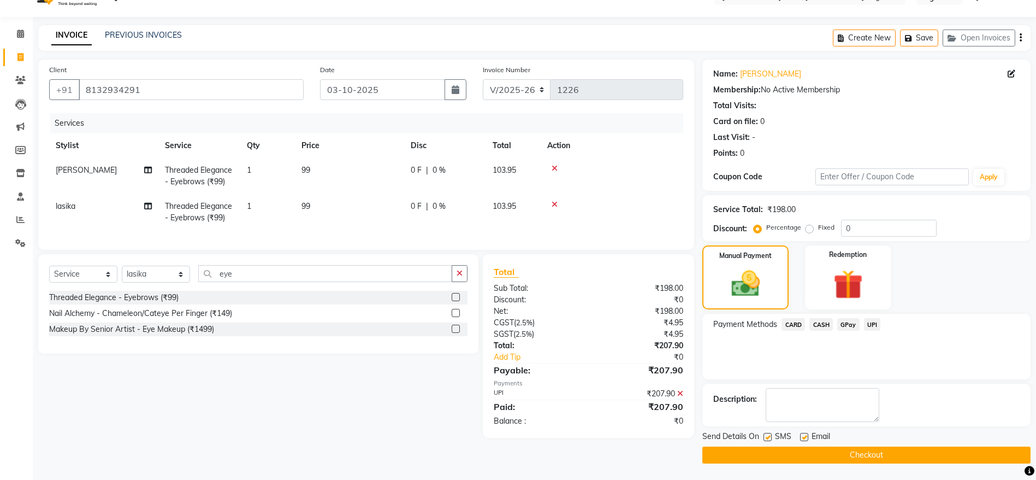
click at [933, 456] on button "Checkout" at bounding box center [867, 454] width 328 height 17
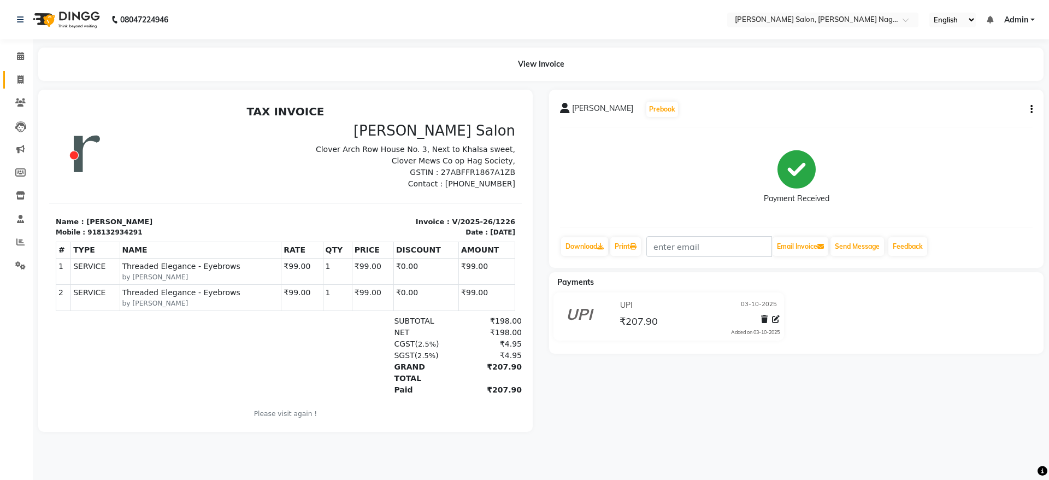
click at [14, 71] on link "Invoice" at bounding box center [16, 80] width 26 height 18
select select "6221"
select select "service"
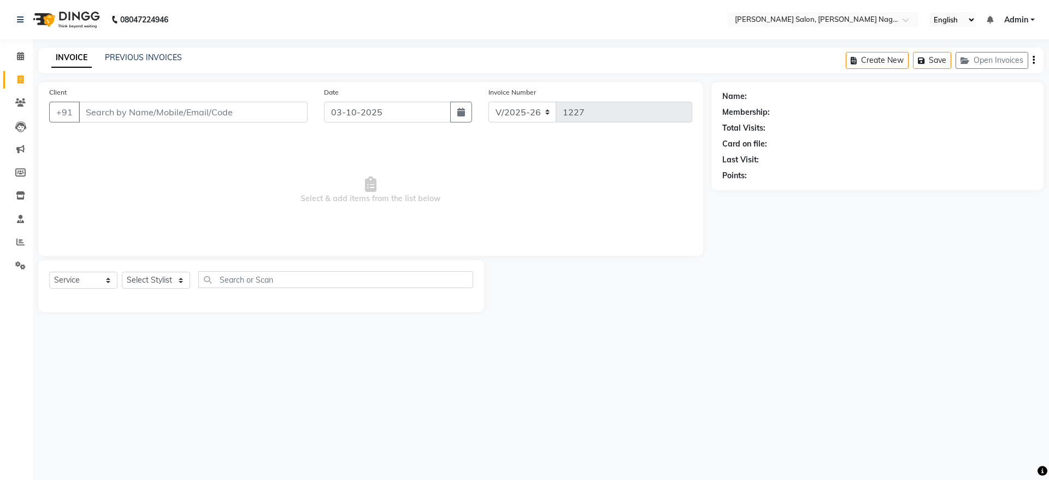
click at [159, 62] on div "PREVIOUS INVOICES" at bounding box center [143, 57] width 77 height 11
click at [161, 52] on div "PREVIOUS INVOICES" at bounding box center [143, 57] width 77 height 11
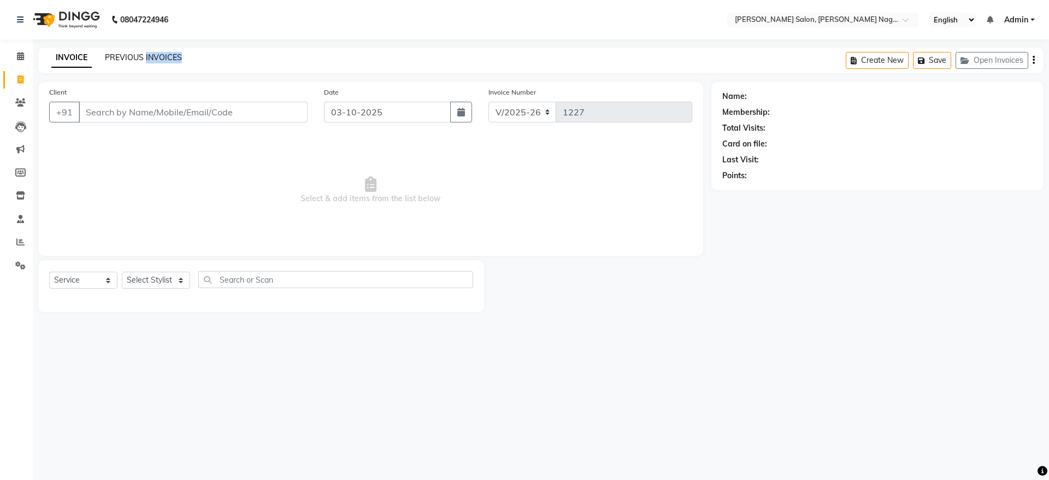
click at [115, 59] on link "PREVIOUS INVOICES" at bounding box center [143, 57] width 77 height 10
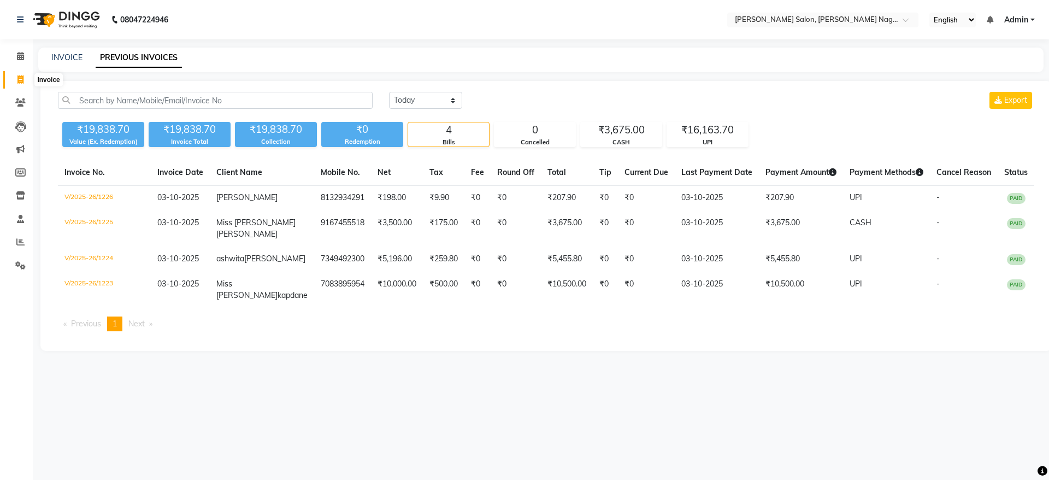
click at [23, 79] on icon at bounding box center [20, 79] width 6 height 8
select select "6221"
select select "service"
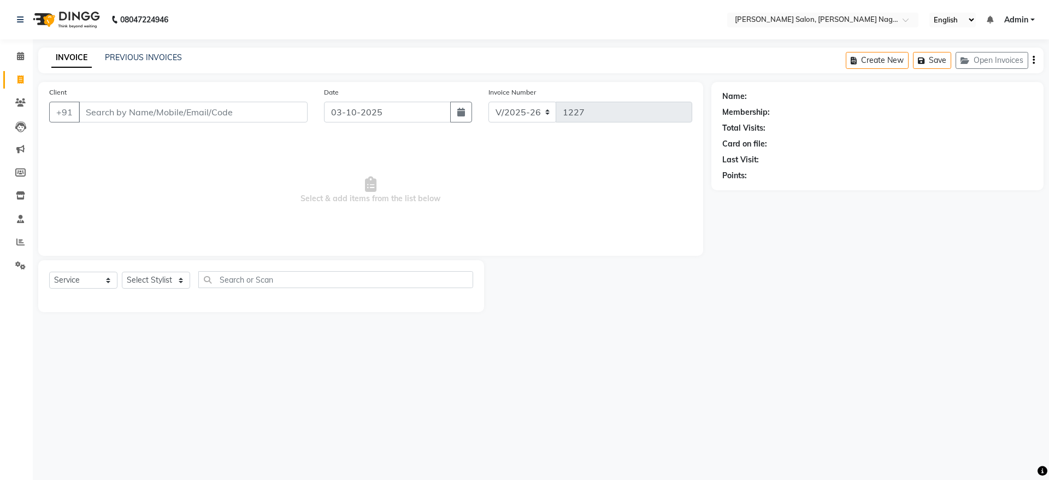
click at [151, 110] on input "Client" at bounding box center [193, 112] width 229 height 21
click at [152, 277] on select "Select Stylist [PERSON_NAME] lasika [PERSON_NAME] mam [PERSON_NAME] [PERSON_NAM…" at bounding box center [156, 280] width 68 height 17
select select "75189"
click at [122, 272] on select "Select Stylist [PERSON_NAME] lasika [PERSON_NAME] mam [PERSON_NAME] [PERSON_NAM…" at bounding box center [156, 280] width 68 height 17
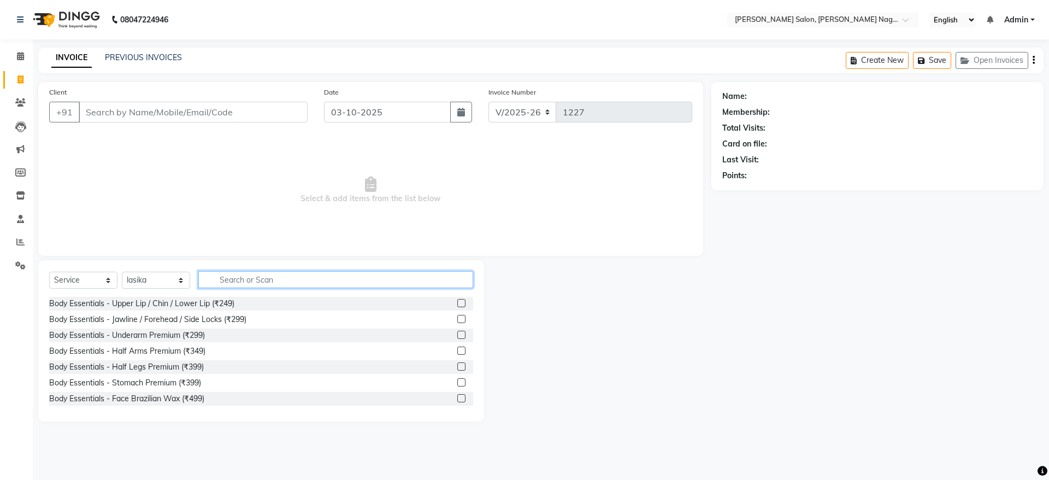
click at [251, 285] on input "text" at bounding box center [335, 279] width 275 height 17
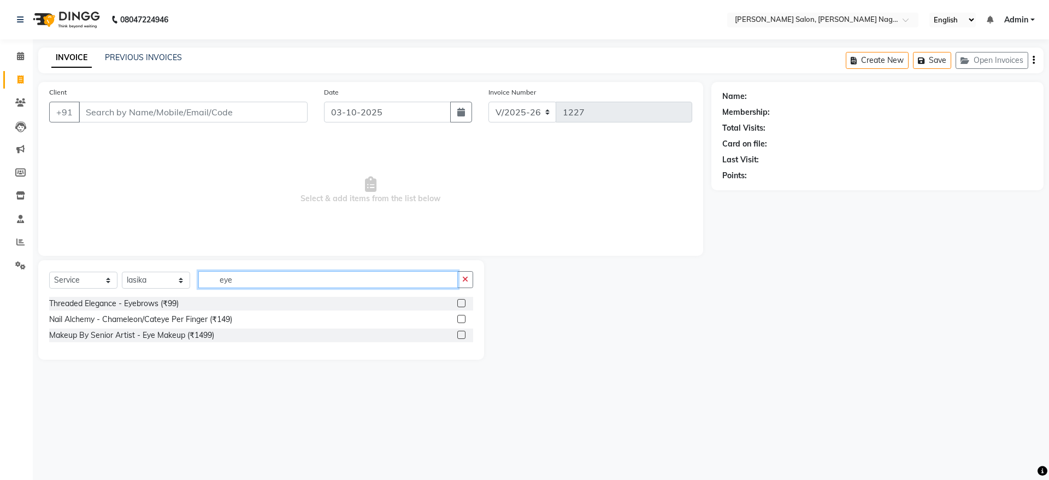
type input "eye"
click at [461, 301] on label at bounding box center [461, 303] width 8 height 8
click at [461, 301] on input "checkbox" at bounding box center [460, 303] width 7 height 7
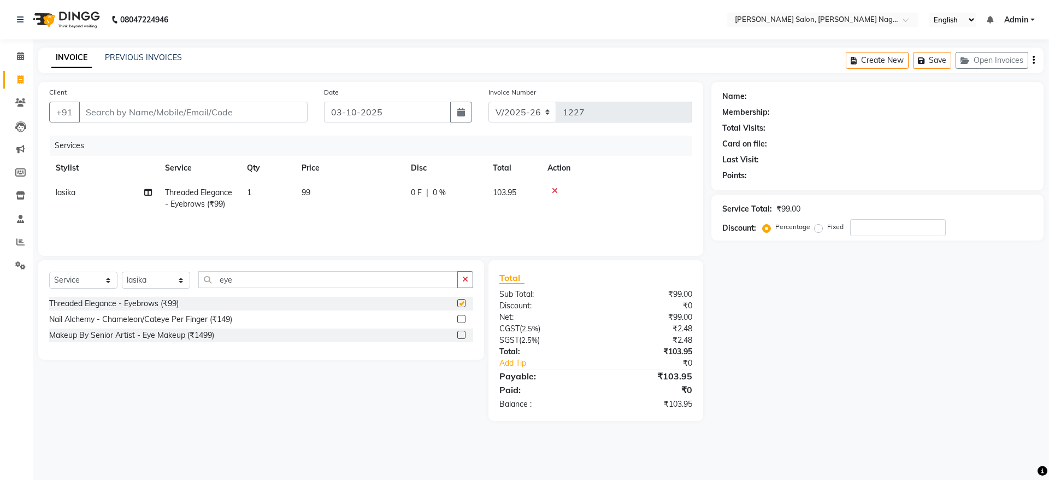
checkbox input "false"
click at [464, 281] on icon "button" at bounding box center [465, 279] width 6 height 8
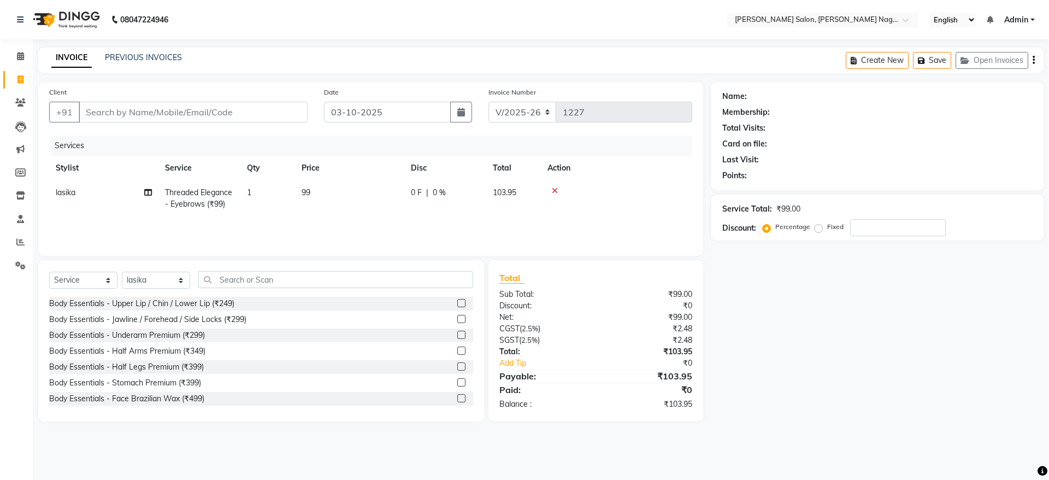
click at [271, 288] on div "Select Service Product Membership Package Voucher Prepaid Gift Card Select Styl…" at bounding box center [261, 284] width 424 height 26
click at [285, 277] on input "text" at bounding box center [335, 279] width 275 height 17
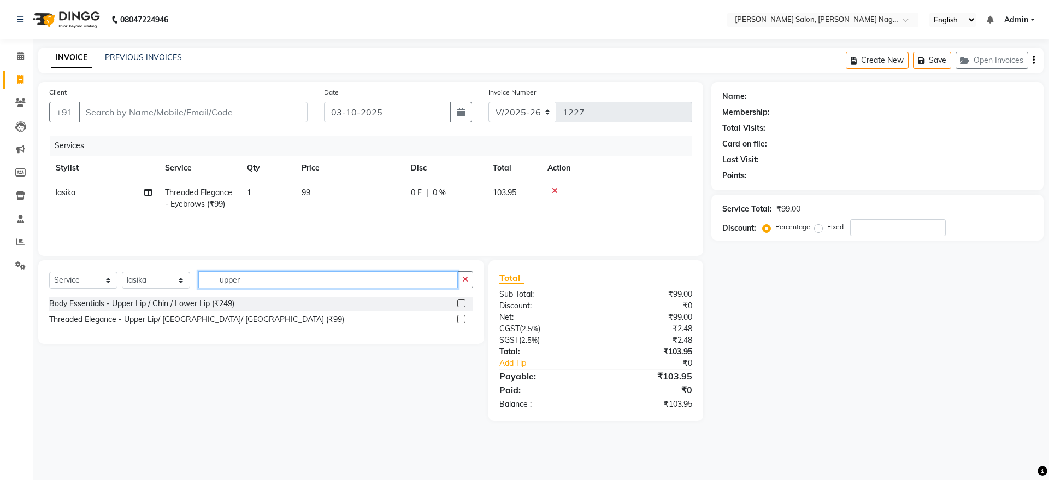
type input "upper"
click at [460, 322] on label at bounding box center [461, 319] width 8 height 8
click at [460, 322] on input "checkbox" at bounding box center [460, 319] width 7 height 7
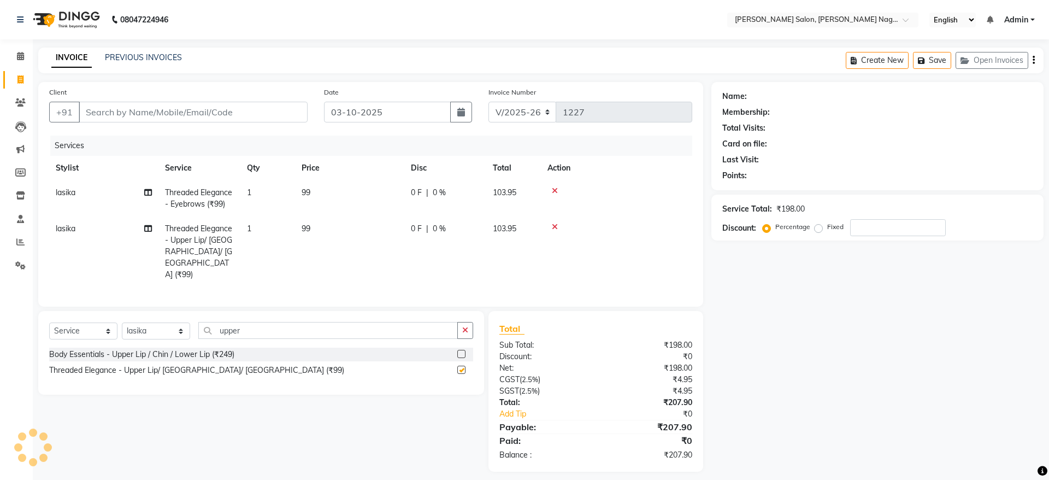
checkbox input "false"
click at [243, 122] on input "Client" at bounding box center [193, 112] width 229 height 21
type input "x"
type input "0"
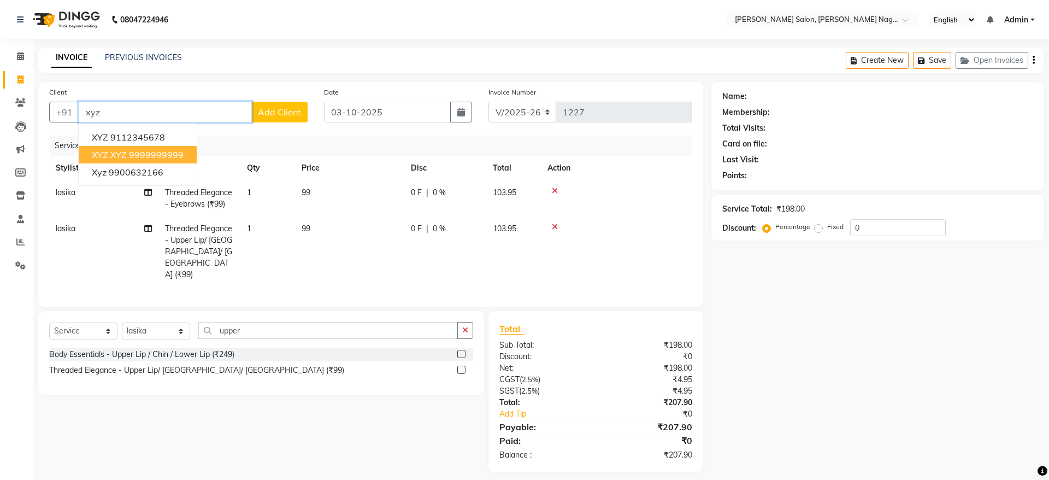
click at [181, 155] on ngb-highlight "9999999999" at bounding box center [156, 154] width 55 height 11
type input "9999999999"
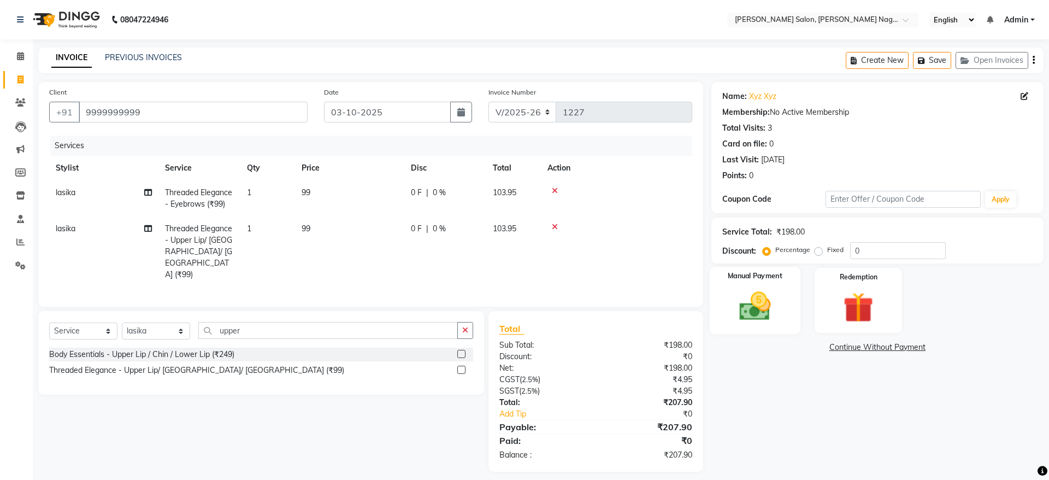
click at [733, 284] on div "Manual Payment" at bounding box center [754, 300] width 91 height 67
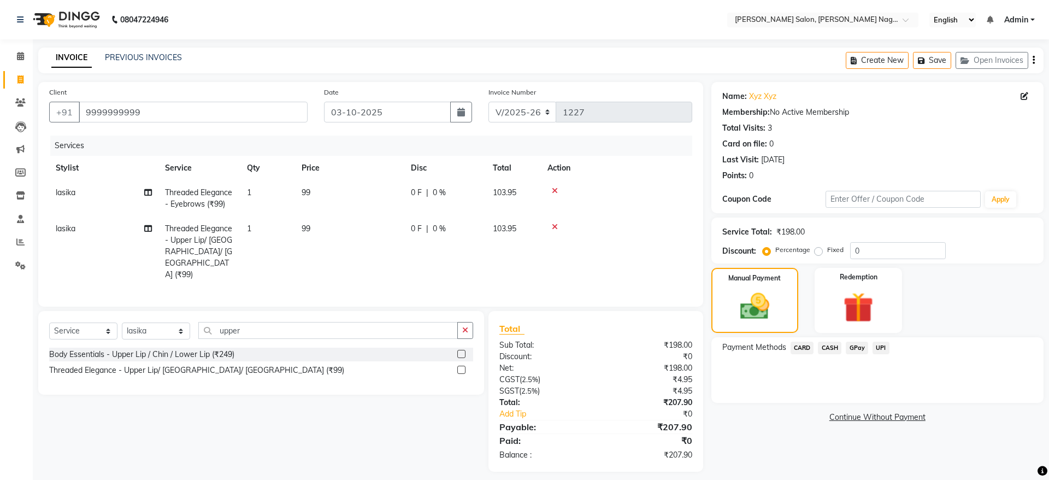
click at [798, 348] on span "CARD" at bounding box center [802, 347] width 23 height 13
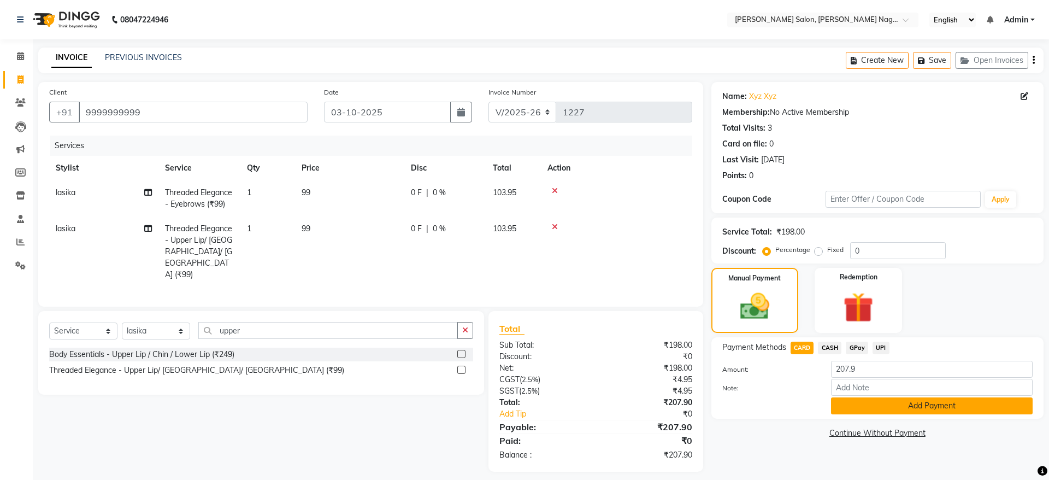
click at [974, 409] on button "Add Payment" at bounding box center [932, 405] width 202 height 17
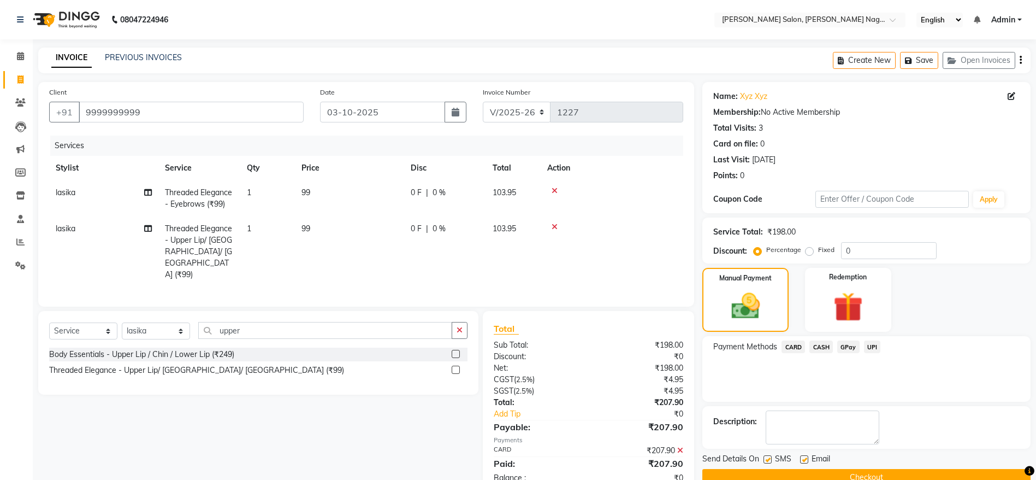
scroll to position [22, 0]
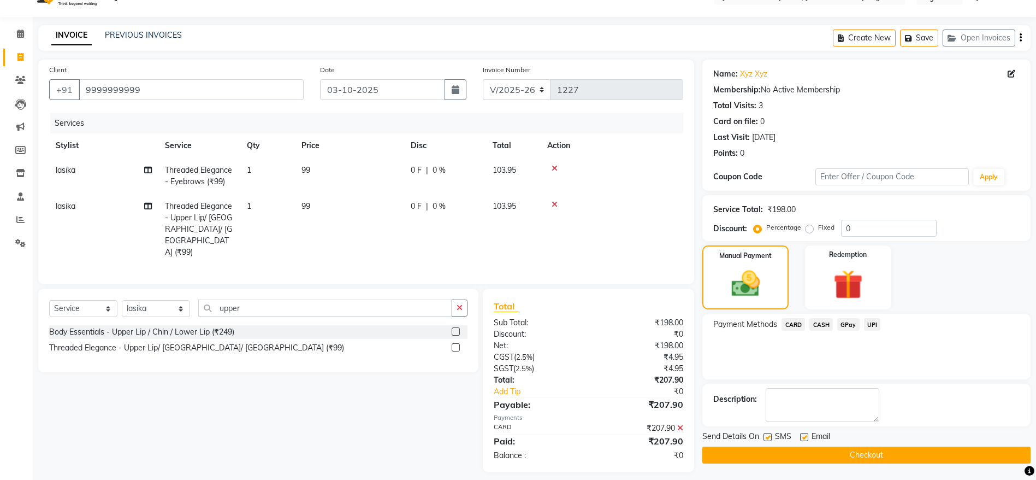
click at [906, 449] on button "Checkout" at bounding box center [867, 454] width 328 height 17
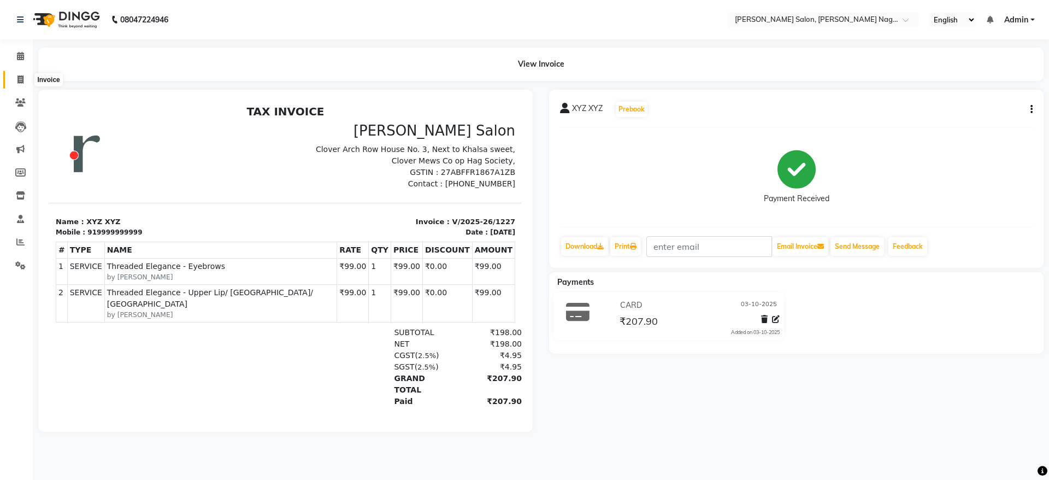
click at [23, 81] on icon at bounding box center [20, 79] width 6 height 8
select select "6221"
select select "service"
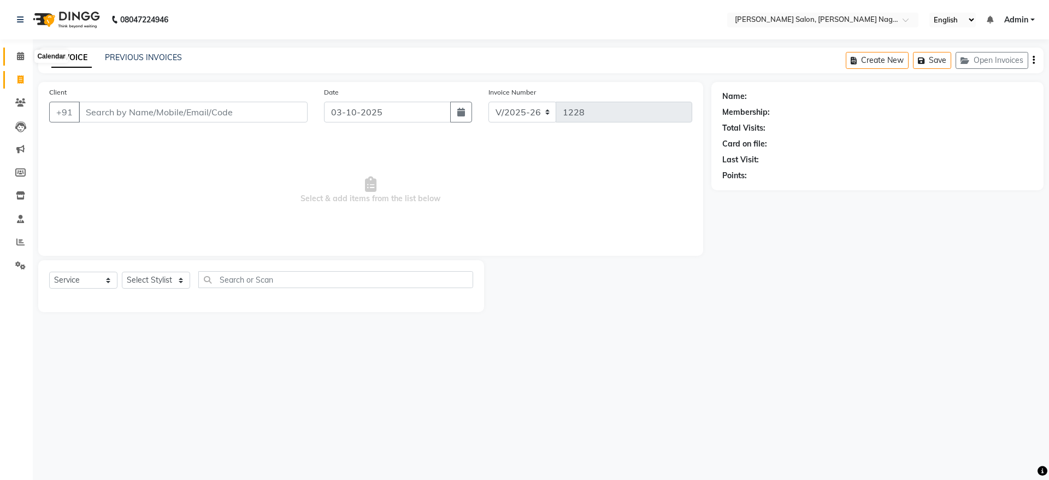
click at [27, 52] on span at bounding box center [20, 56] width 19 height 13
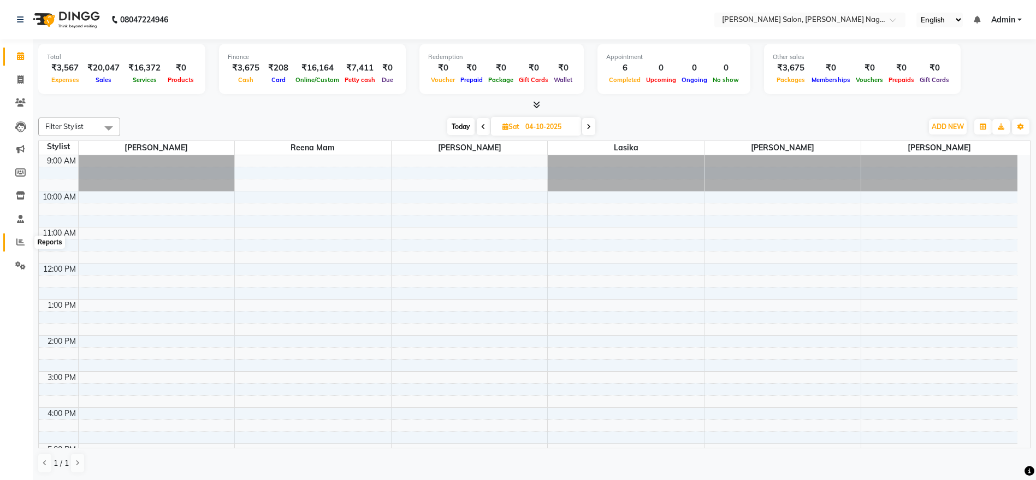
click at [22, 241] on icon at bounding box center [20, 242] width 8 height 8
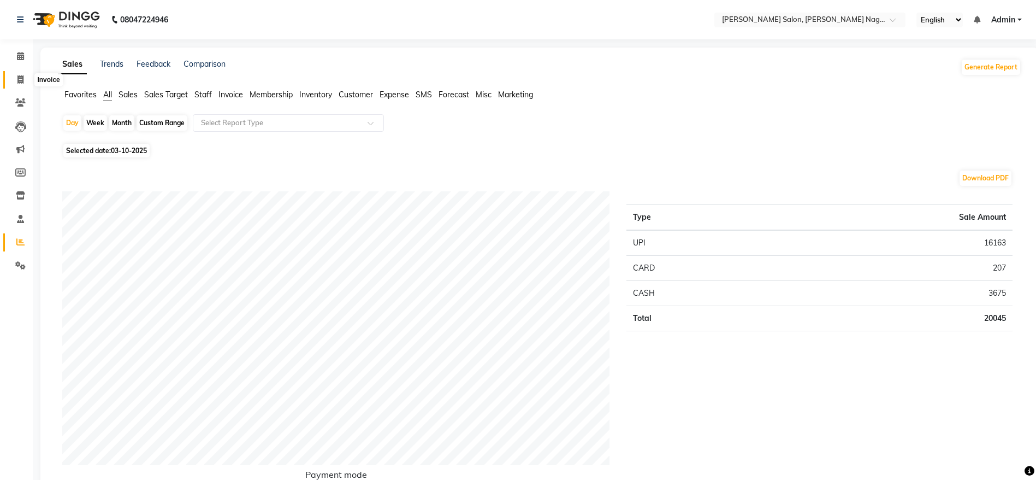
click at [19, 75] on icon at bounding box center [20, 79] width 6 height 8
select select "service"
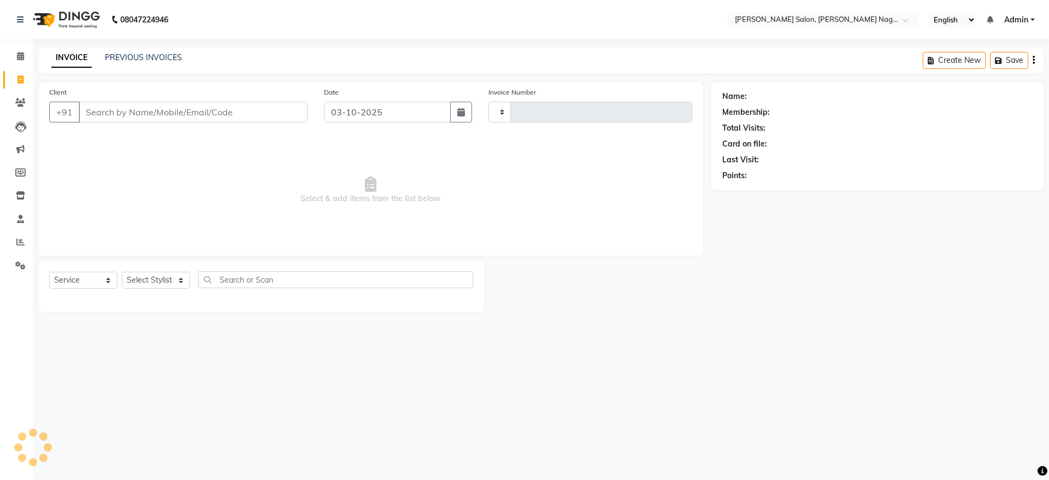
type input "1228"
select select "6221"
click at [153, 61] on link "PREVIOUS INVOICES" at bounding box center [143, 57] width 77 height 10
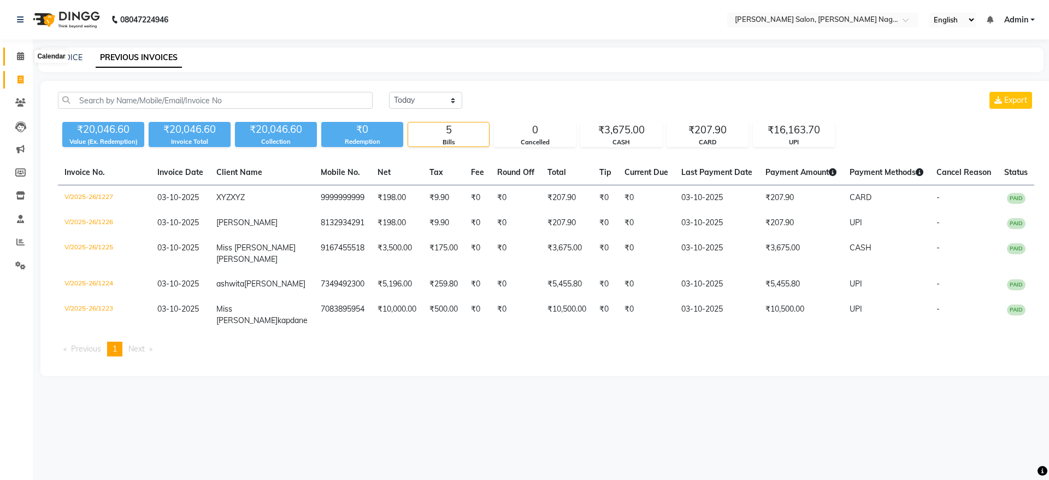
click at [20, 58] on icon at bounding box center [20, 56] width 7 height 8
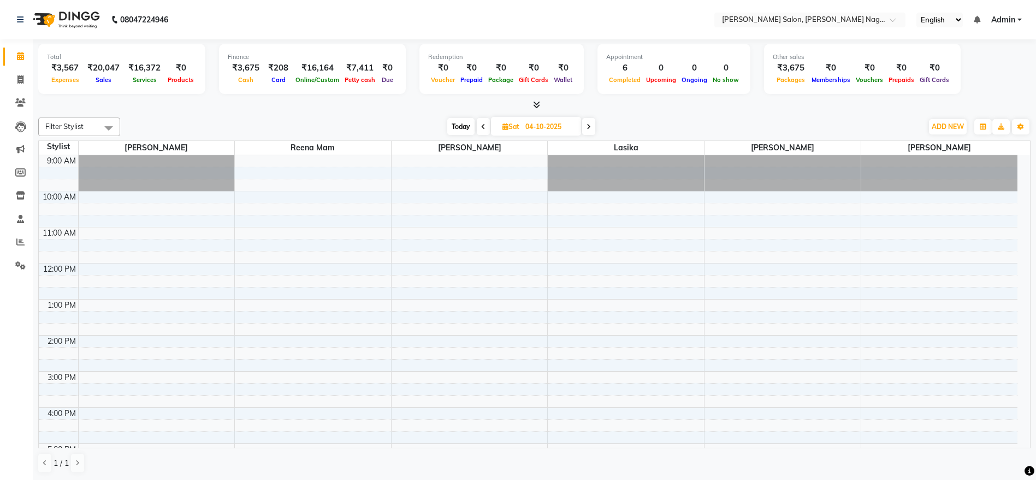
click at [462, 131] on span "Today" at bounding box center [460, 126] width 27 height 17
type input "03-10-2025"
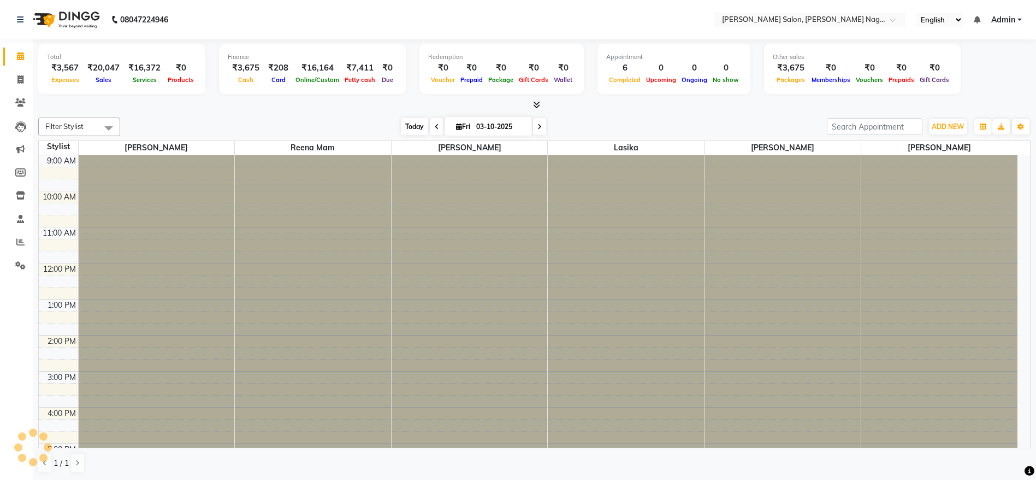
scroll to position [248, 0]
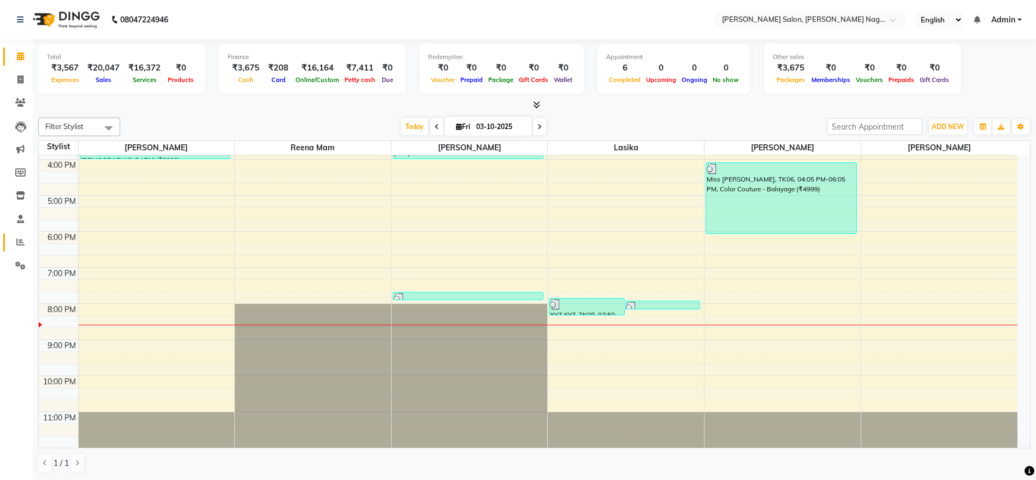
click at [18, 248] on link "Reports" at bounding box center [16, 242] width 26 height 18
